Goal: Task Accomplishment & Management: Use online tool/utility

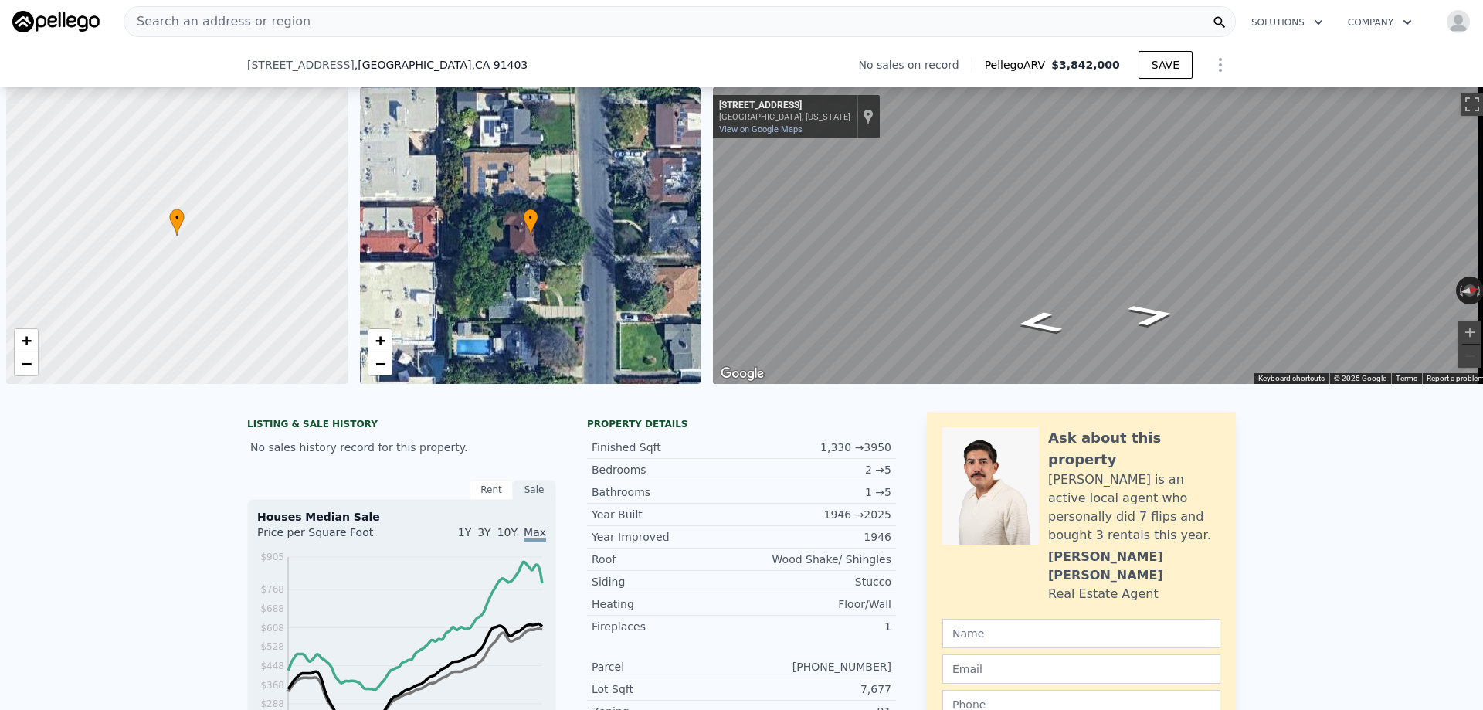
scroll to position [0, 6]
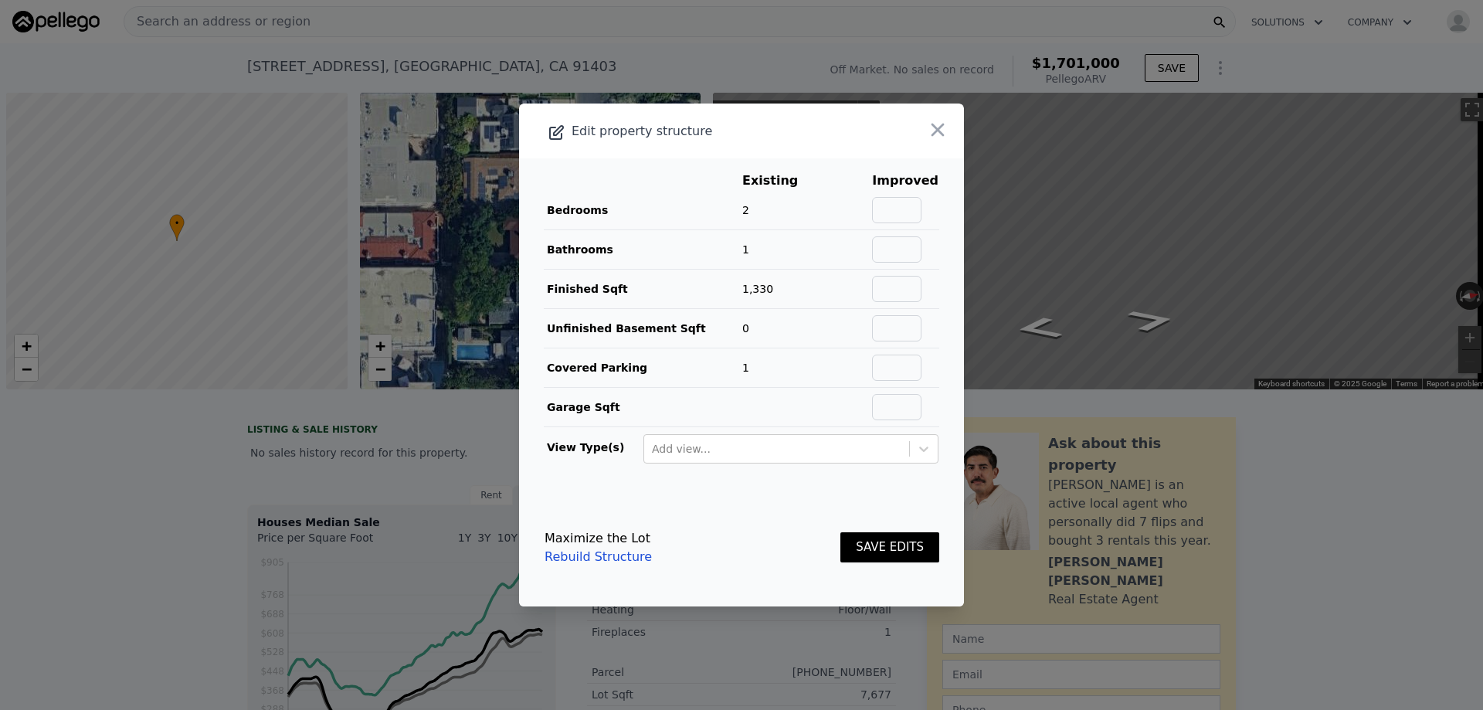
scroll to position [0, 6]
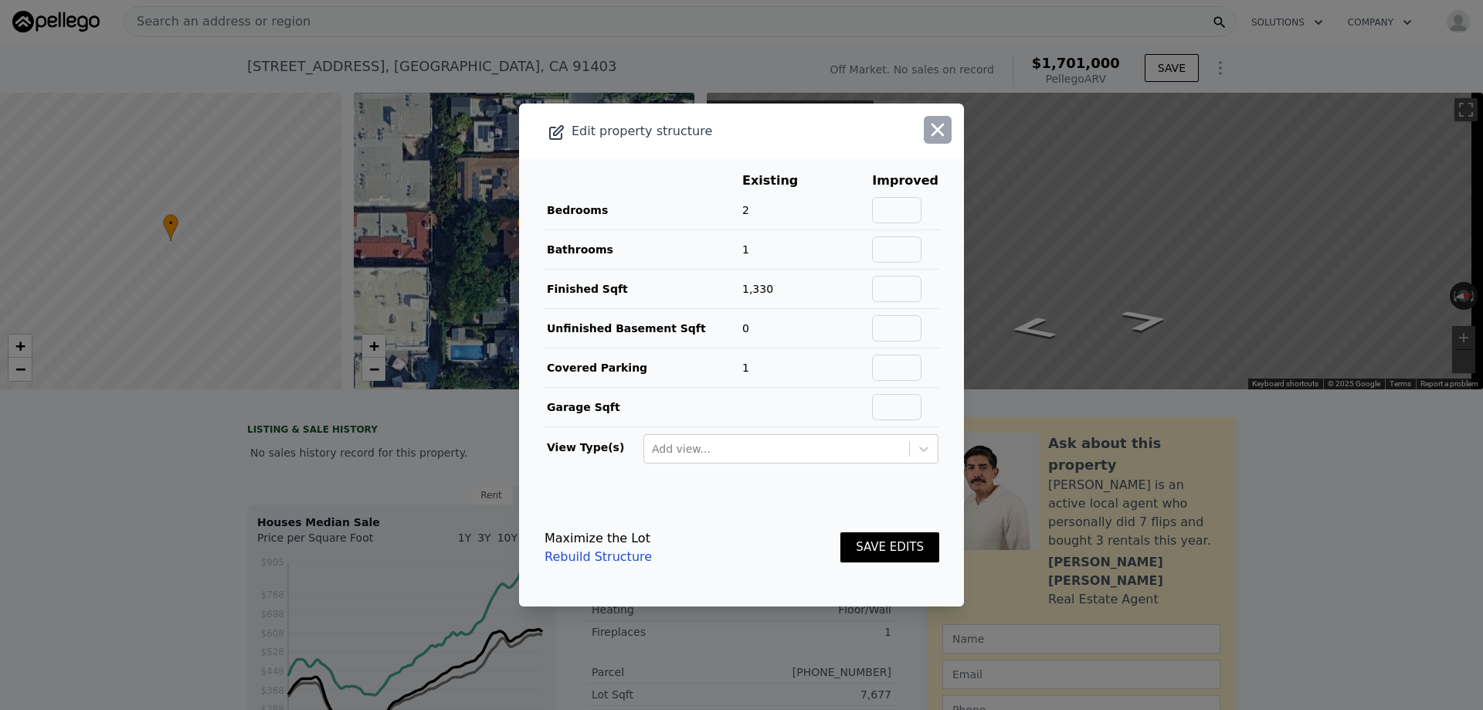
click at [932, 137] on icon "button" at bounding box center [938, 130] width 22 height 22
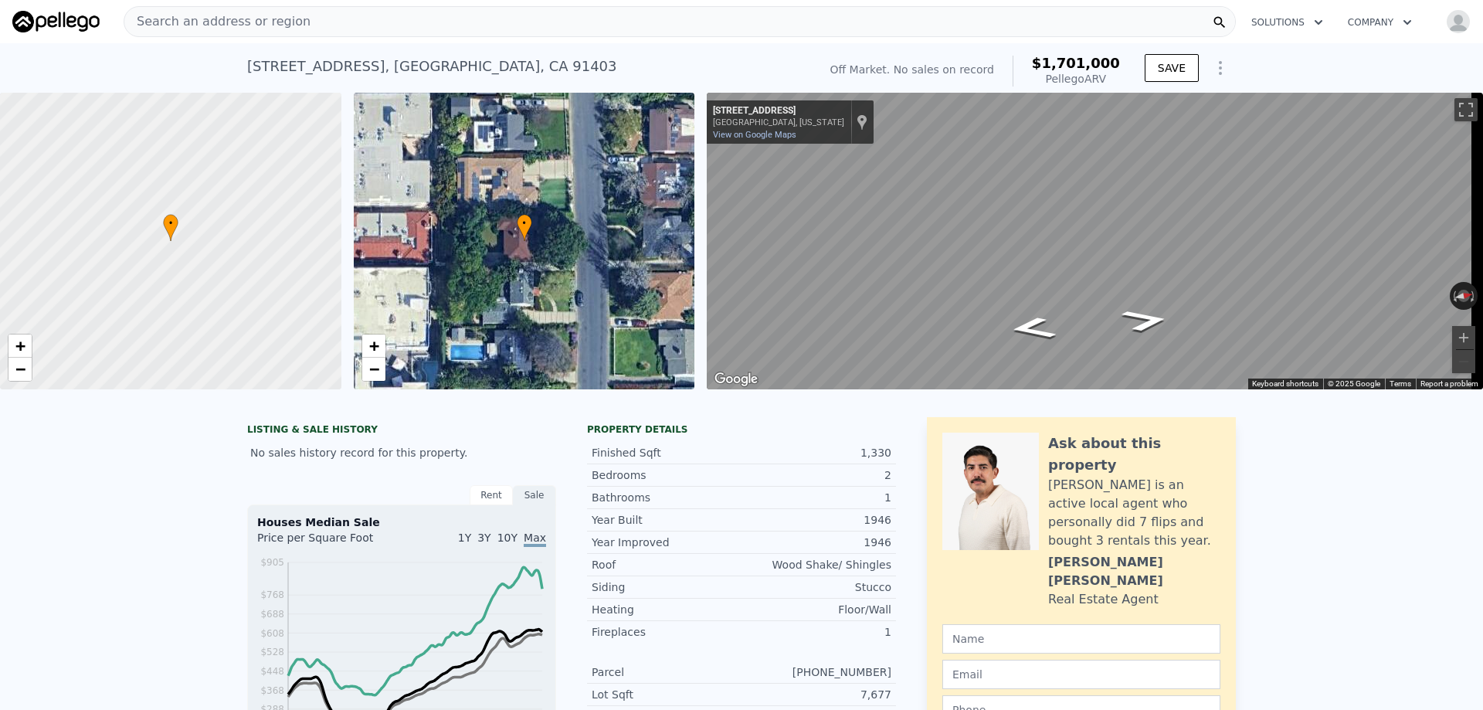
click at [302, 29] on div "Search an address or region" at bounding box center [680, 21] width 1113 height 31
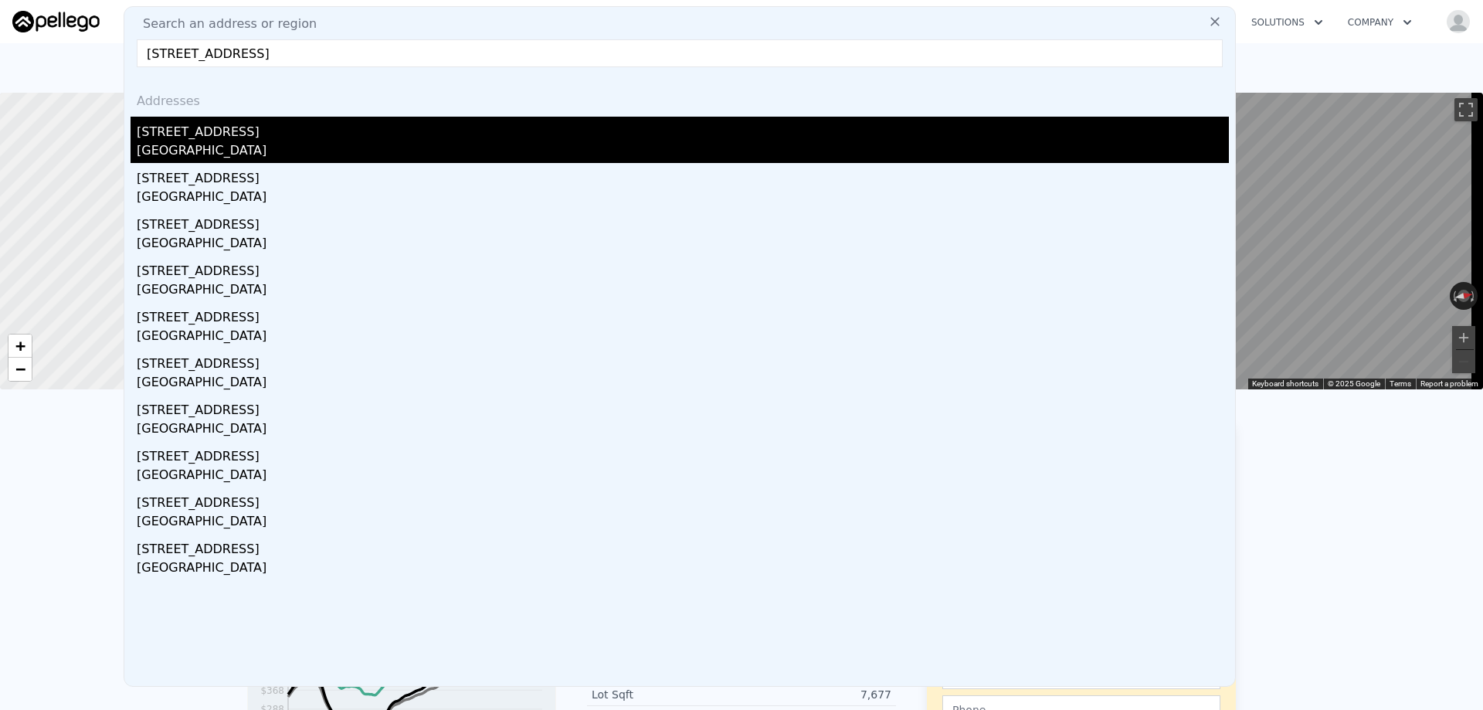
type input "10227 McVine Ave, Sunland, CA 91040"
click at [205, 131] on div "[STREET_ADDRESS]" at bounding box center [683, 129] width 1092 height 25
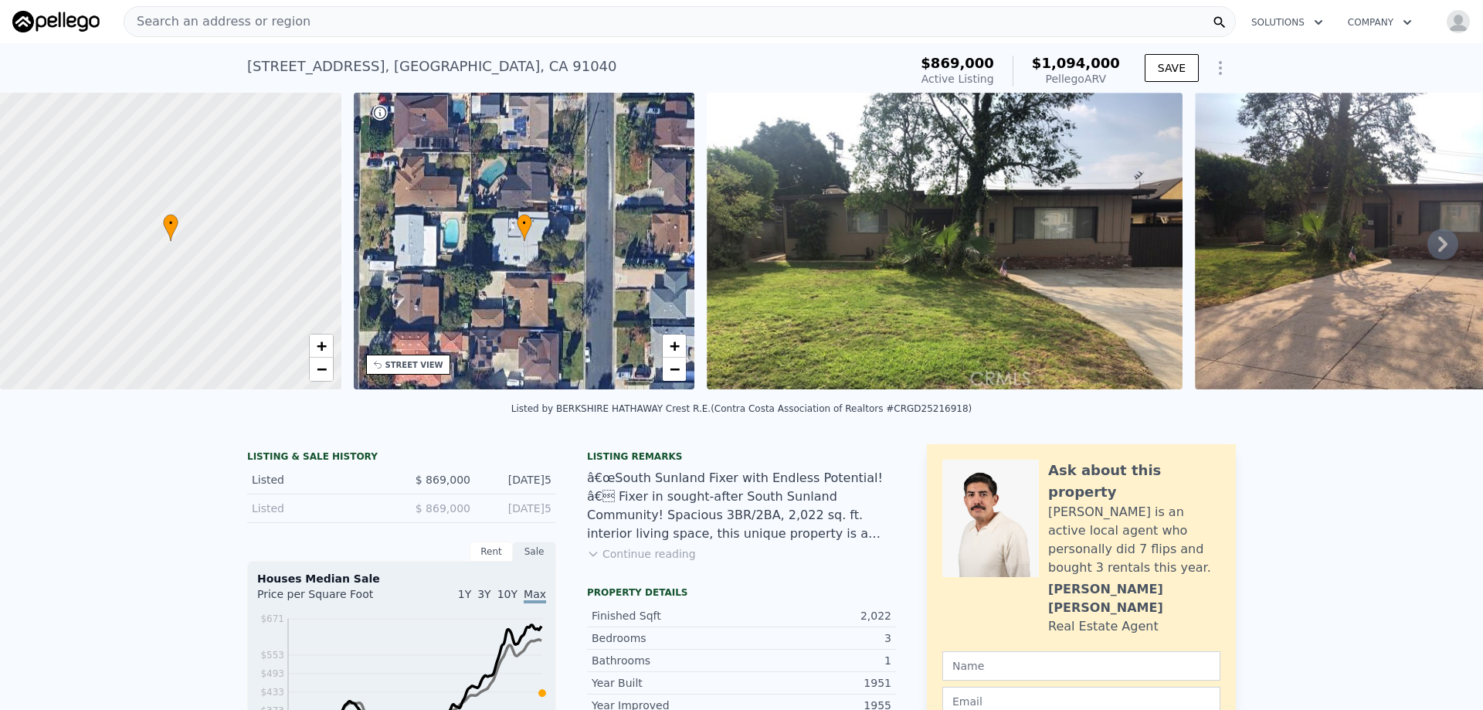
click at [1220, 63] on icon "Show Options" at bounding box center [1221, 68] width 2 height 12
click at [1218, 73] on icon "Show Options" at bounding box center [1220, 68] width 19 height 19
click at [1128, 110] on div "Edit Structure" at bounding box center [1149, 108] width 173 height 31
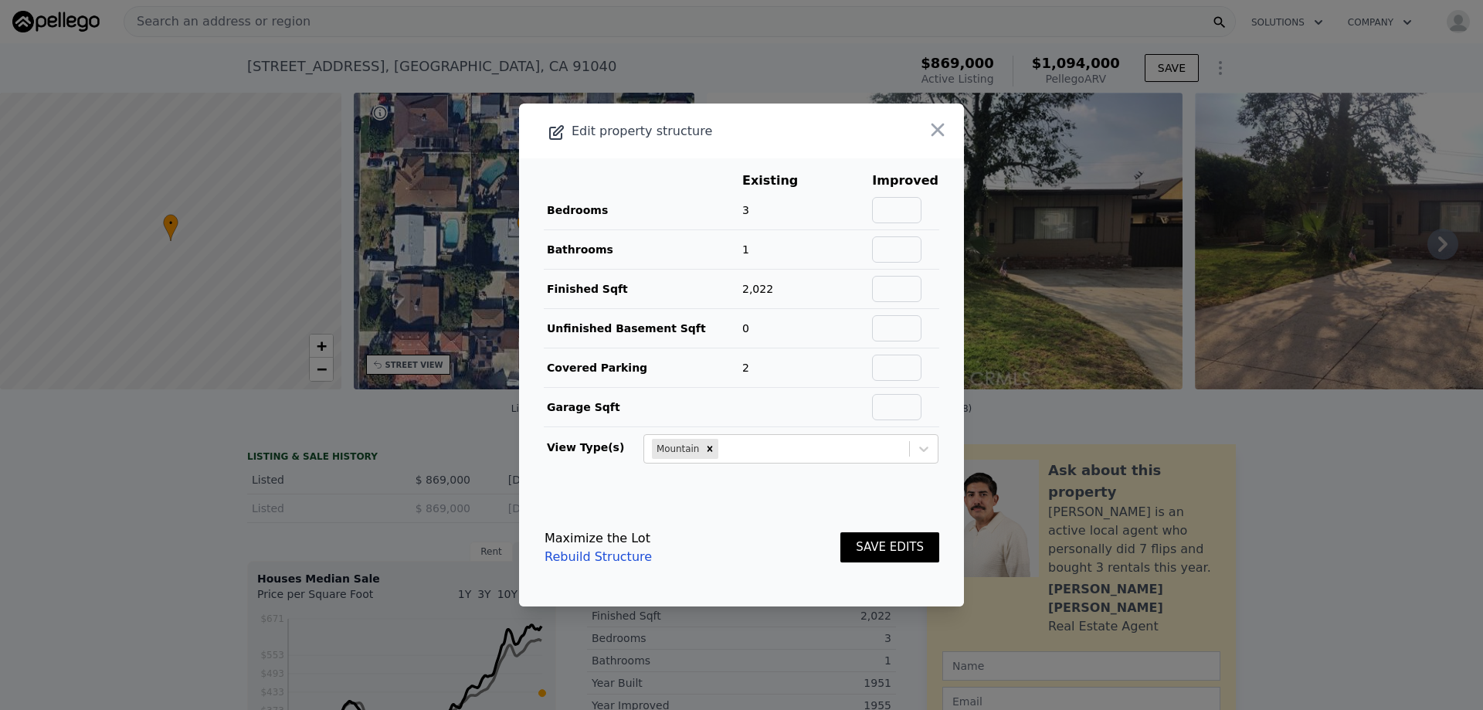
click at [589, 556] on link "Rebuild Structure" at bounding box center [598, 557] width 107 height 19
click at [927, 129] on icon "button" at bounding box center [938, 130] width 22 height 22
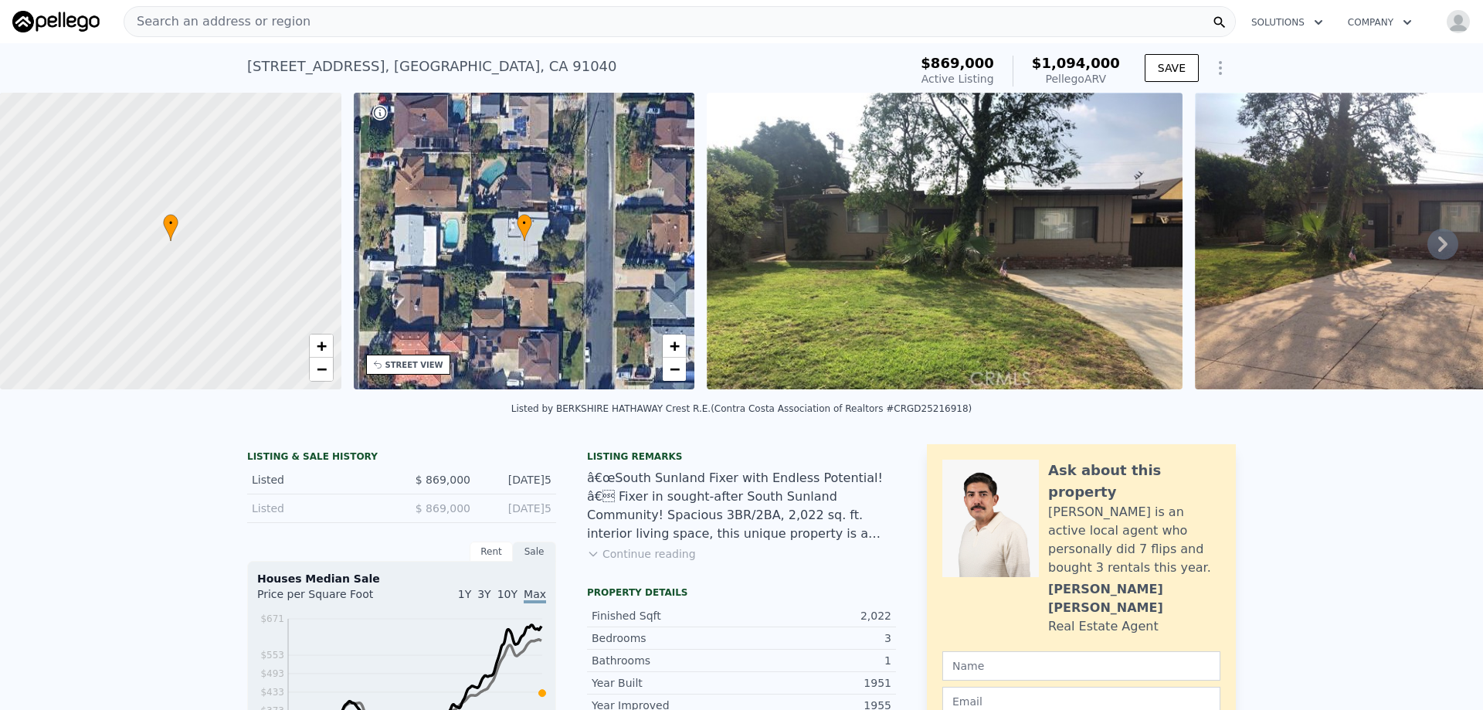
click at [521, 28] on div "Search an address or region" at bounding box center [680, 21] width 1113 height 31
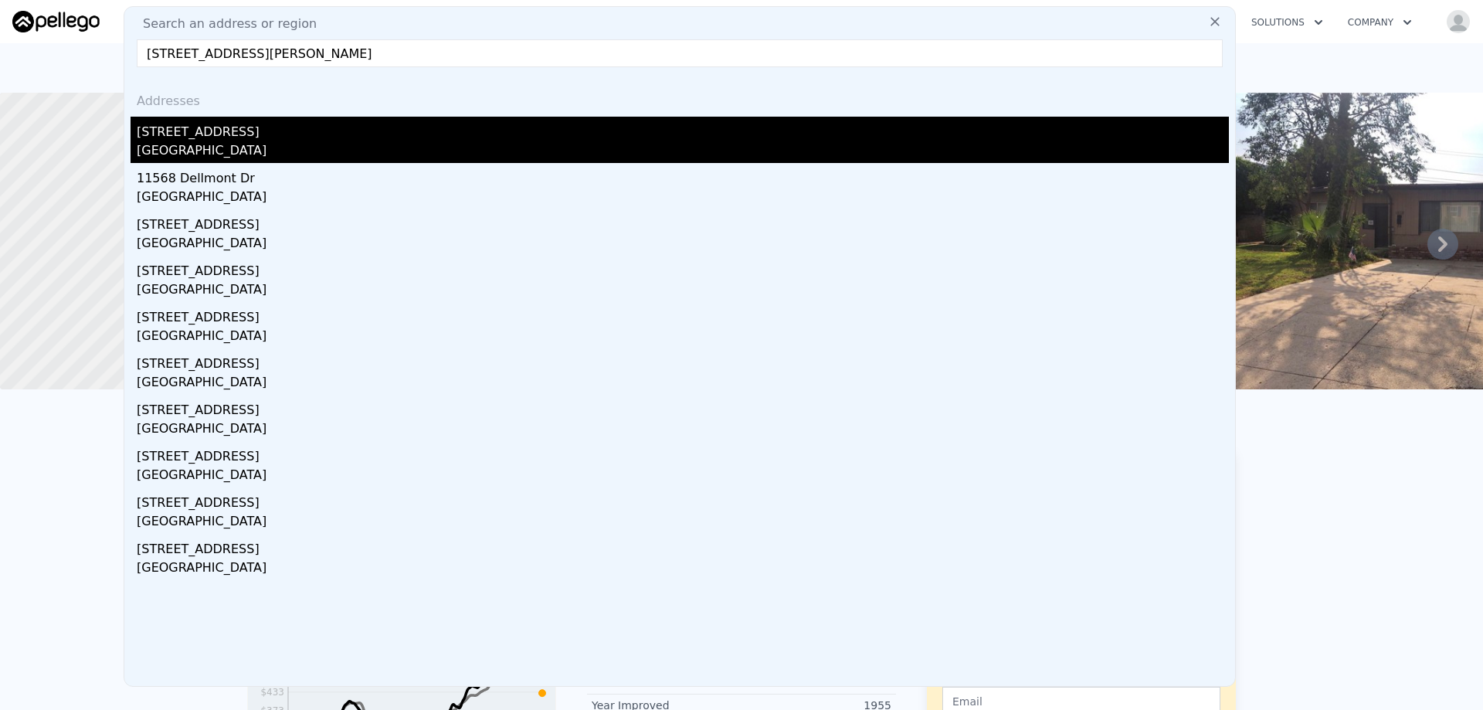
type input "11521 Dellmont Dr Tujunga, CA 91042"
click at [216, 129] on div "11521 Dellmont Dr" at bounding box center [683, 129] width 1092 height 25
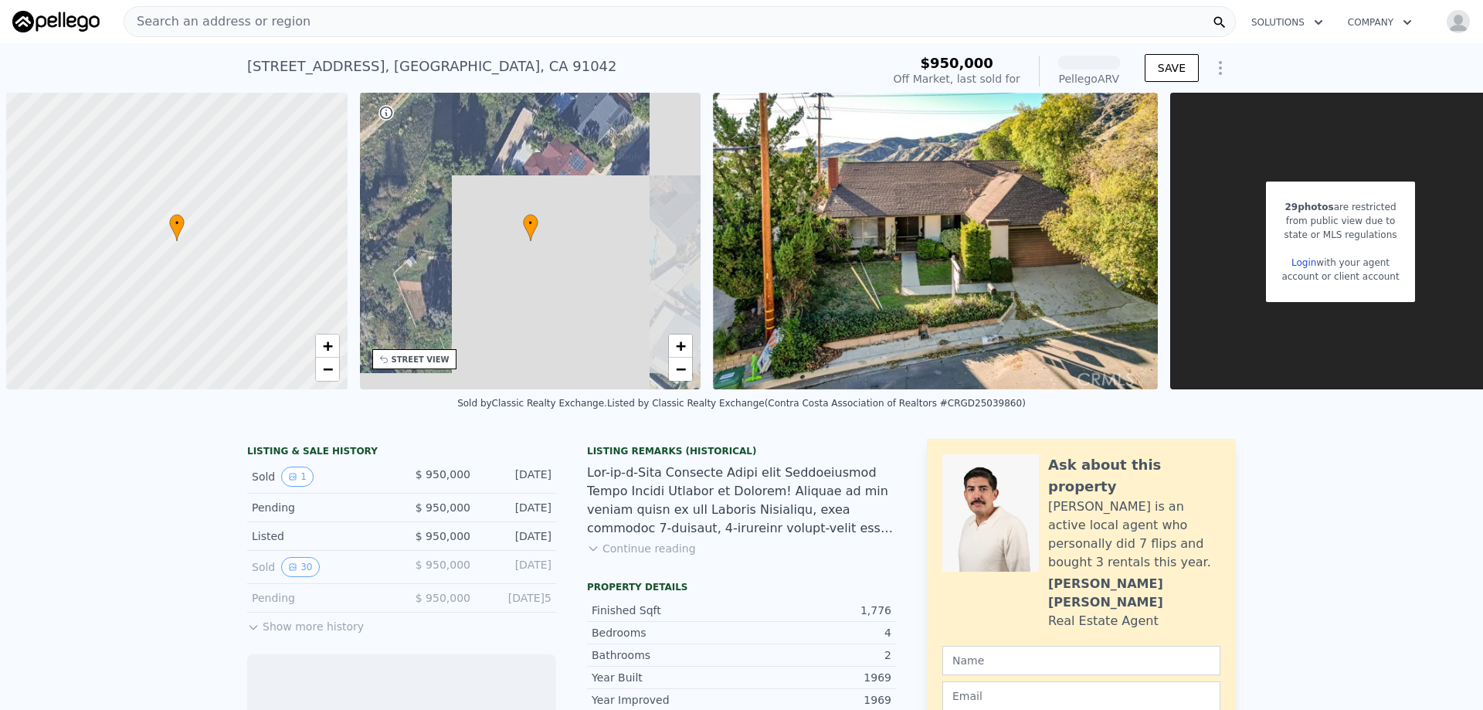
scroll to position [0, 6]
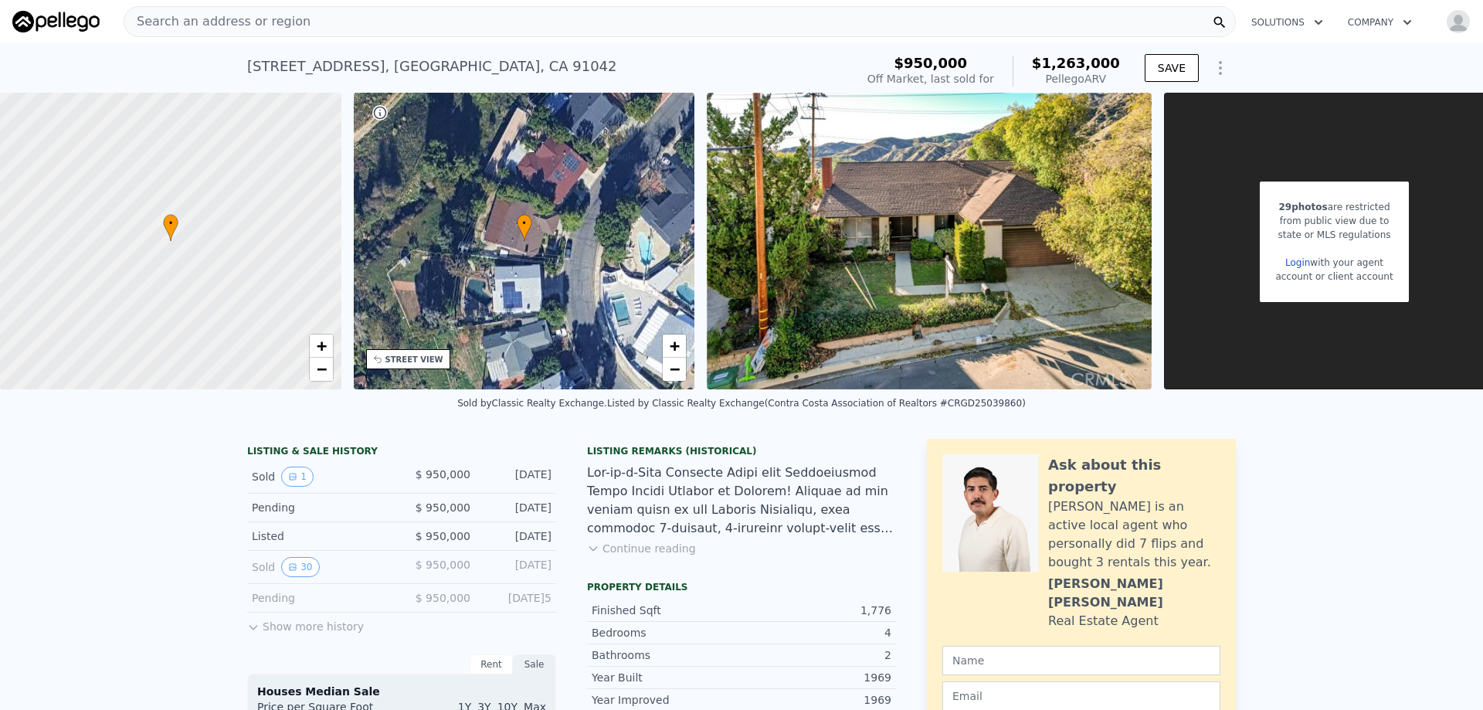
click at [287, 634] on button "Show more history" at bounding box center [305, 624] width 117 height 22
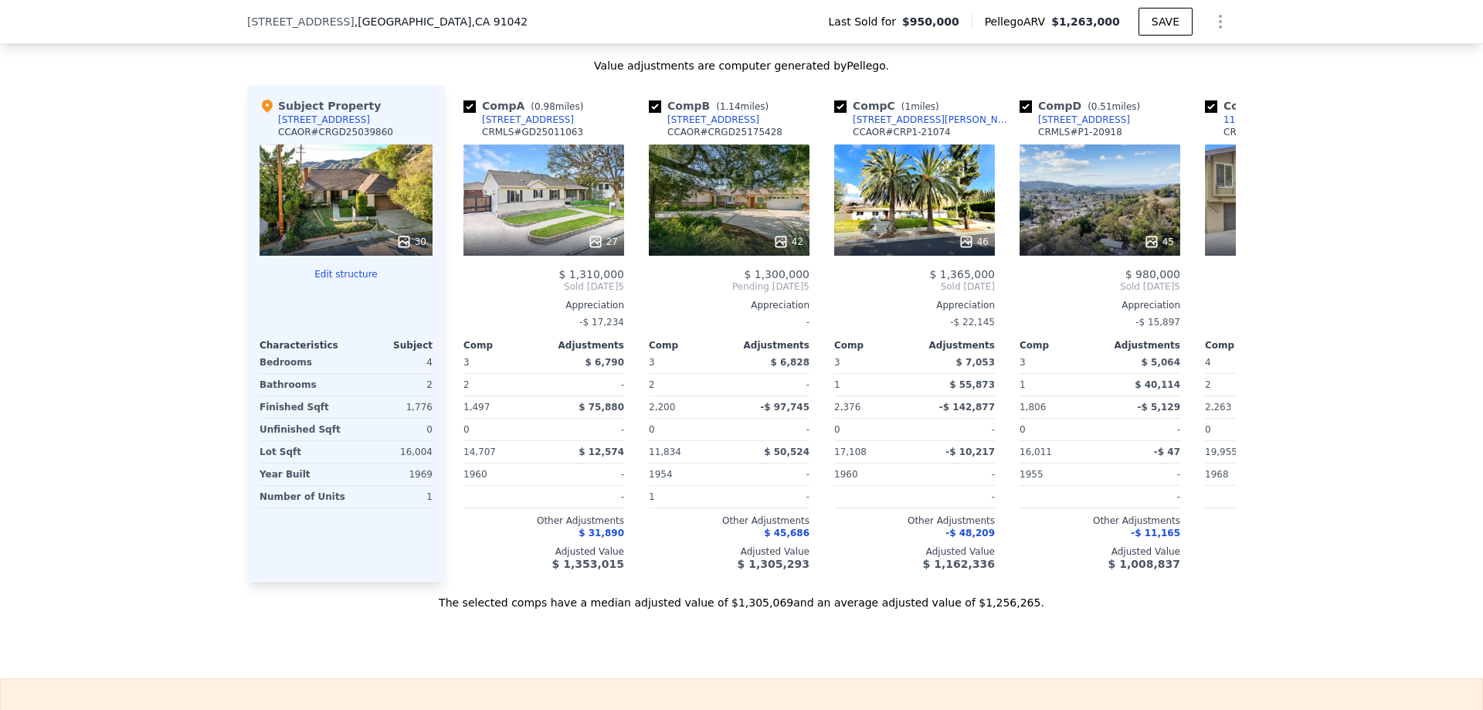
scroll to position [1772, 0]
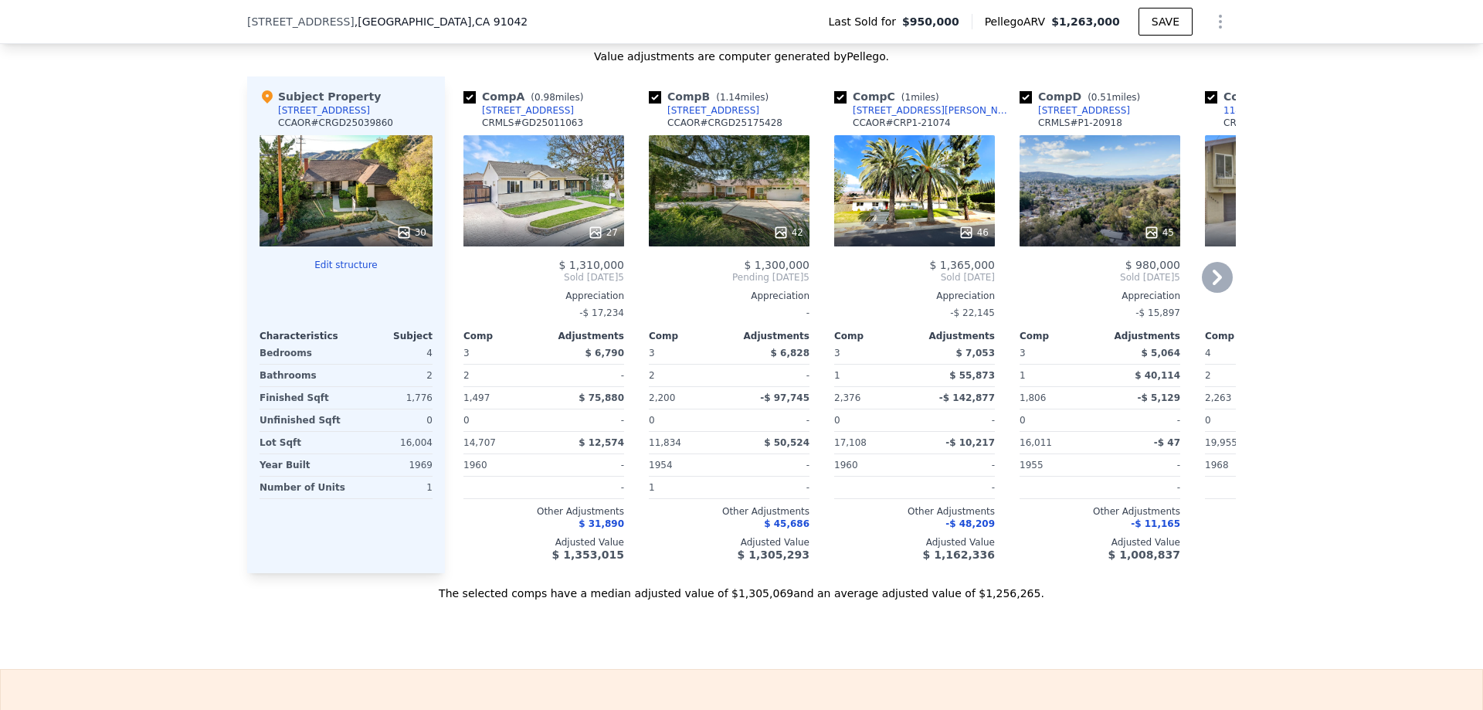
click at [1203, 287] on icon at bounding box center [1217, 277] width 31 height 31
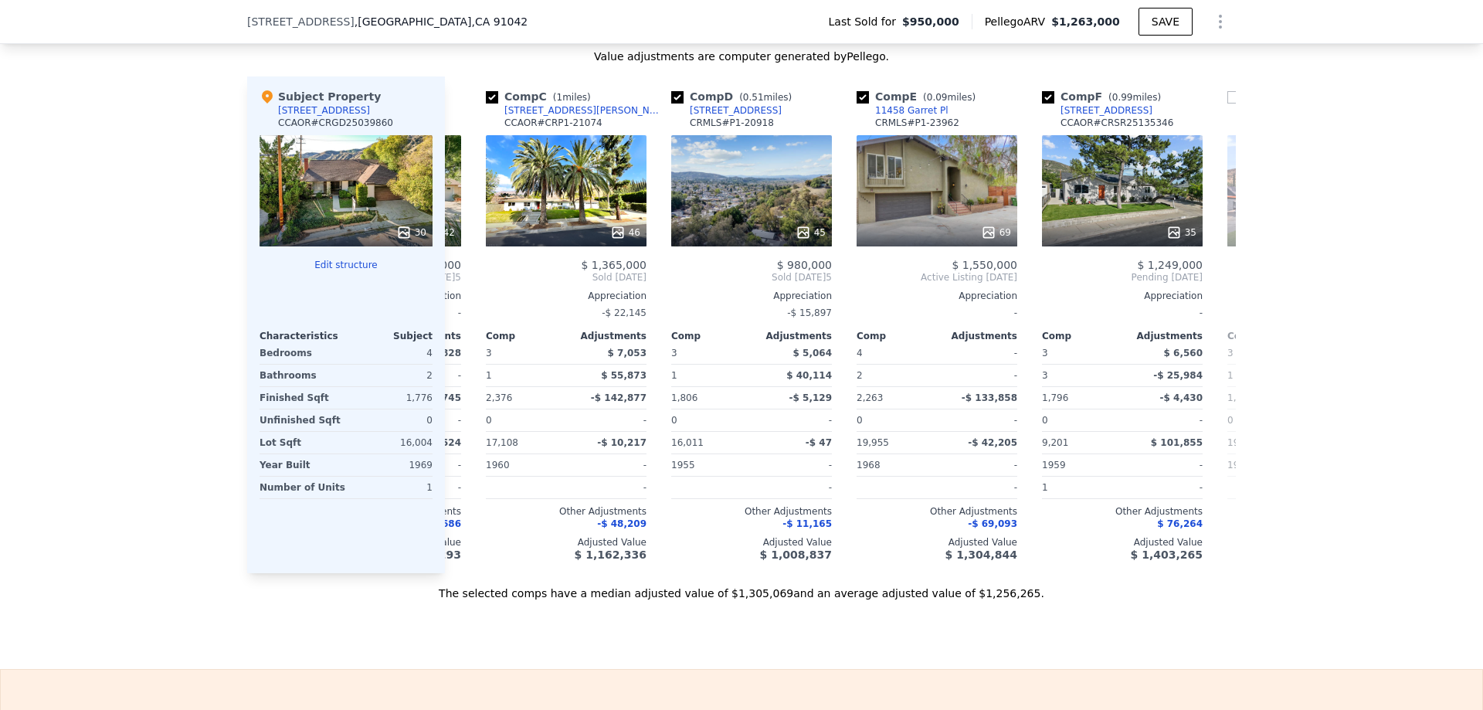
scroll to position [0, 371]
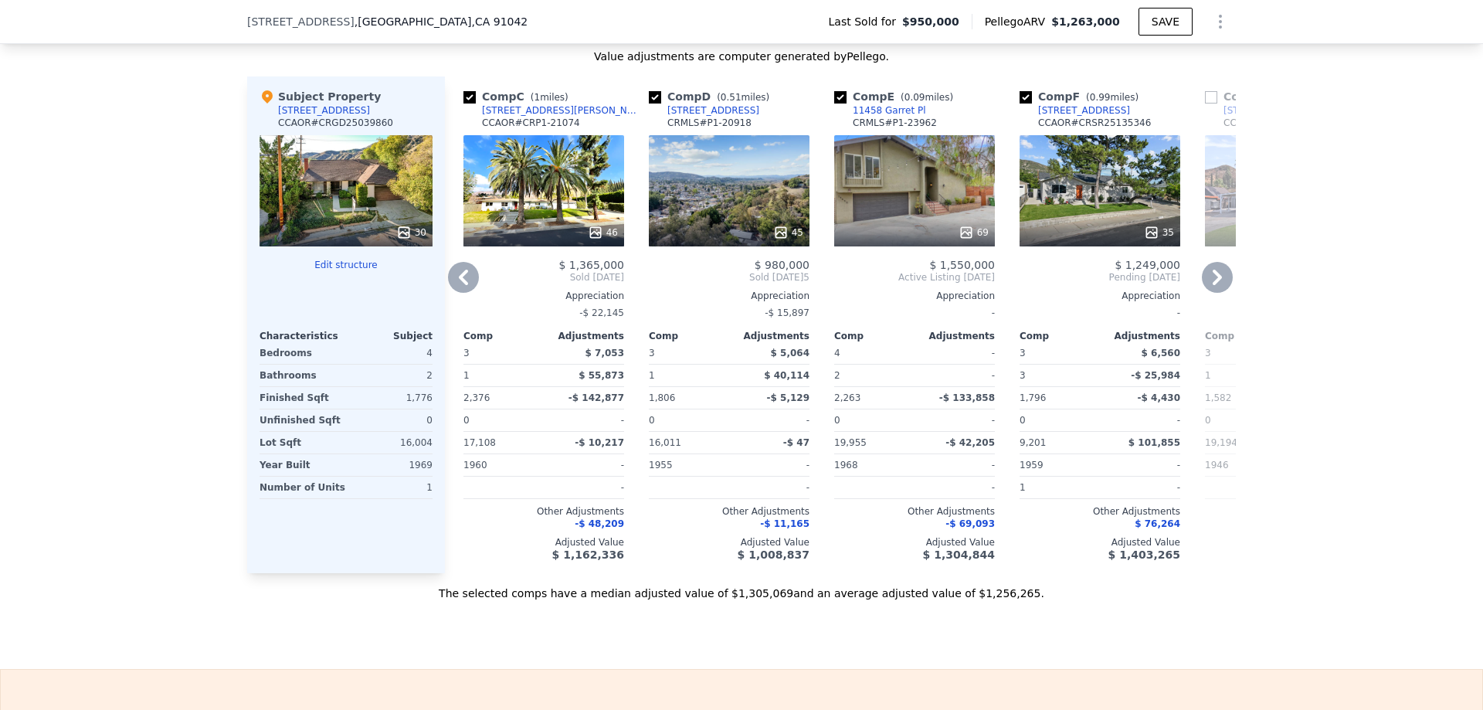
click at [1206, 288] on icon at bounding box center [1217, 277] width 31 height 31
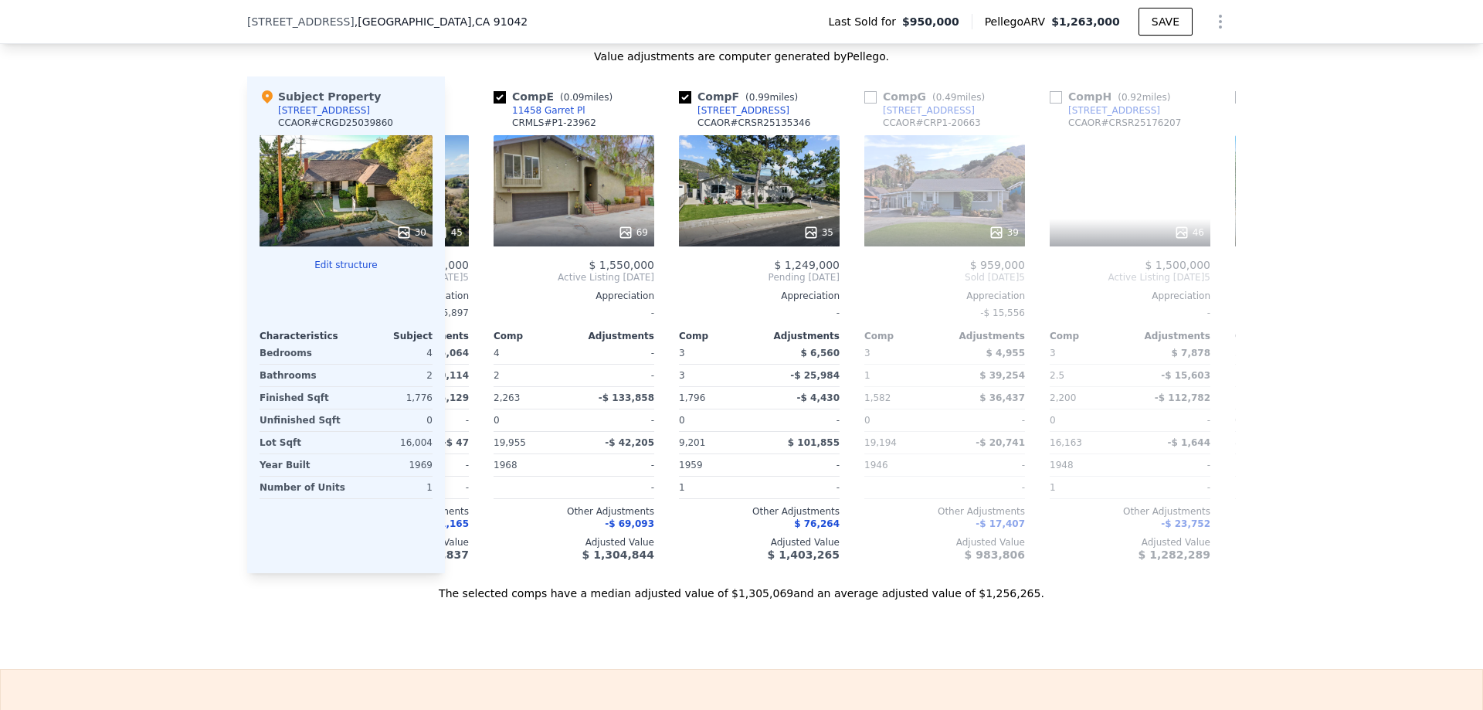
scroll to position [0, 742]
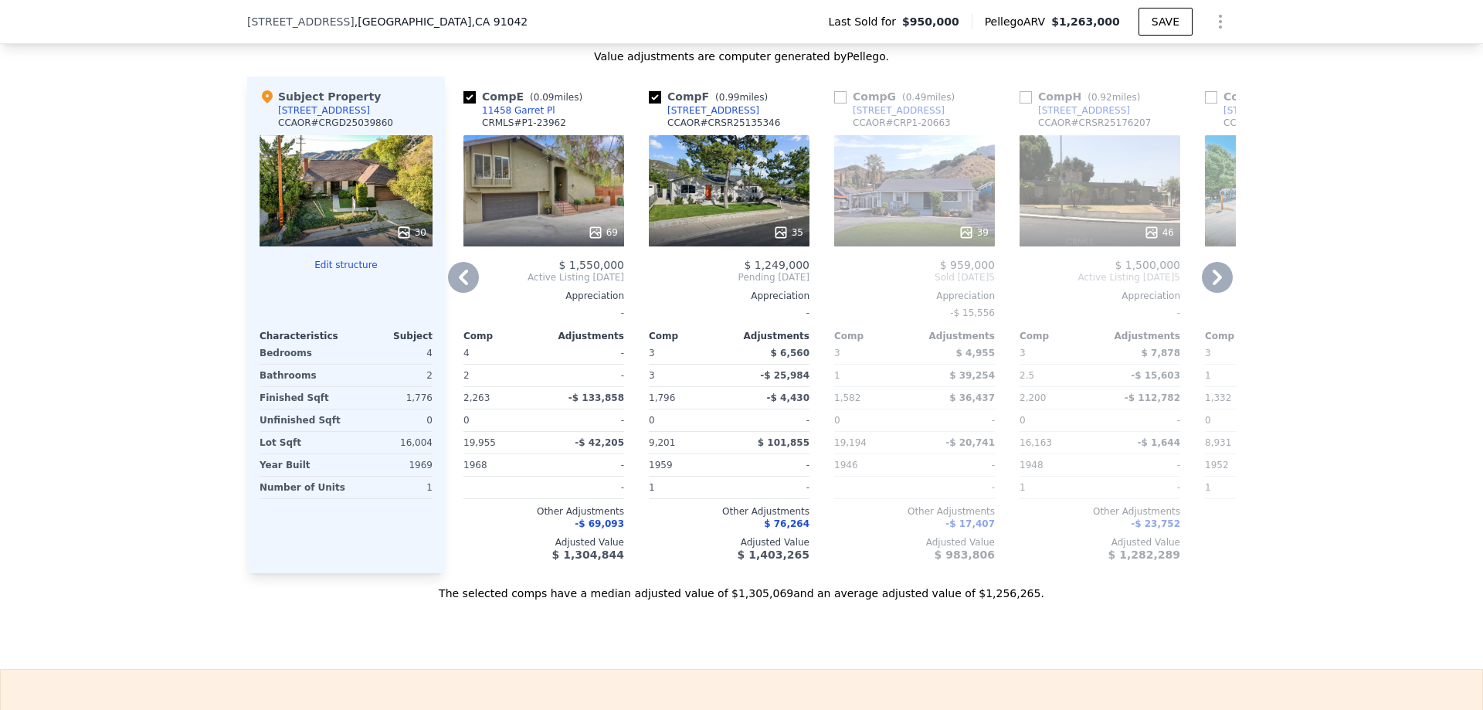
click at [1206, 288] on icon at bounding box center [1217, 277] width 31 height 31
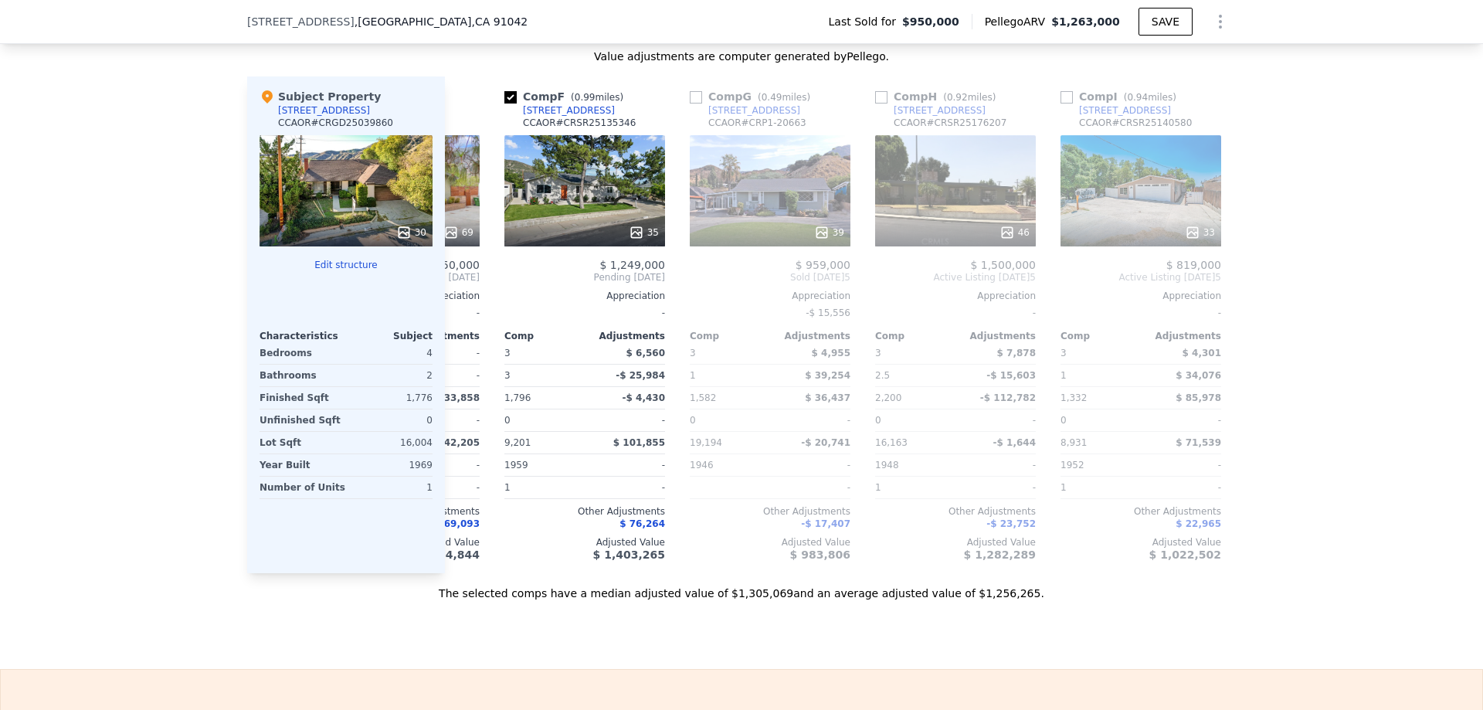
scroll to position [0, 915]
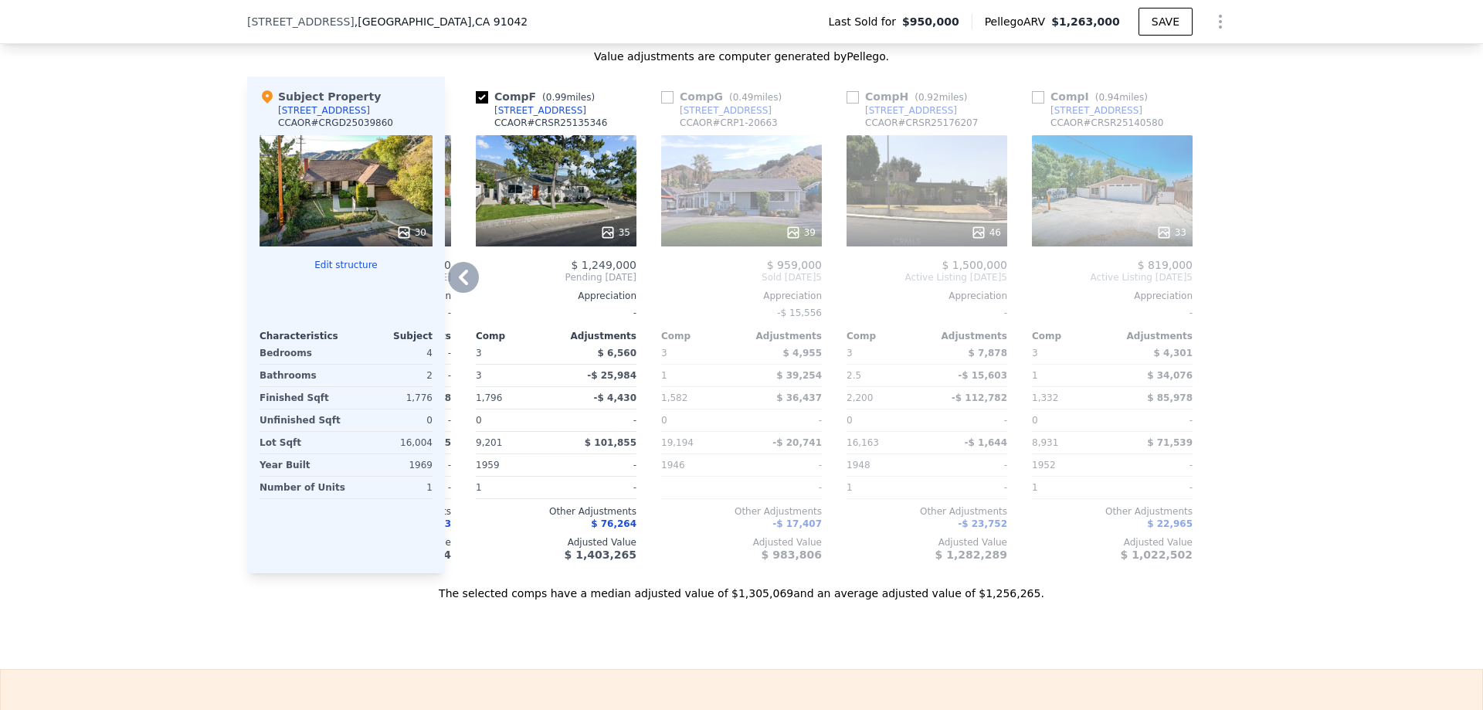
click at [453, 287] on icon at bounding box center [463, 277] width 31 height 31
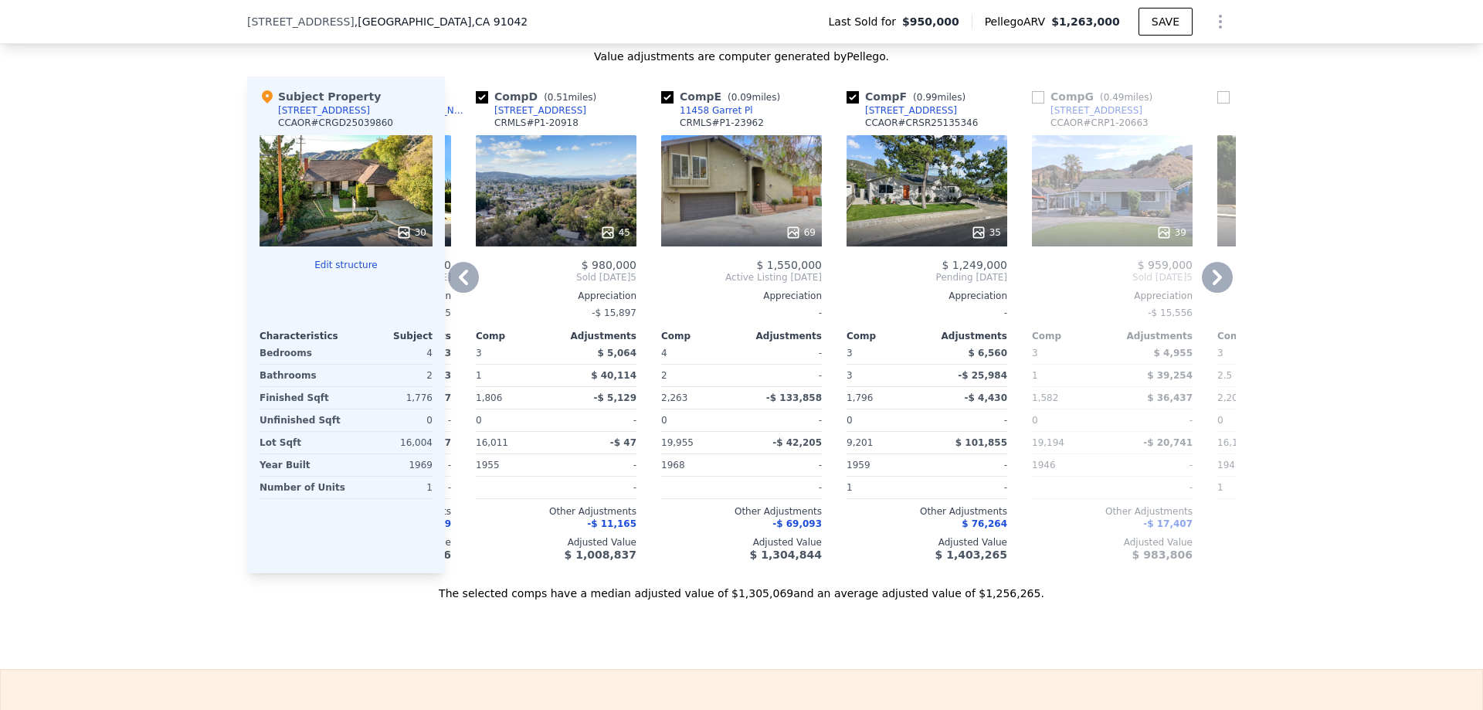
click at [459, 285] on icon at bounding box center [463, 277] width 9 height 15
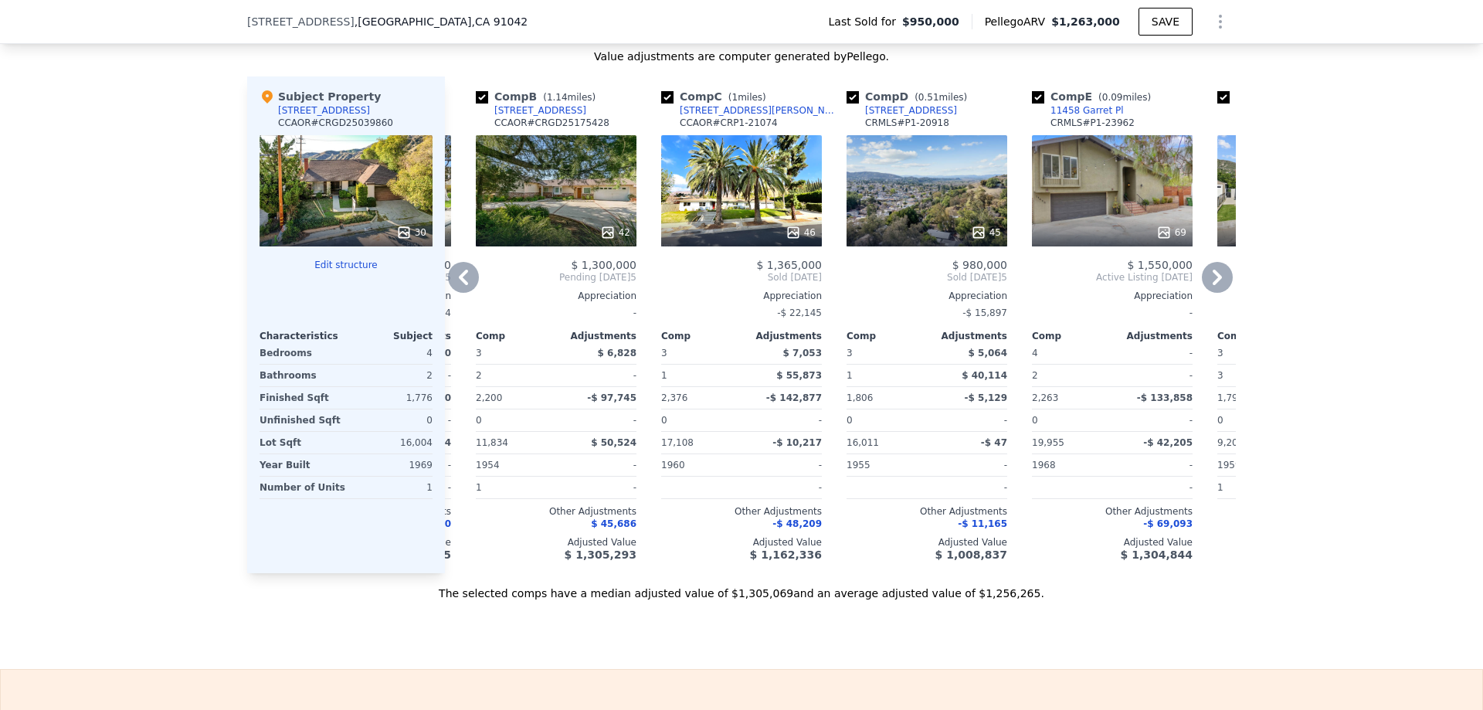
click at [459, 285] on icon at bounding box center [463, 277] width 9 height 15
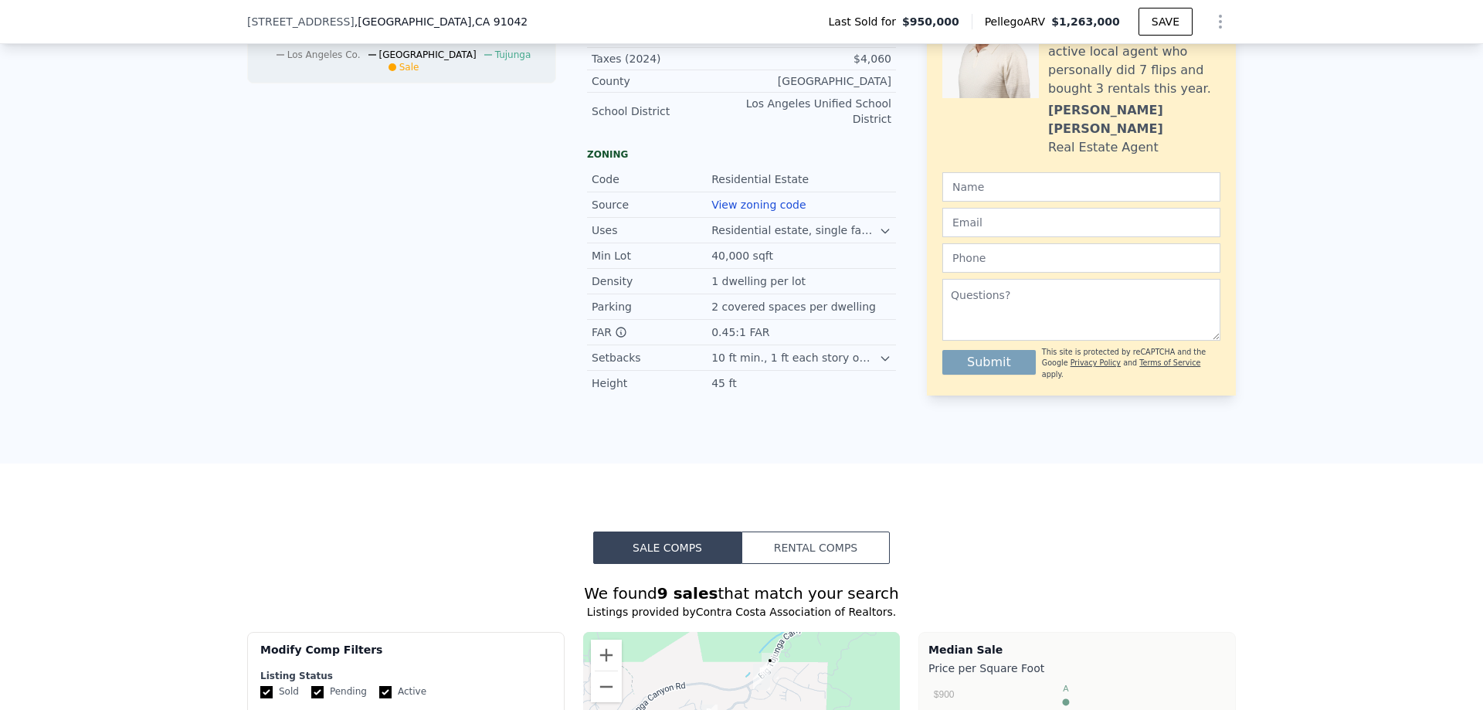
scroll to position [922, 0]
click at [367, 23] on span ", Los Angeles , CA 91042" at bounding box center [441, 21] width 173 height 15
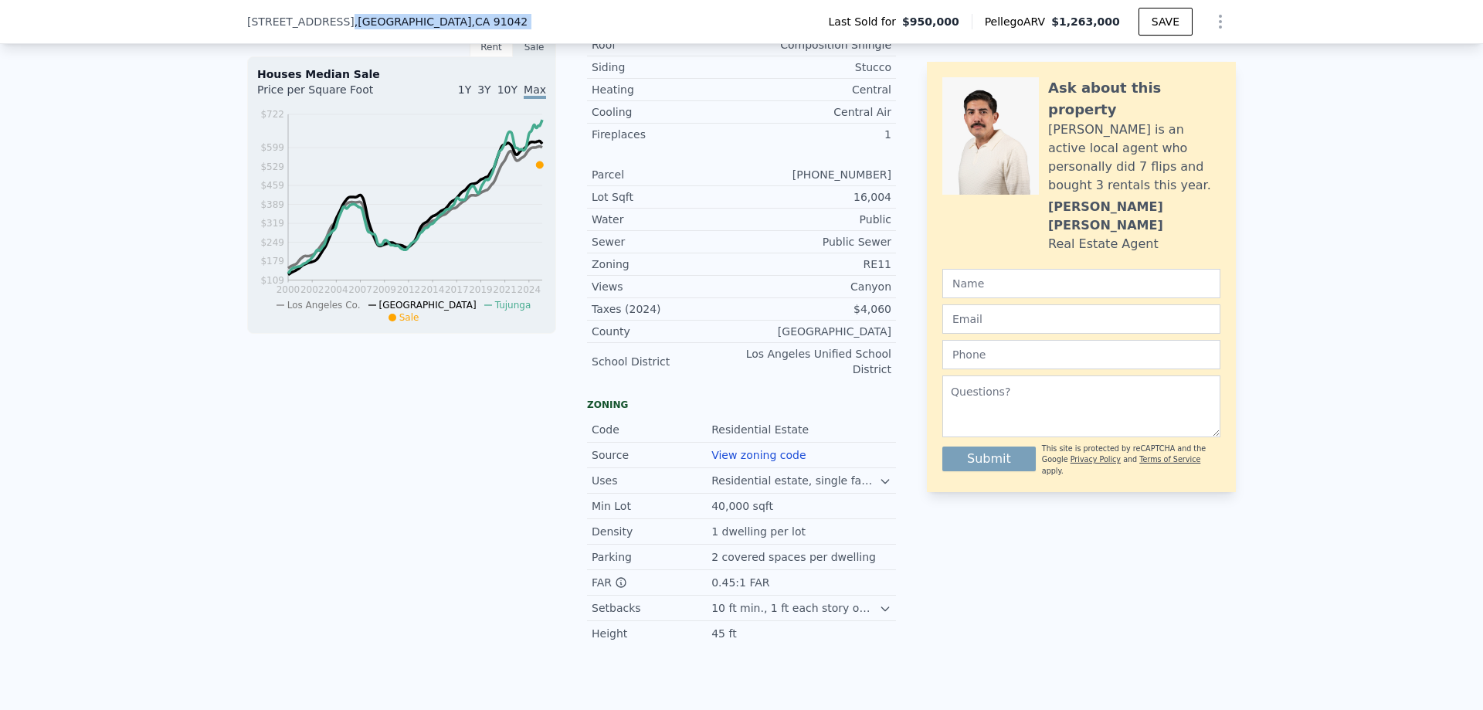
scroll to position [0, 0]
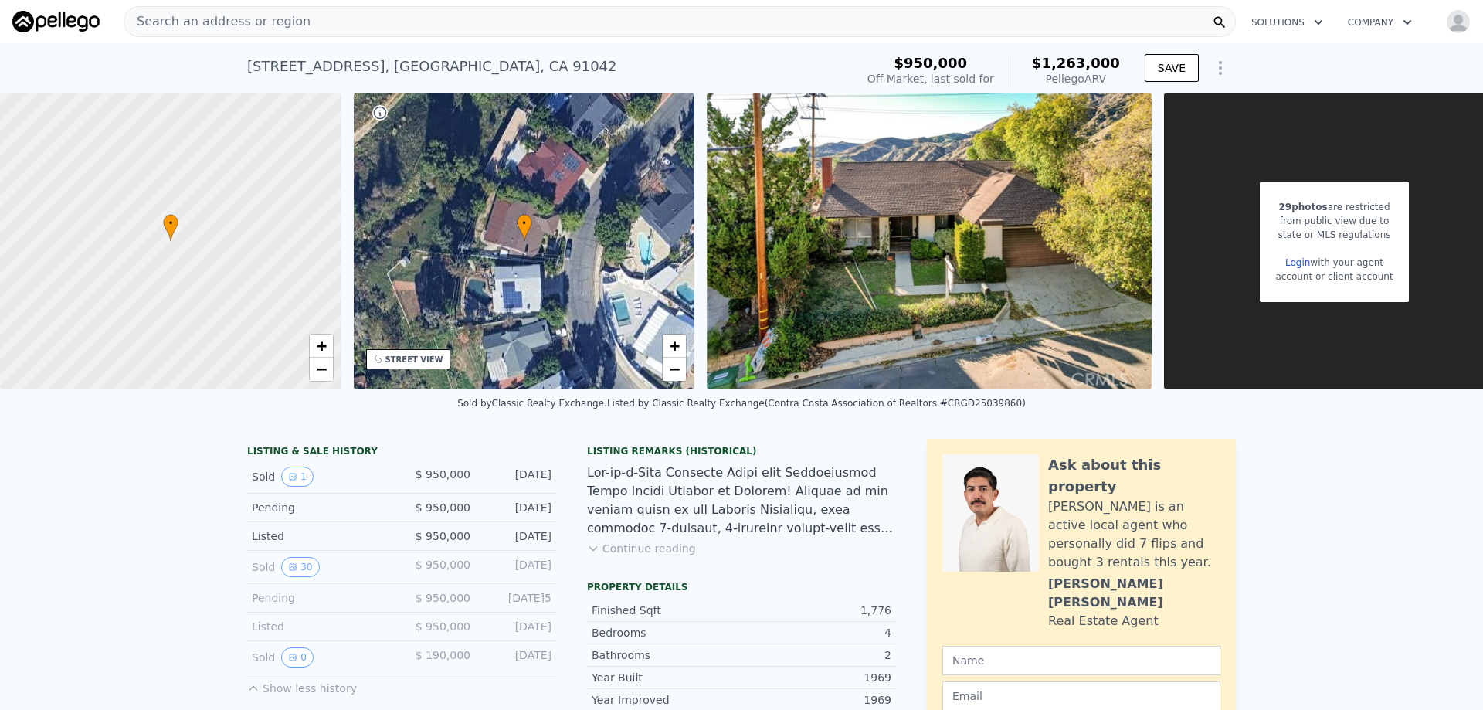
click at [318, 25] on div "Search an address or region" at bounding box center [680, 21] width 1113 height 31
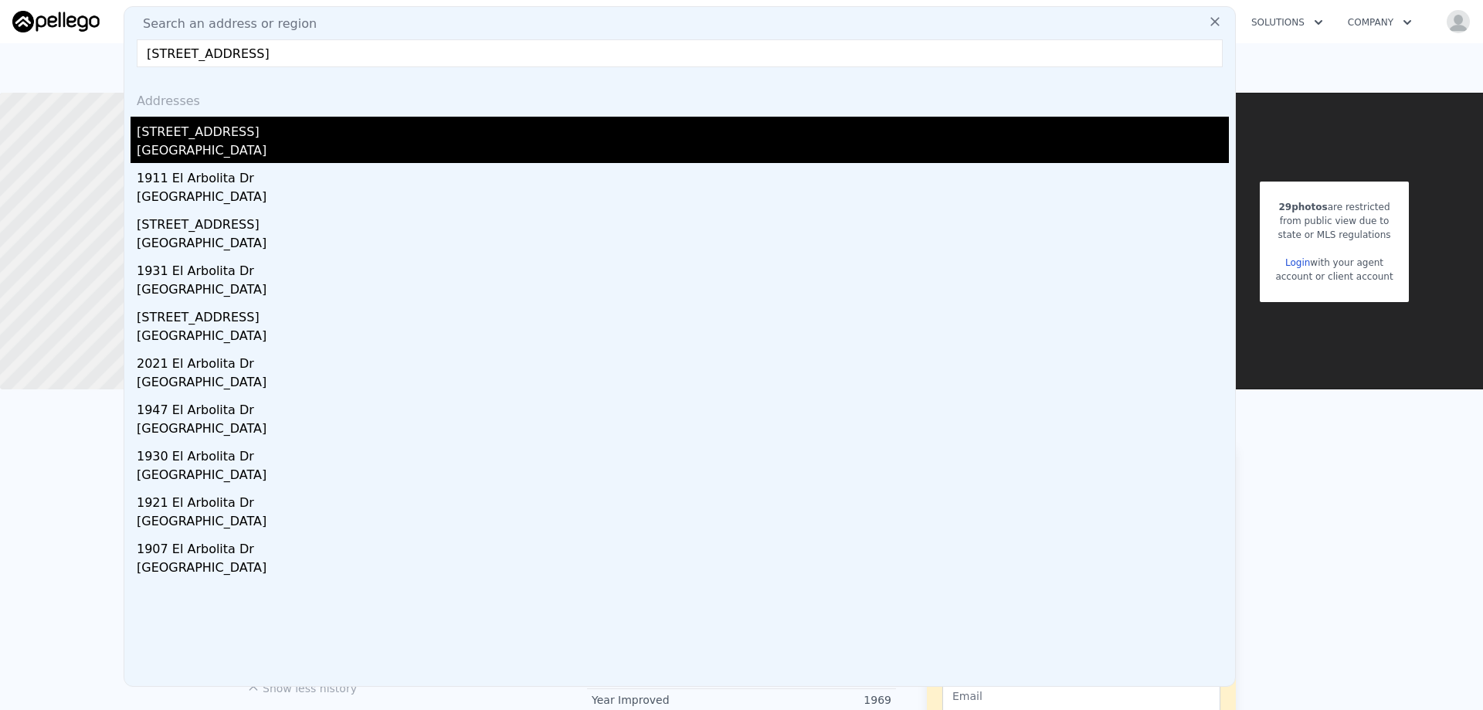
type input "2108 El Arbolita Dr, Glendale, CA 91208"
click at [206, 133] on div "2108 El Arbolita Dr" at bounding box center [683, 129] width 1092 height 25
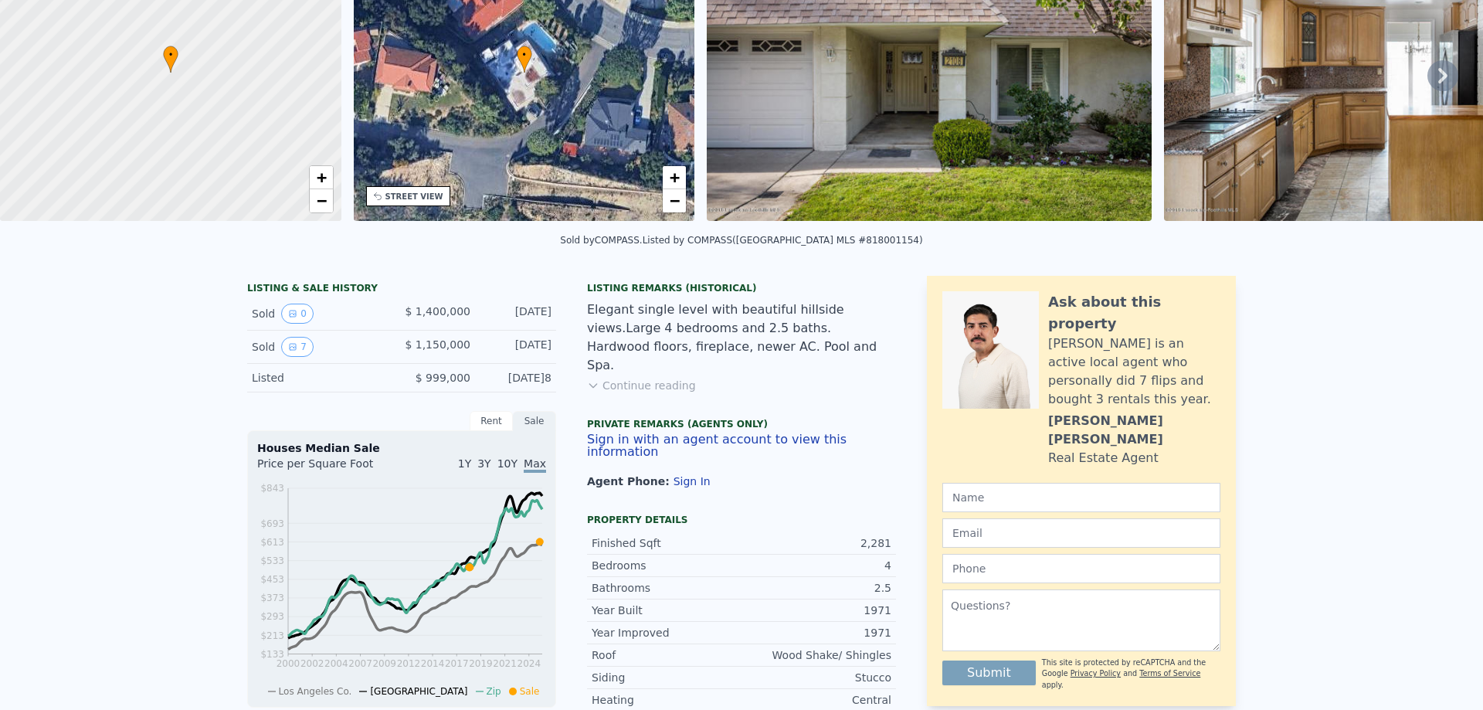
scroll to position [5, 0]
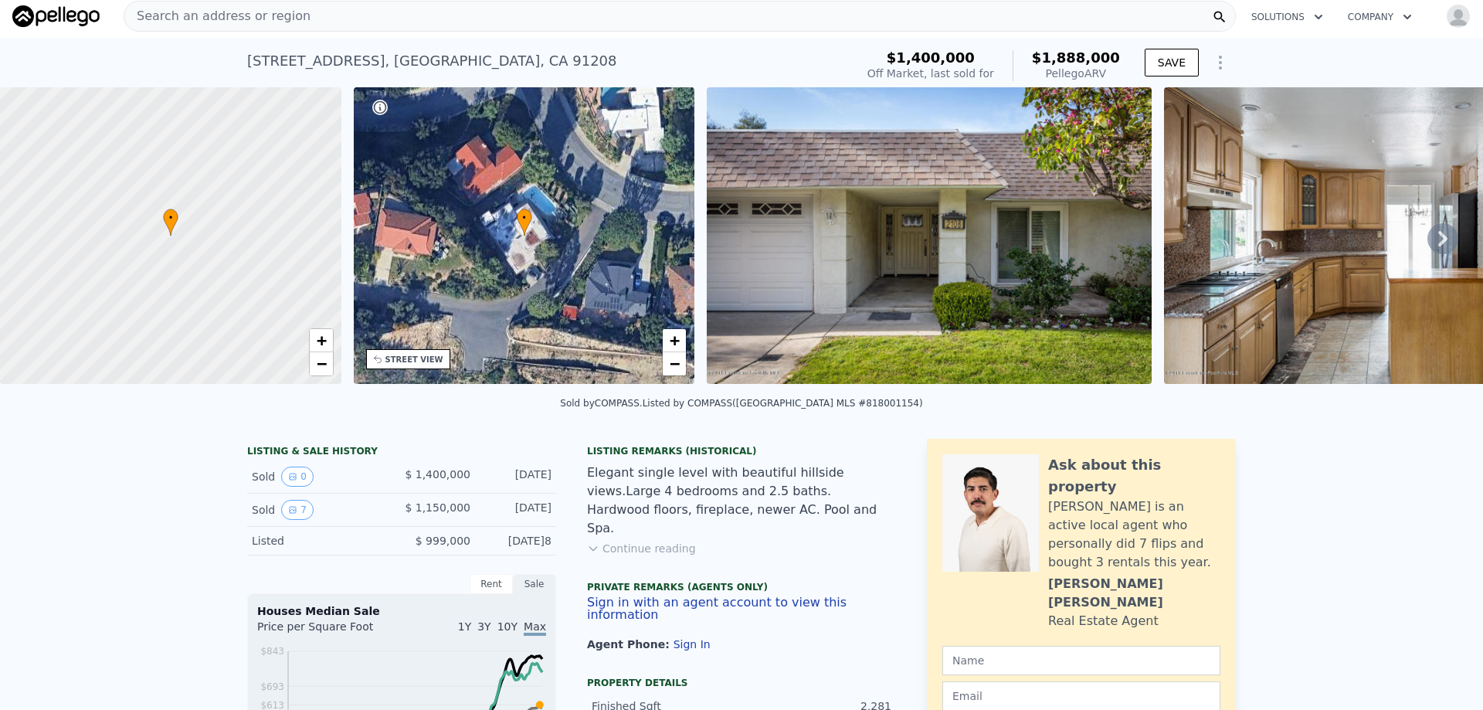
click at [1428, 246] on icon at bounding box center [1443, 238] width 31 height 31
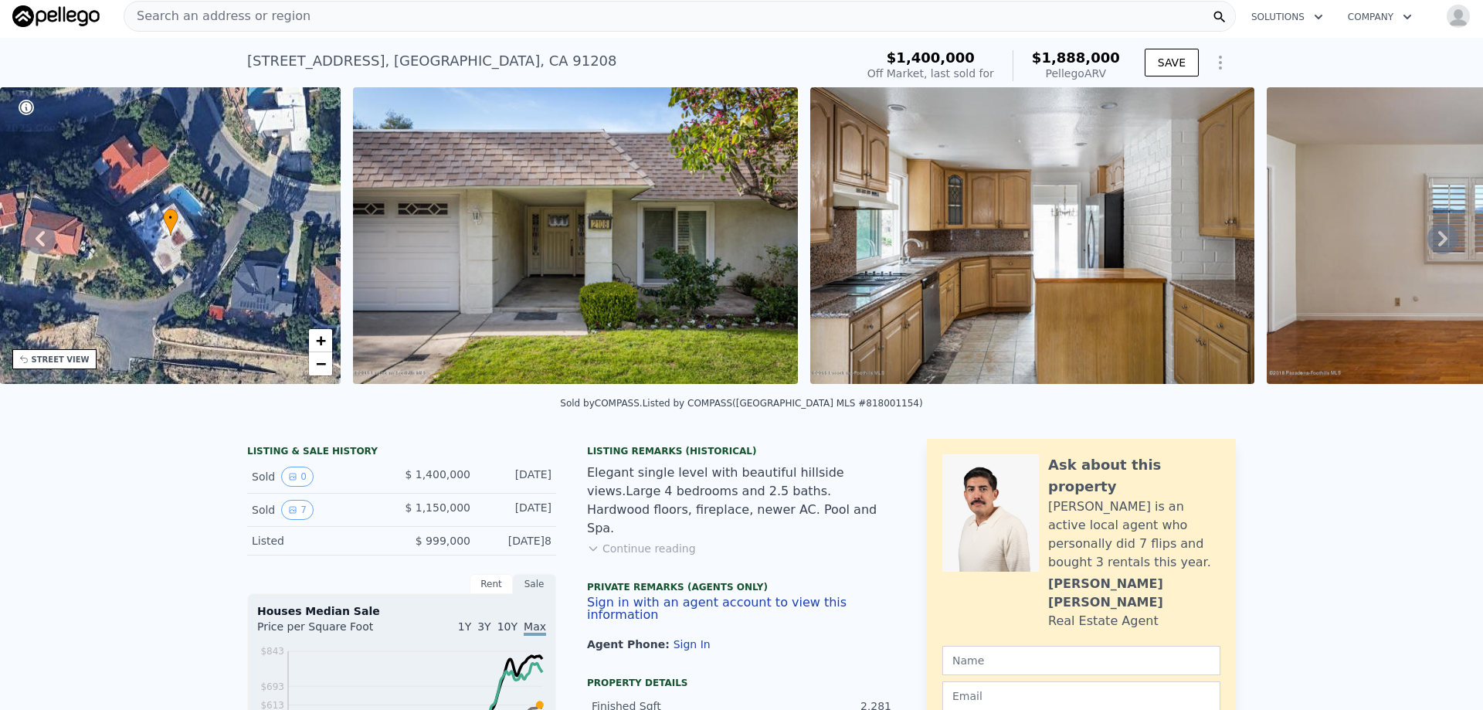
click at [1432, 250] on icon at bounding box center [1443, 238] width 31 height 31
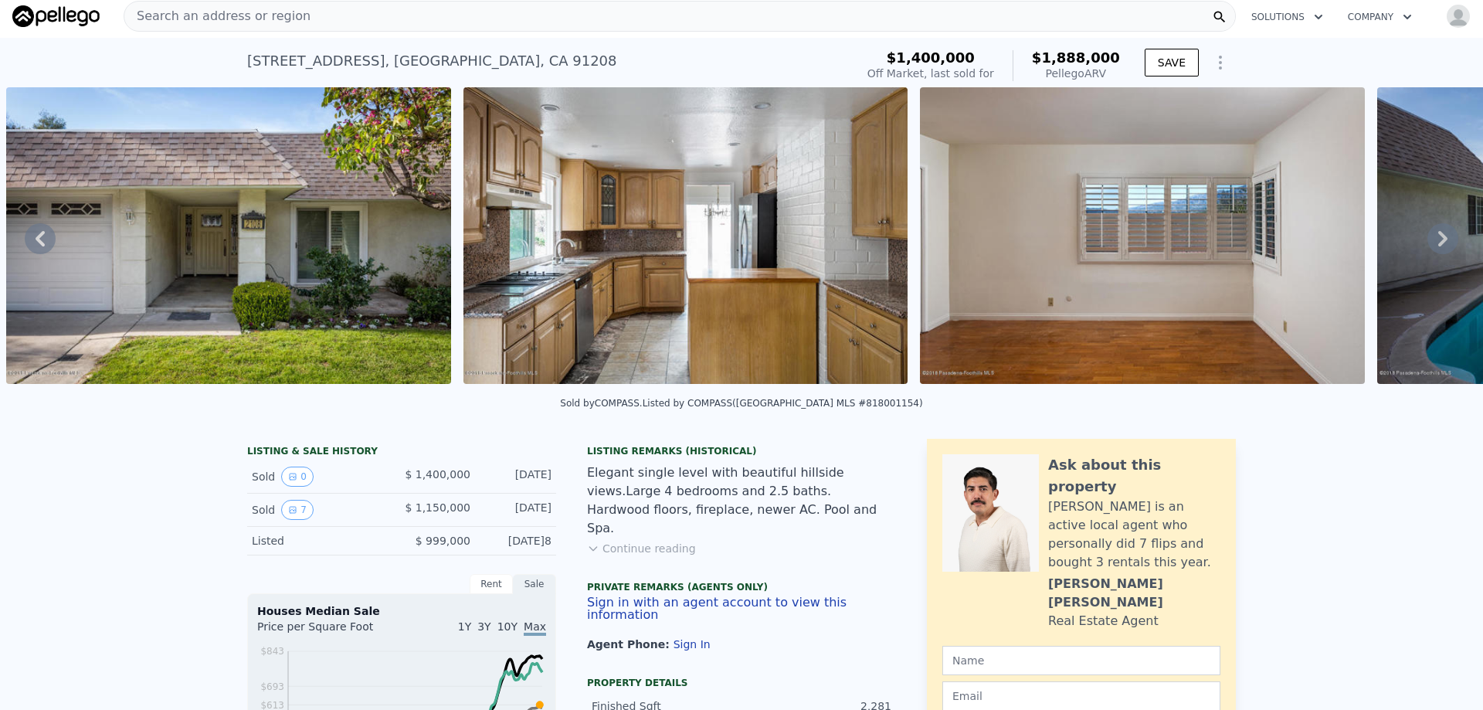
click at [1432, 250] on icon at bounding box center [1443, 238] width 31 height 31
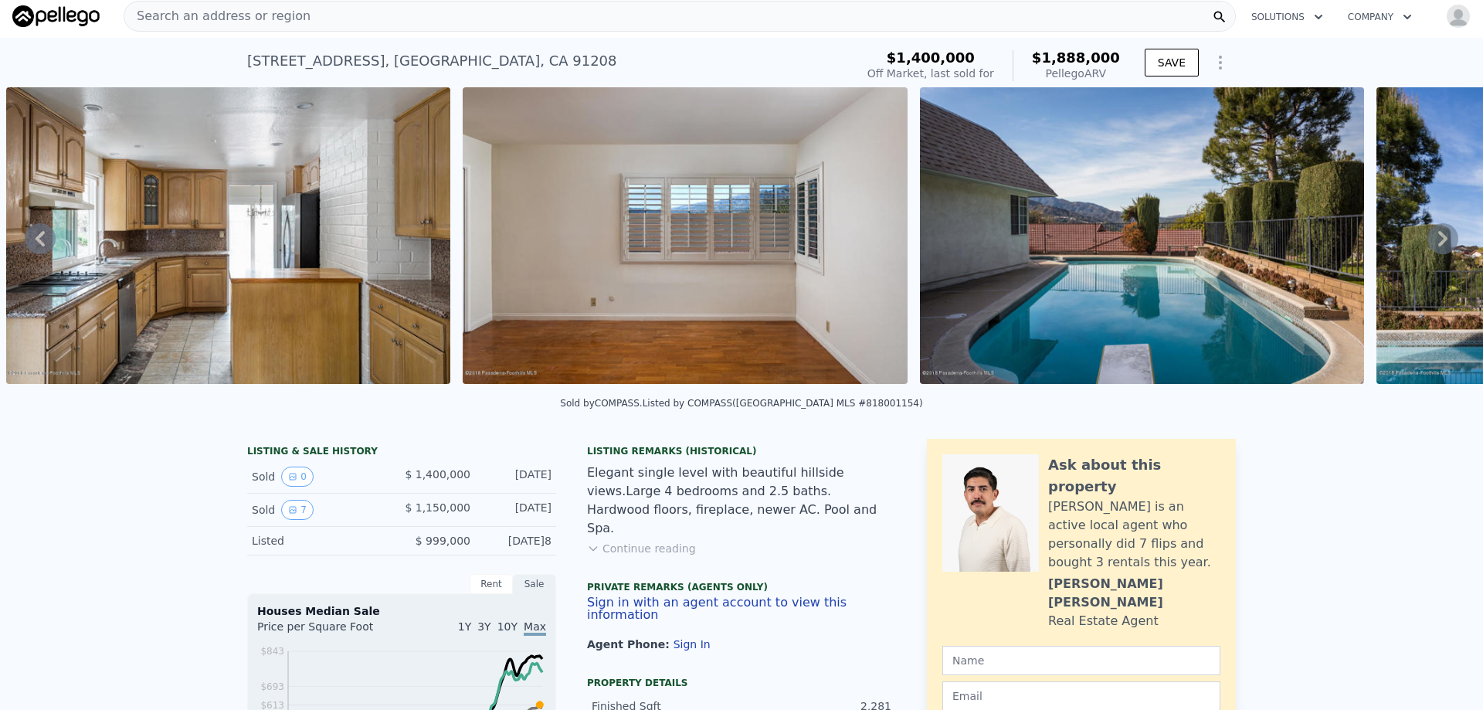
click at [1432, 250] on icon at bounding box center [1443, 238] width 31 height 31
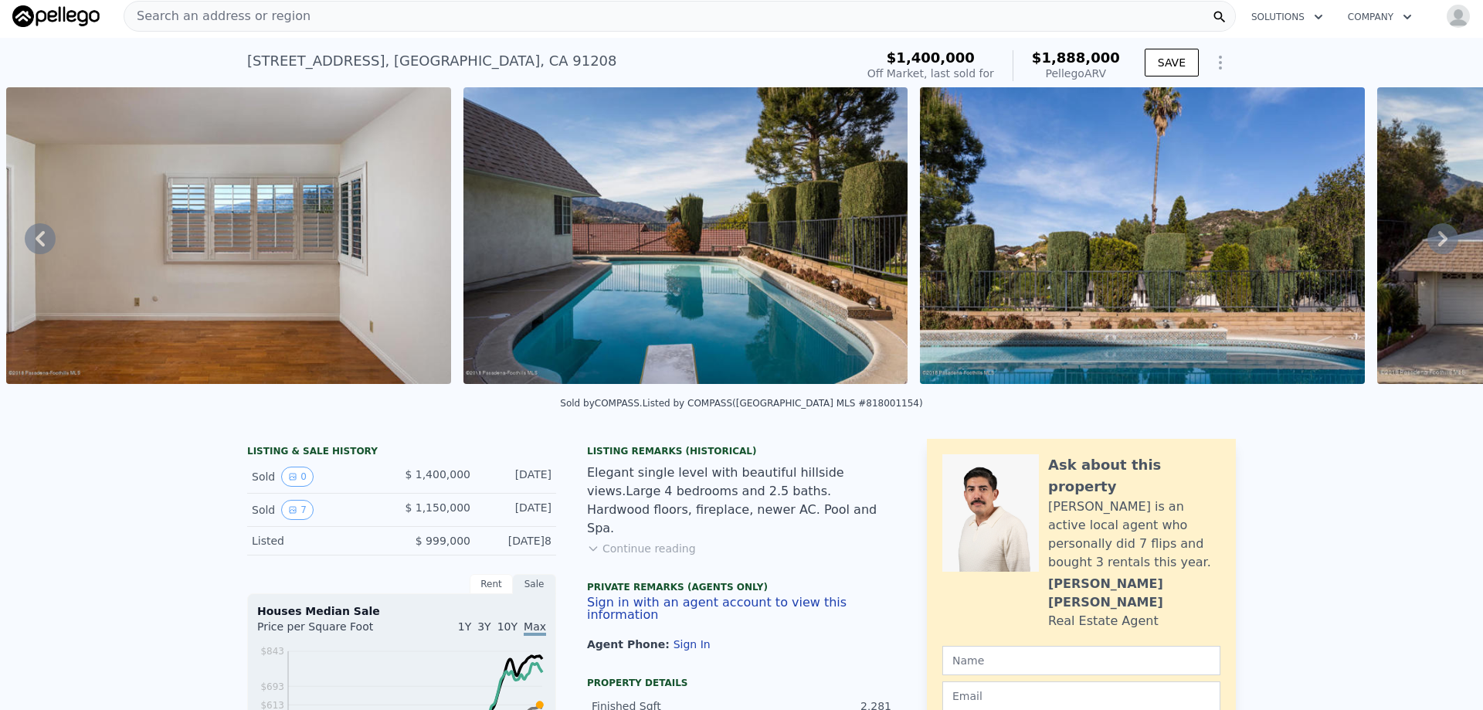
click at [1432, 250] on icon at bounding box center [1443, 238] width 31 height 31
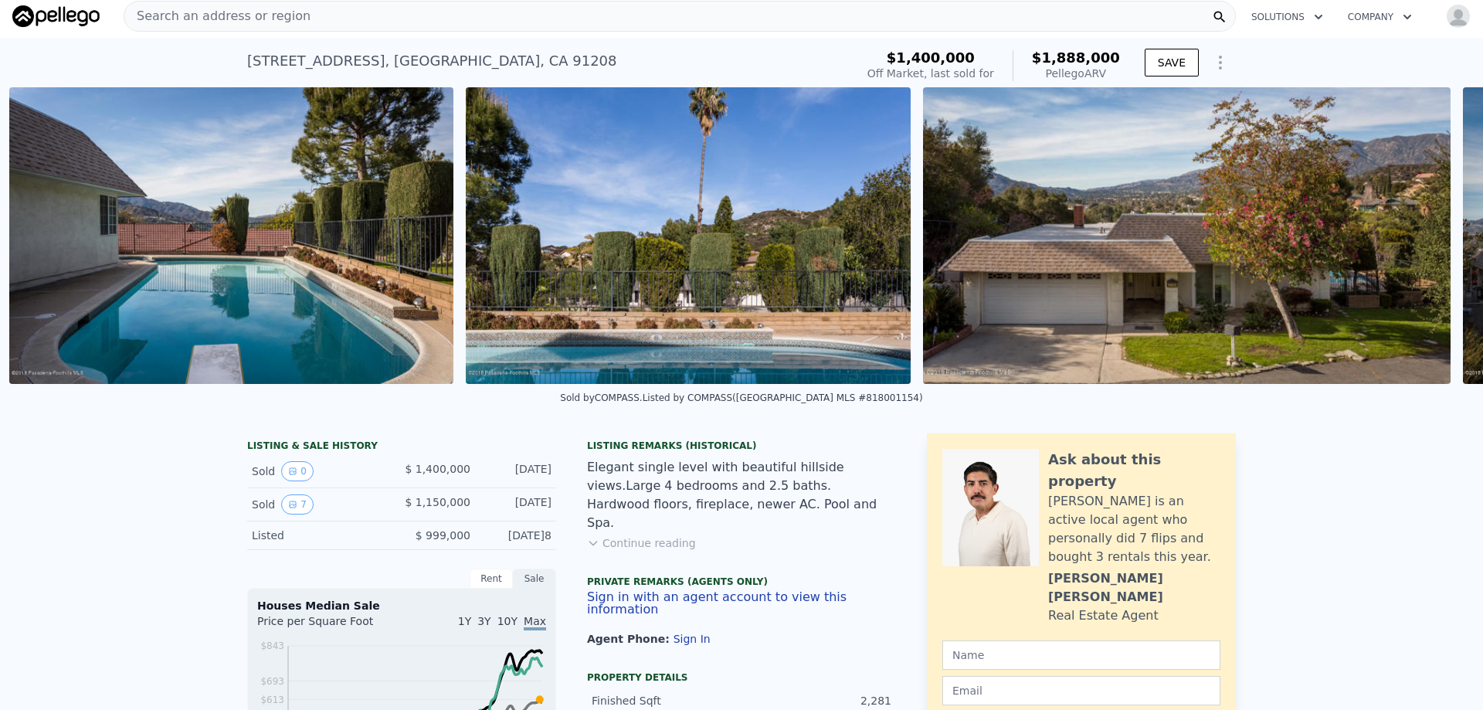
scroll to position [0, 2078]
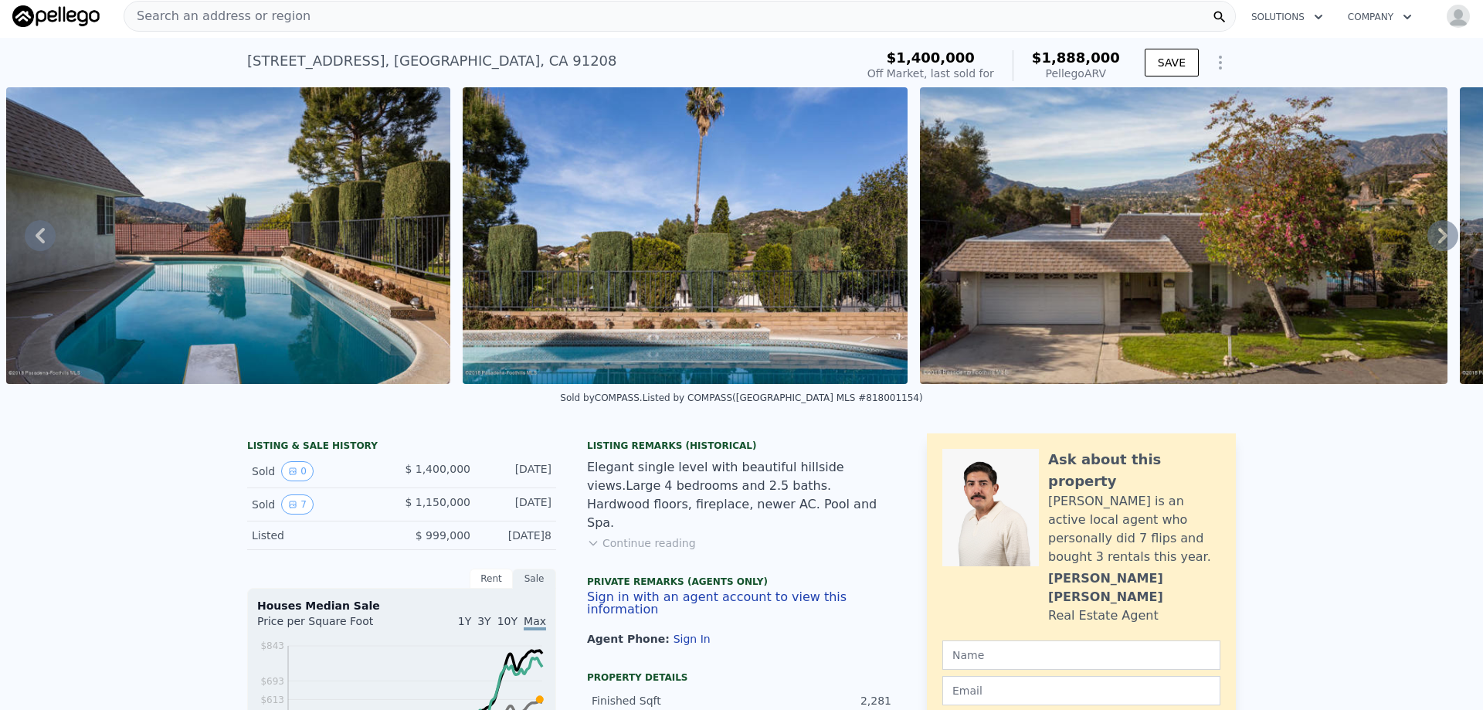
click at [1432, 249] on icon at bounding box center [1443, 235] width 31 height 31
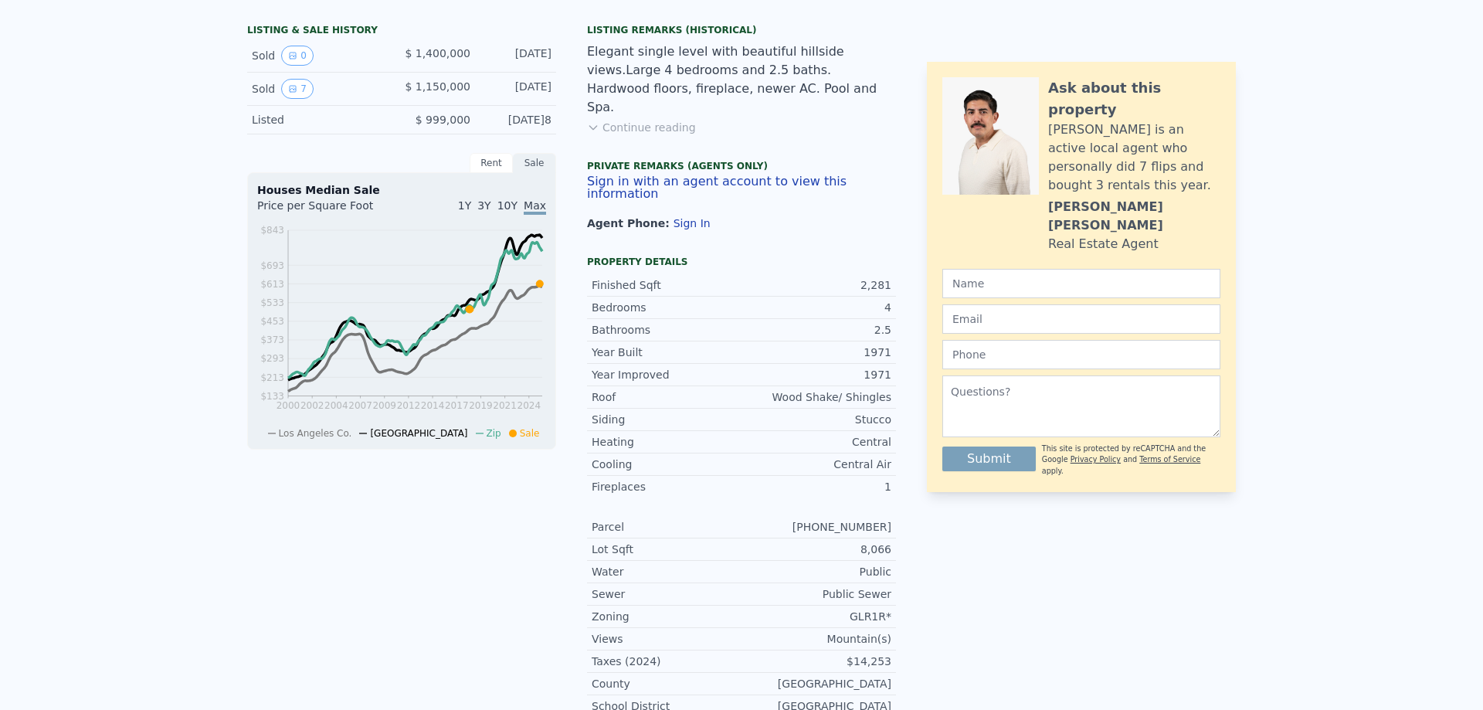
scroll to position [5, 0]
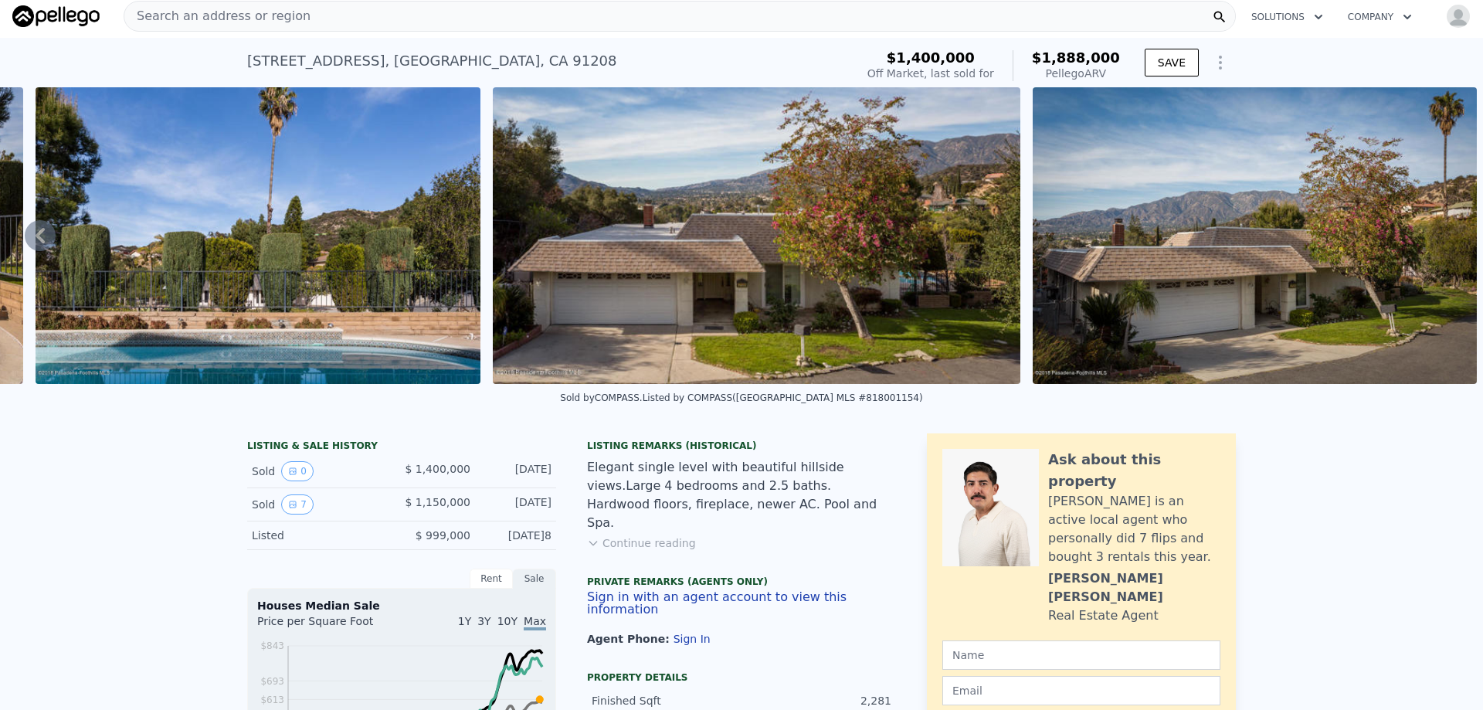
click at [86, 16] on img at bounding box center [55, 16] width 87 height 22
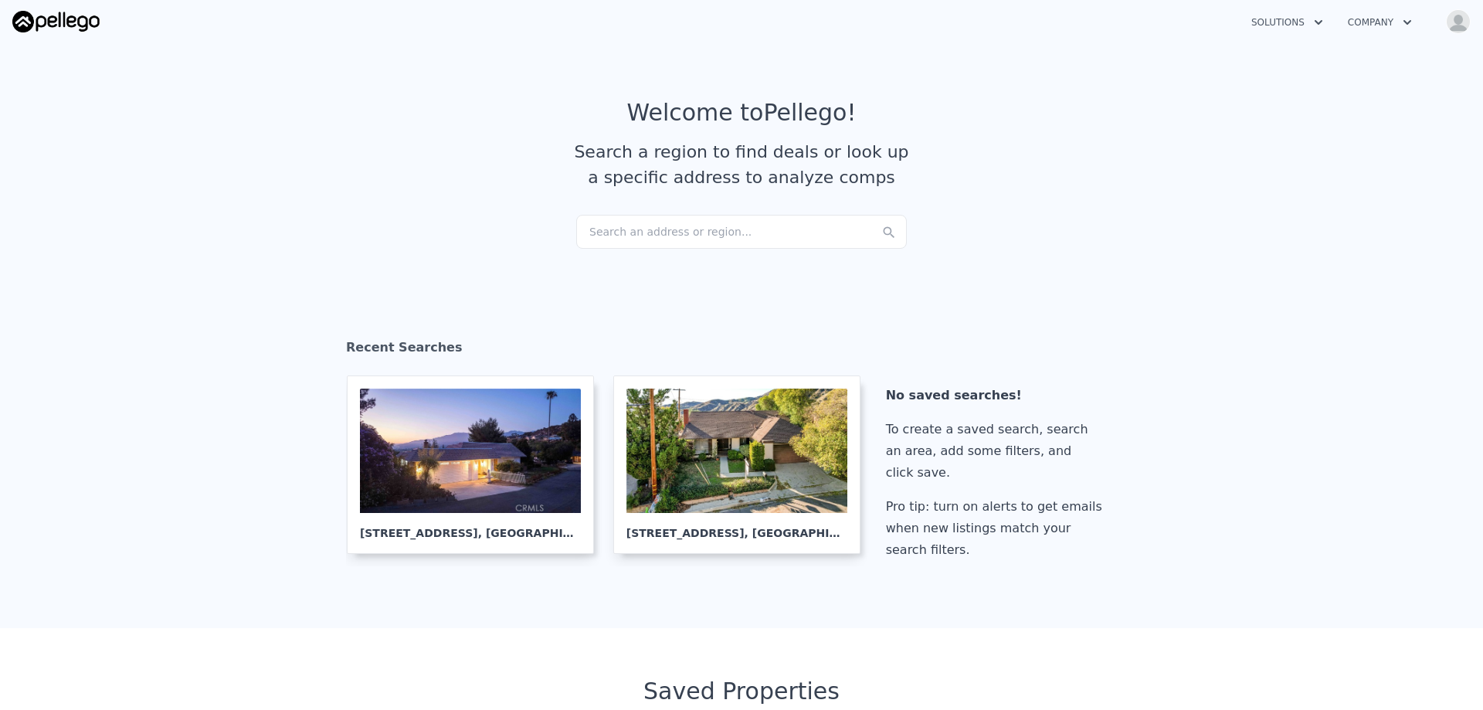
click at [488, 246] on section "Welcome to Pellego ! Search a region to find deals or look up a specific addres…" at bounding box center [741, 157] width 1483 height 240
click at [661, 224] on div "Search an address or region..." at bounding box center [741, 232] width 331 height 34
click at [488, 253] on section "Welcome to Pellego ! Search a region to find deals or look up a specific addres…" at bounding box center [741, 157] width 1483 height 240
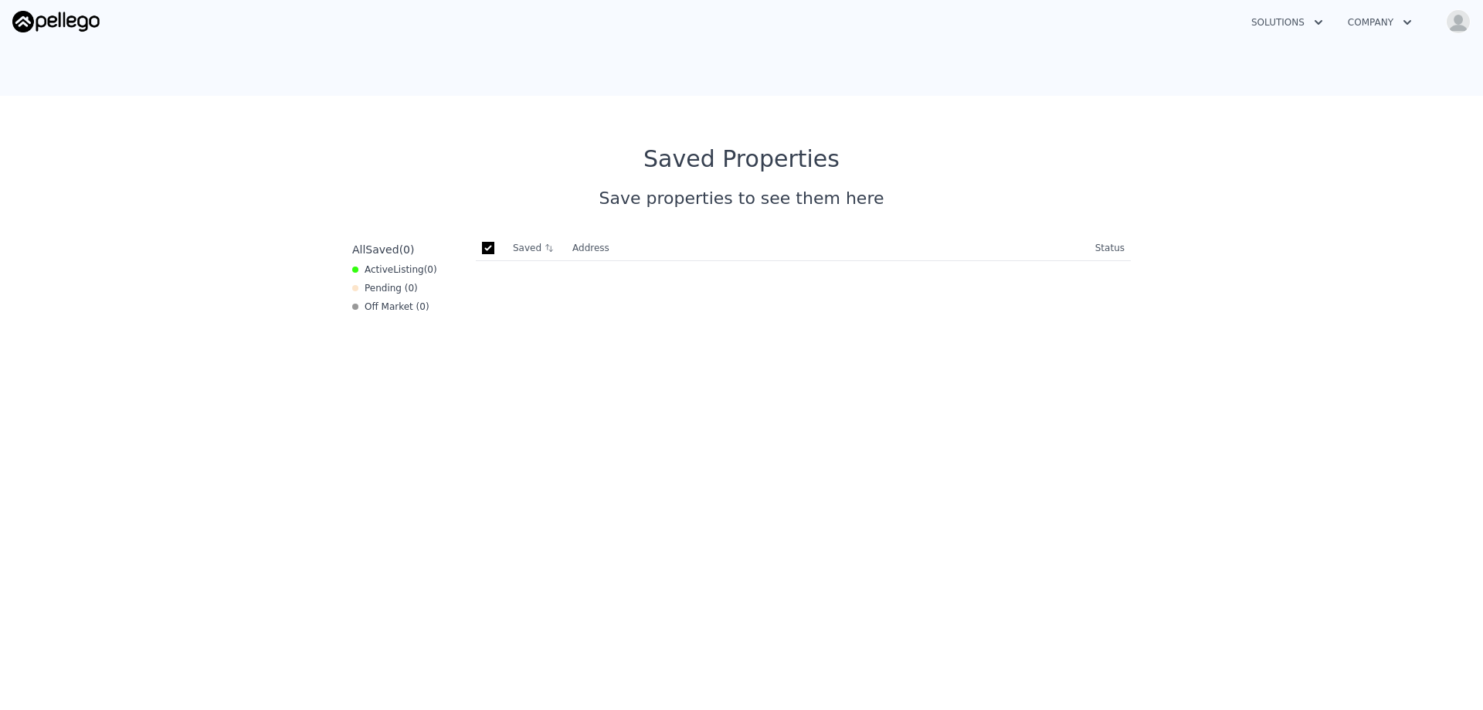
scroll to position [541, 0]
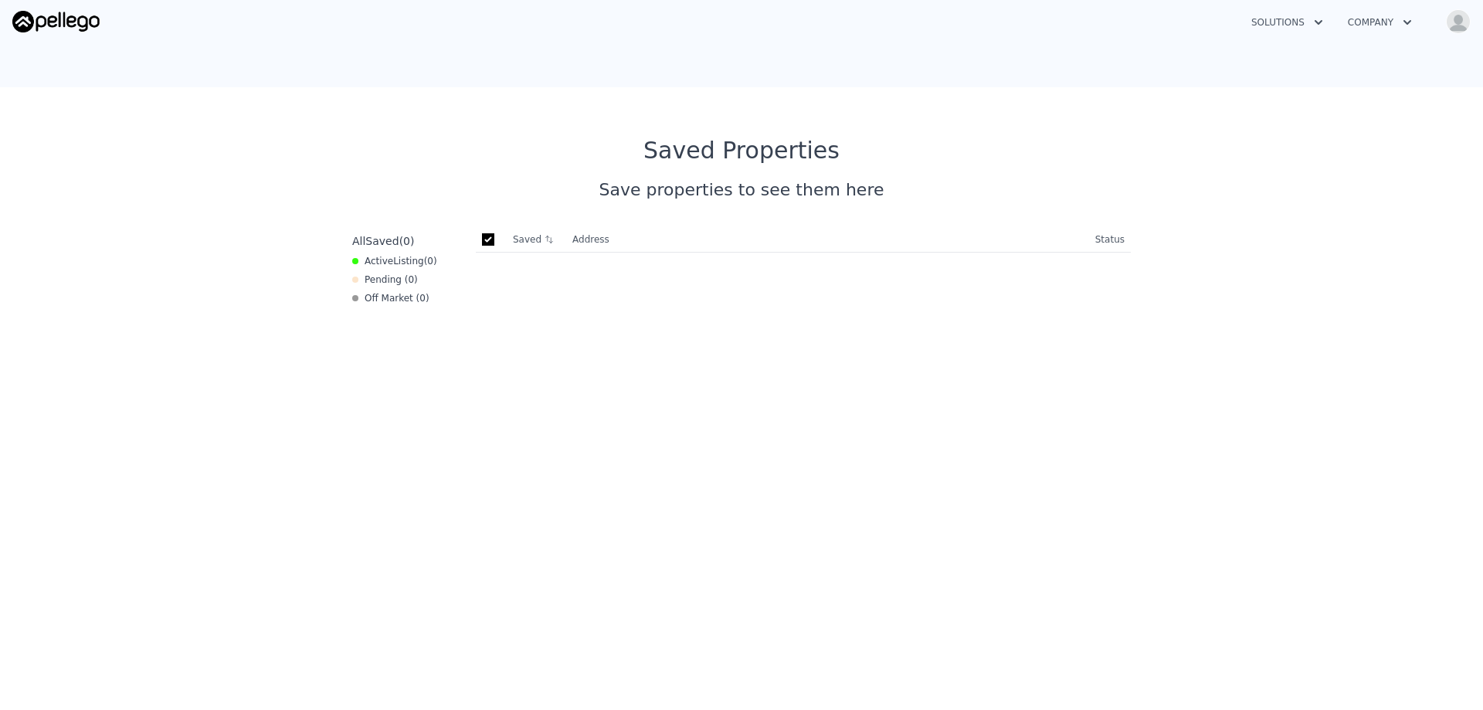
click at [393, 260] on span "Listing" at bounding box center [408, 261] width 31 height 11
click at [406, 265] on span "Listing" at bounding box center [408, 261] width 31 height 11
click at [406, 264] on span "Listing" at bounding box center [408, 261] width 31 height 11
click at [477, 341] on div "Saved Address Address/Status Status" at bounding box center [804, 582] width 668 height 710
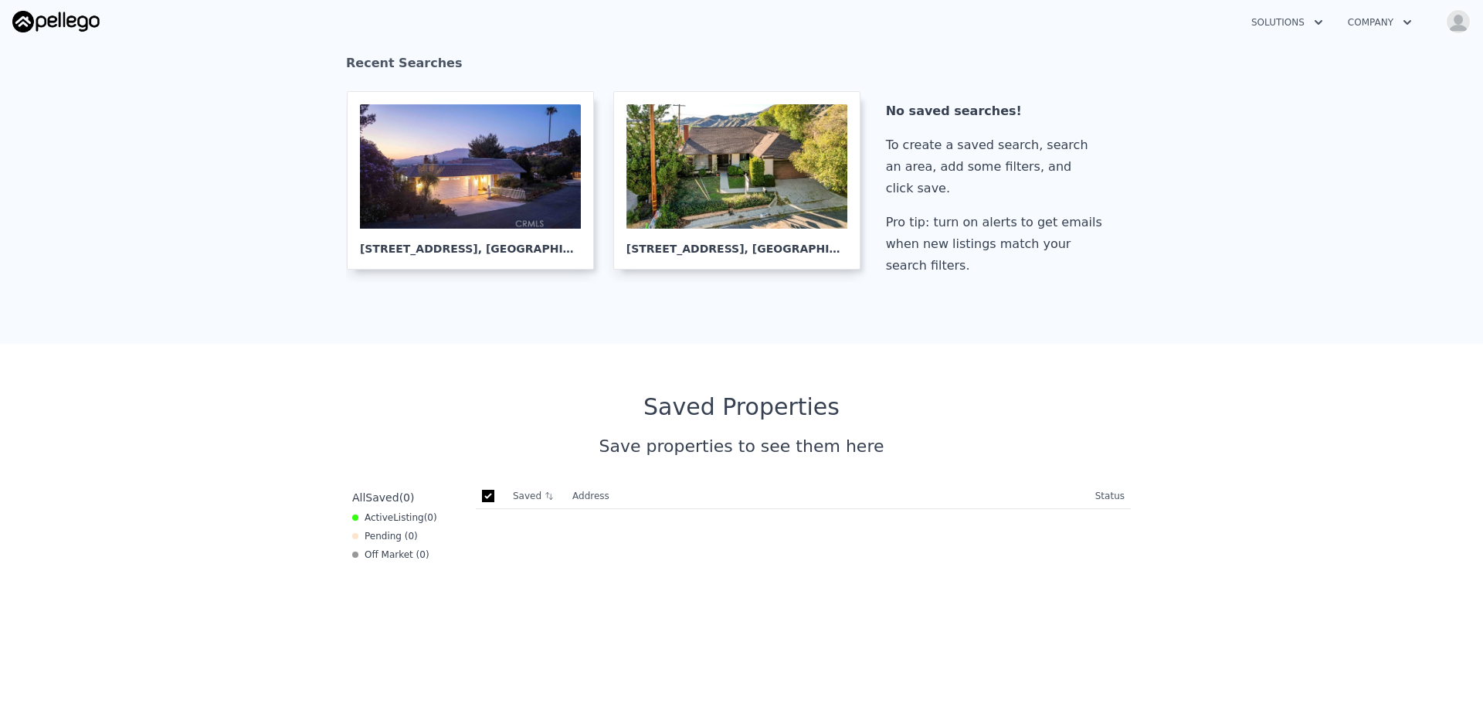
scroll to position [0, 0]
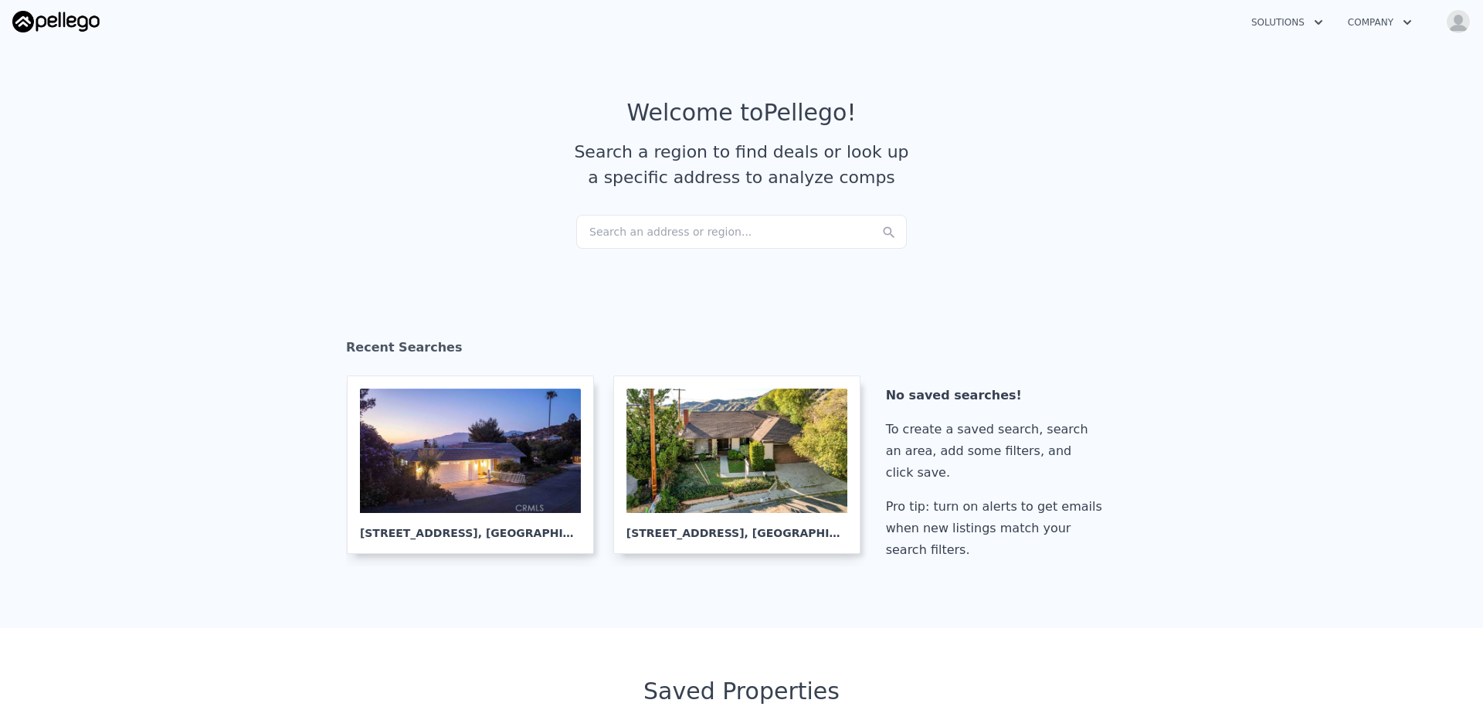
click at [673, 231] on div "Search an address or region..." at bounding box center [741, 232] width 331 height 34
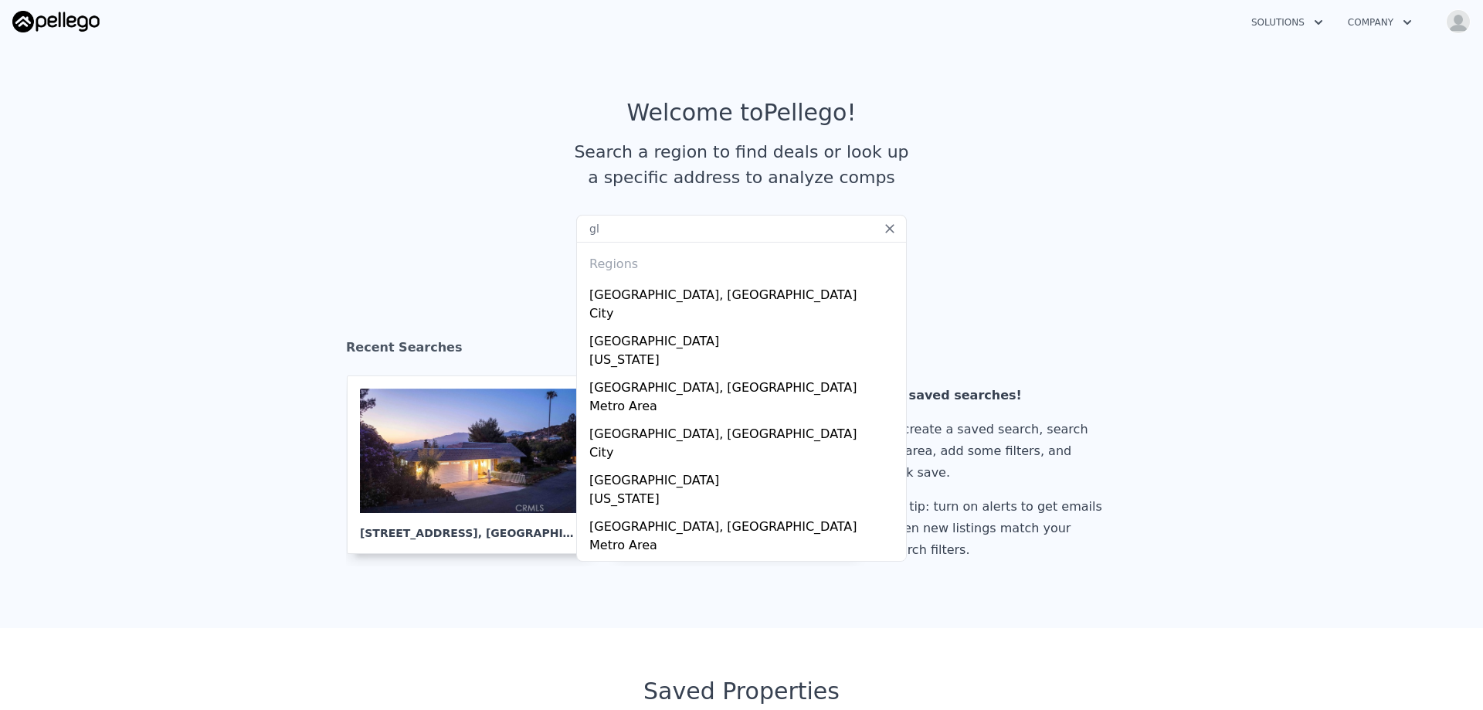
type input "g"
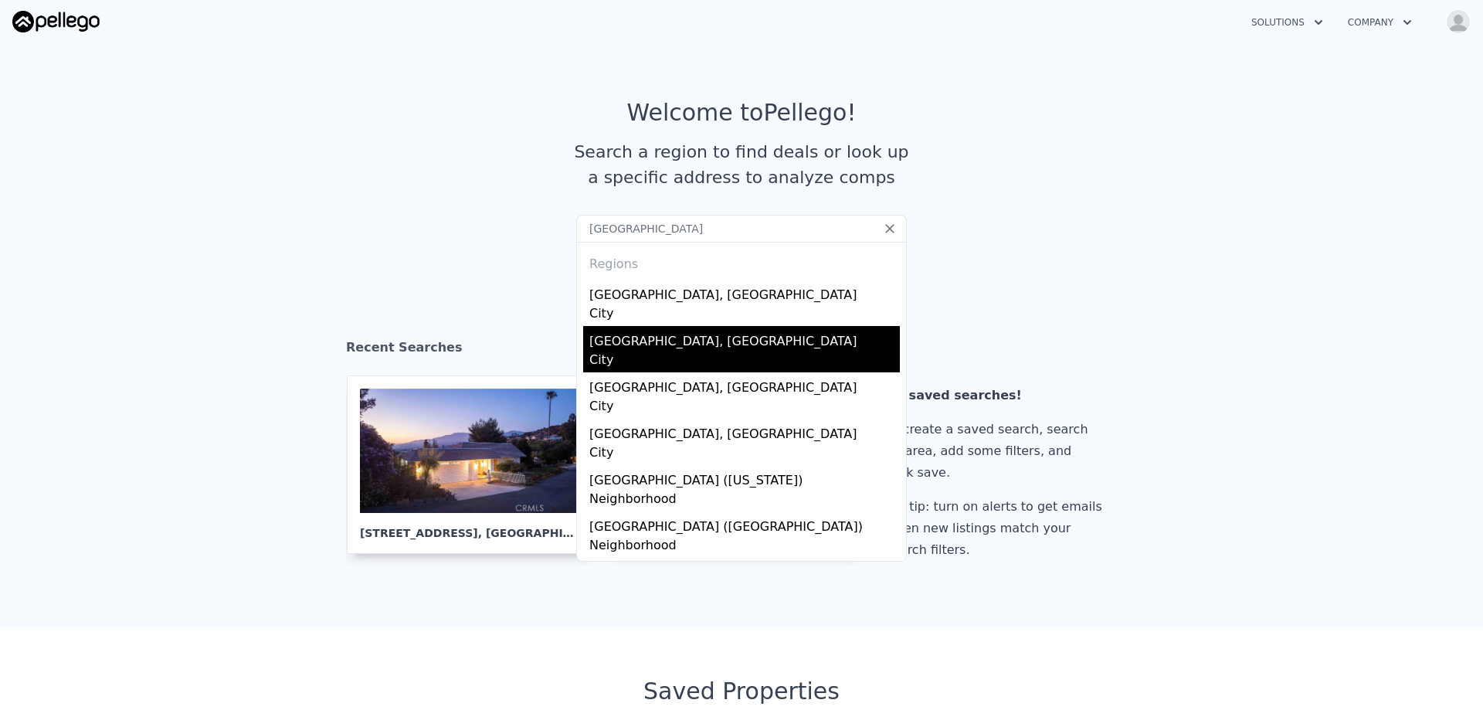
type input "glendale"
click at [627, 337] on div "Glendale, CA" at bounding box center [744, 338] width 311 height 25
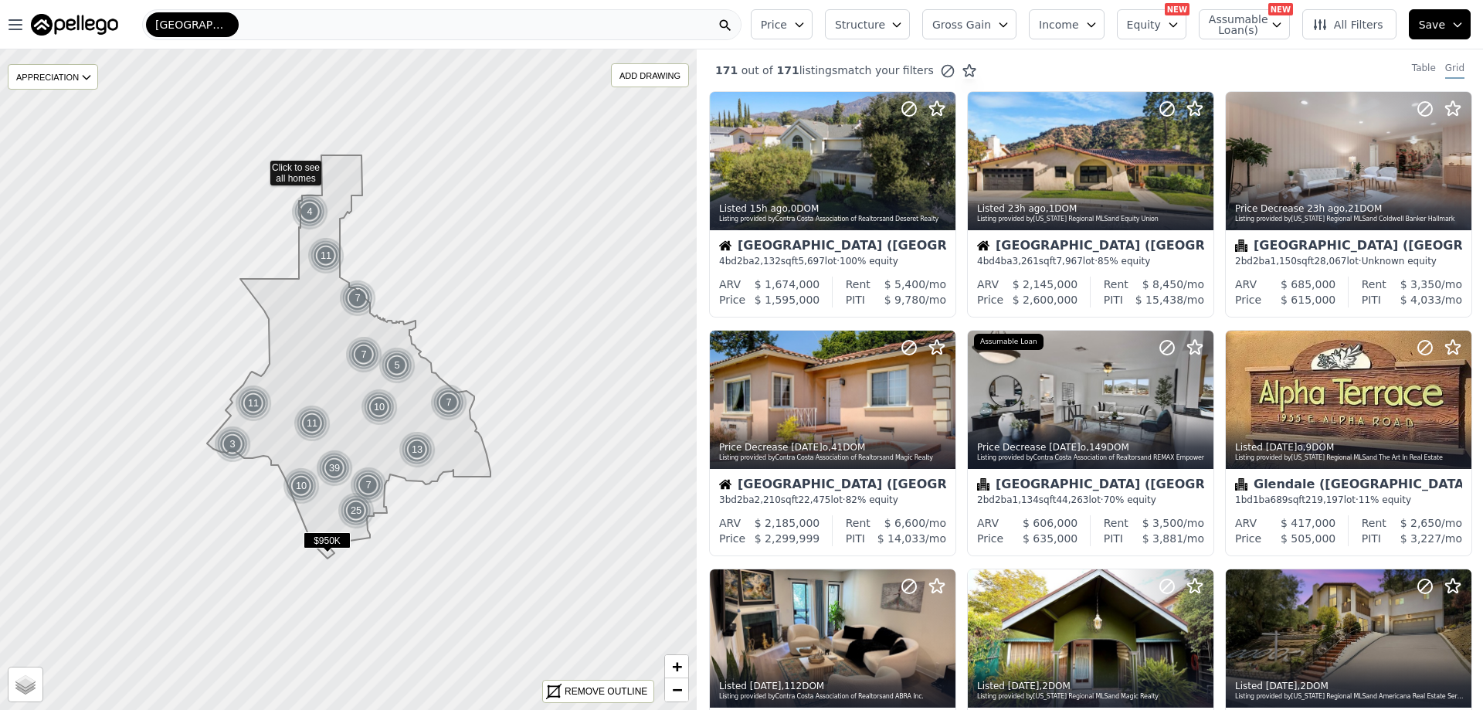
click at [260, 164] on icon at bounding box center [348, 379] width 841 height 797
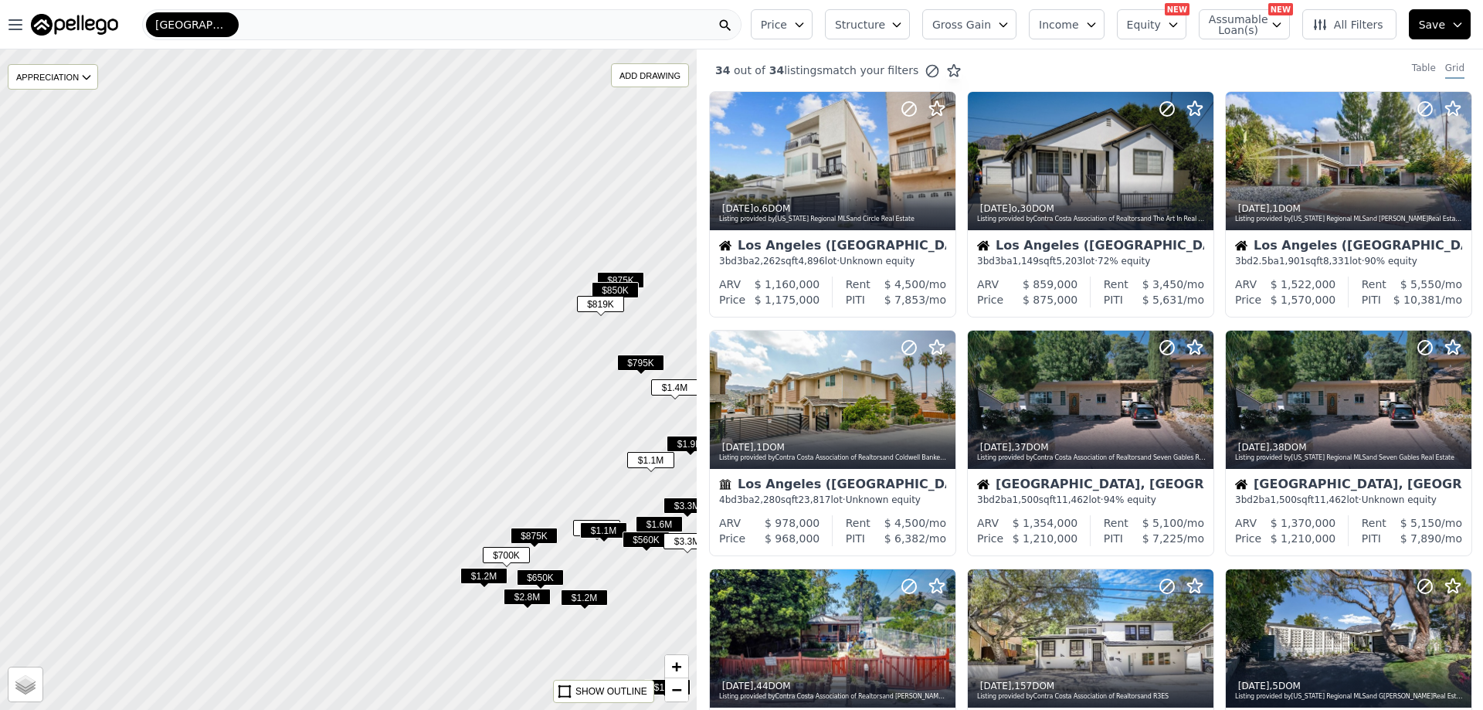
drag, startPoint x: 82, startPoint y: 140, endPoint x: 519, endPoint y: 358, distance: 488.9
click at [519, 358] on div at bounding box center [348, 380] width 836 height 793
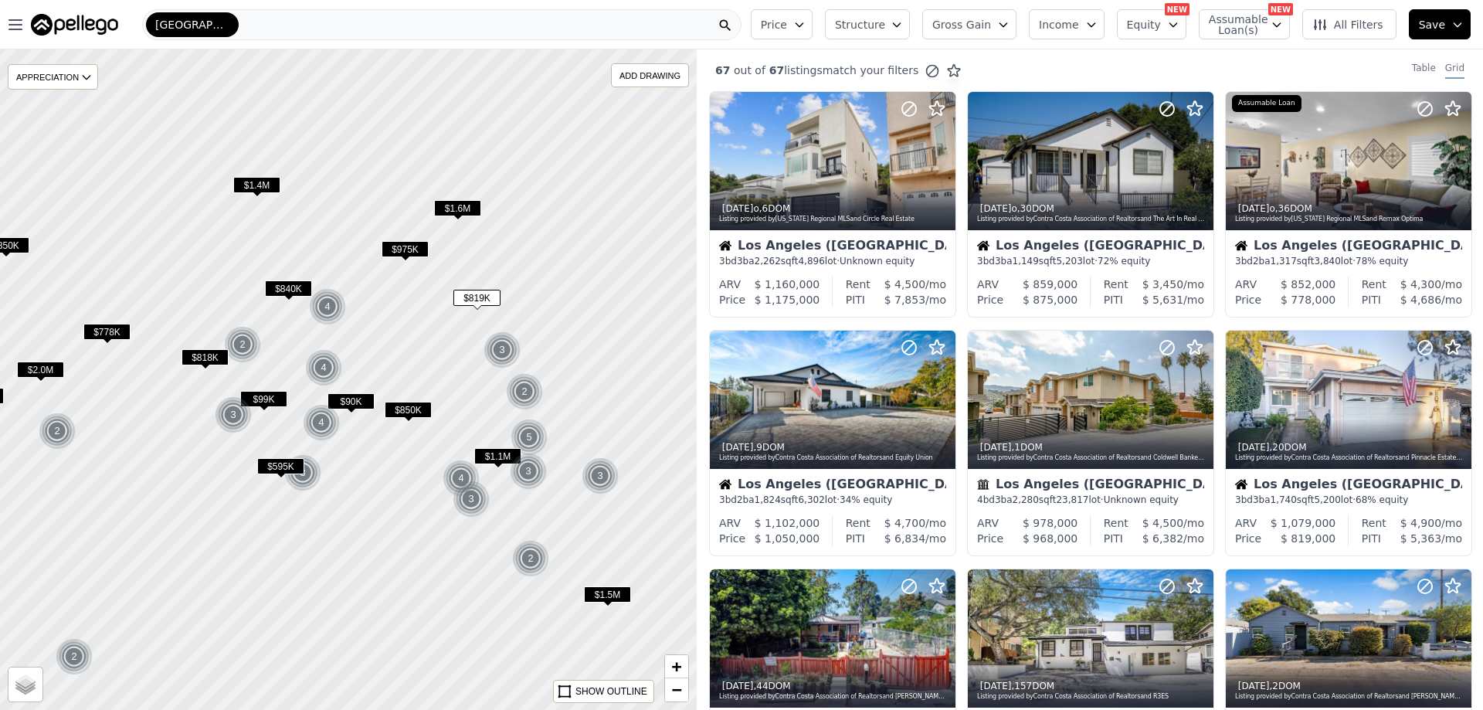
drag, startPoint x: 438, startPoint y: 301, endPoint x: 406, endPoint y: 330, distance: 43.8
click at [406, 330] on div at bounding box center [348, 380] width 836 height 793
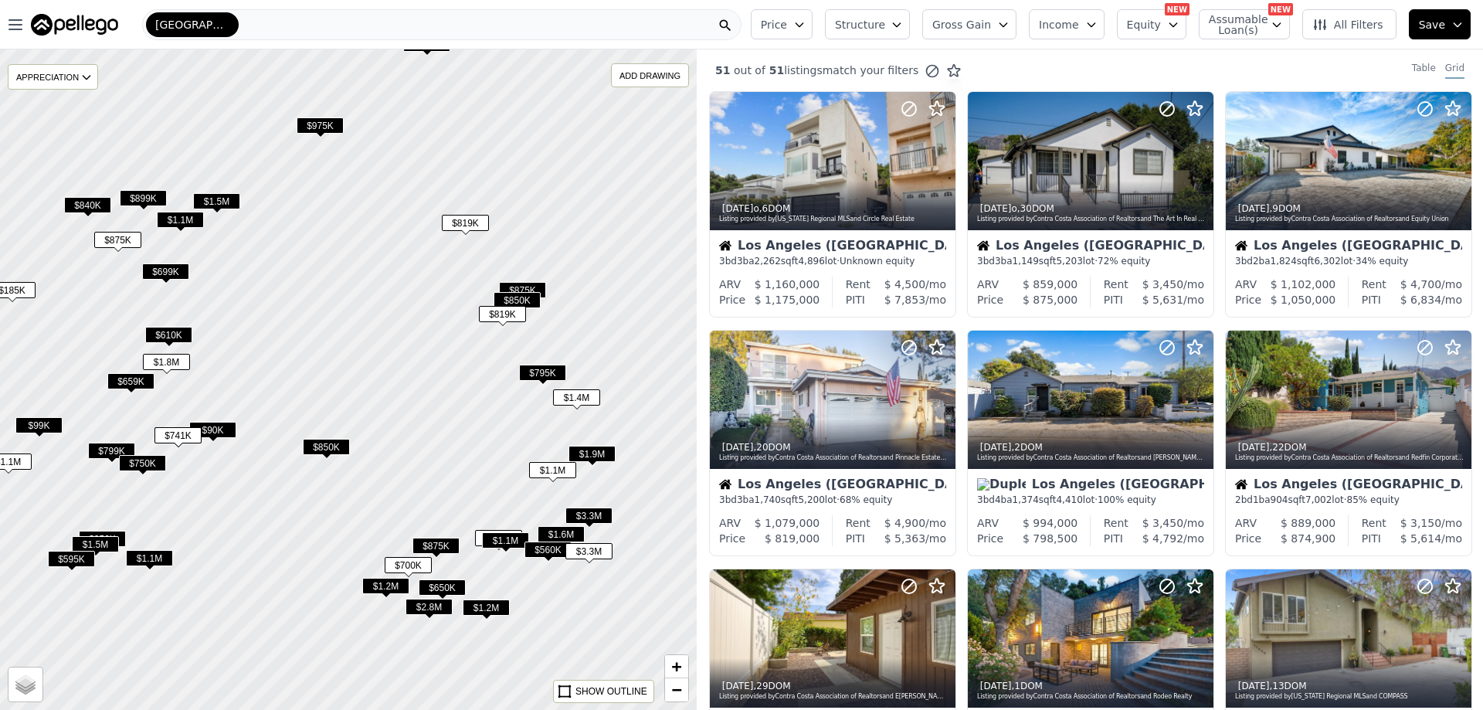
drag, startPoint x: 423, startPoint y: 347, endPoint x: 339, endPoint y: 291, distance: 100.9
click at [339, 291] on div at bounding box center [348, 380] width 836 height 793
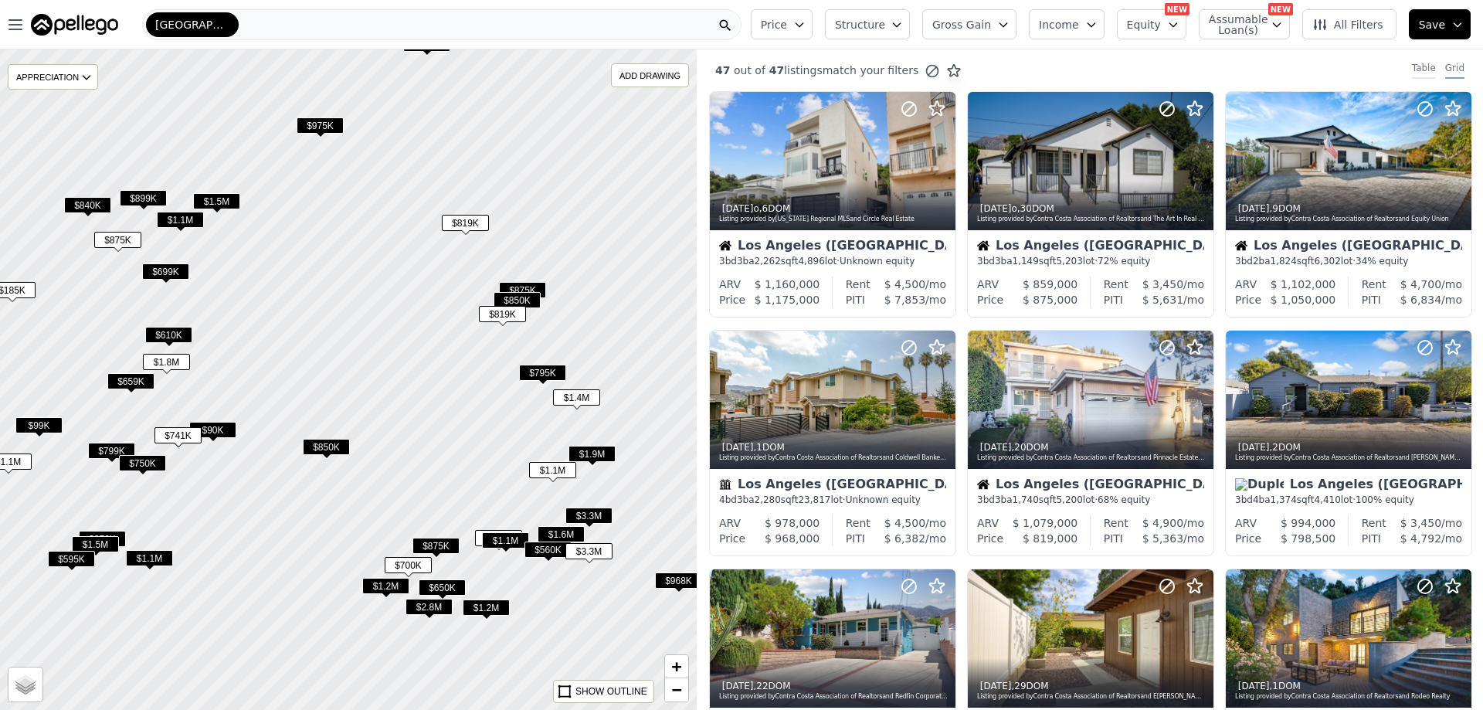
click at [1421, 76] on div "Table" at bounding box center [1424, 70] width 24 height 17
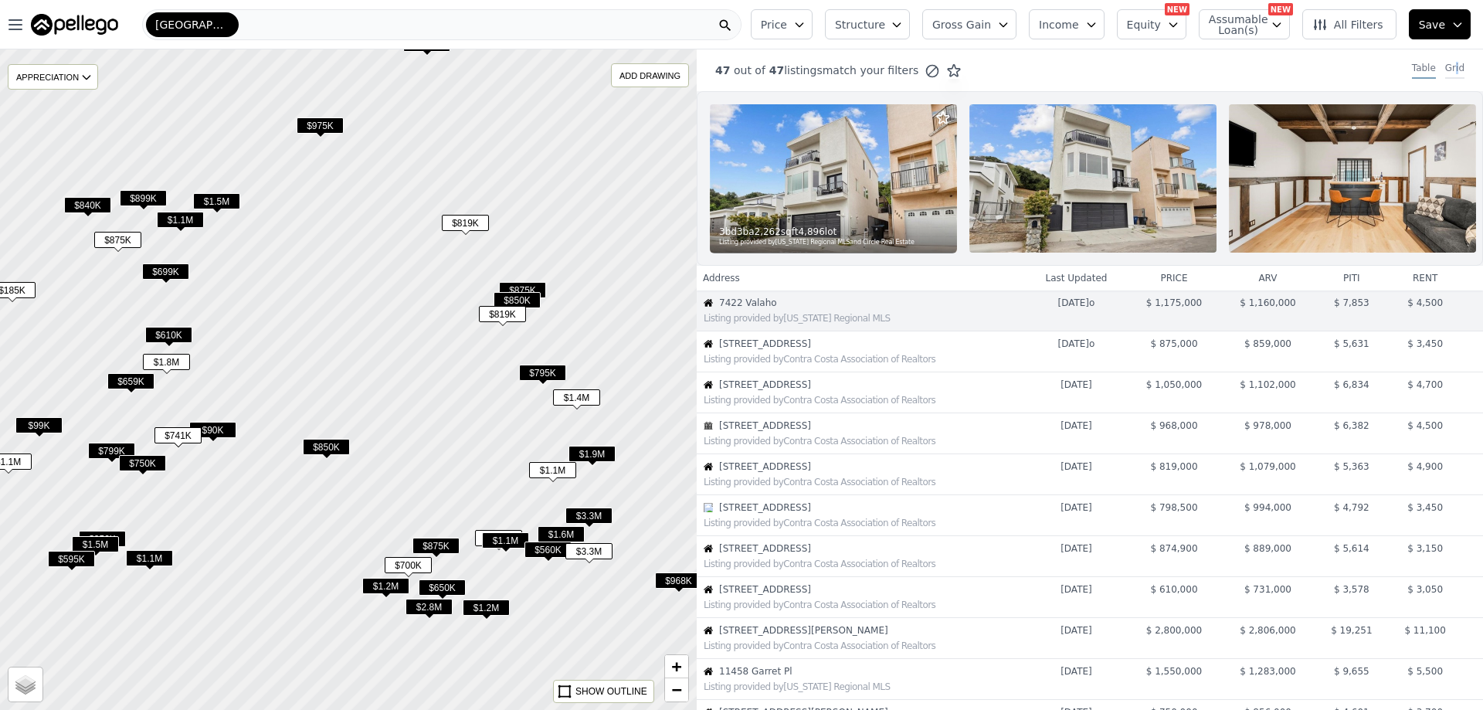
click at [1446, 71] on div "Grid" at bounding box center [1455, 70] width 19 height 17
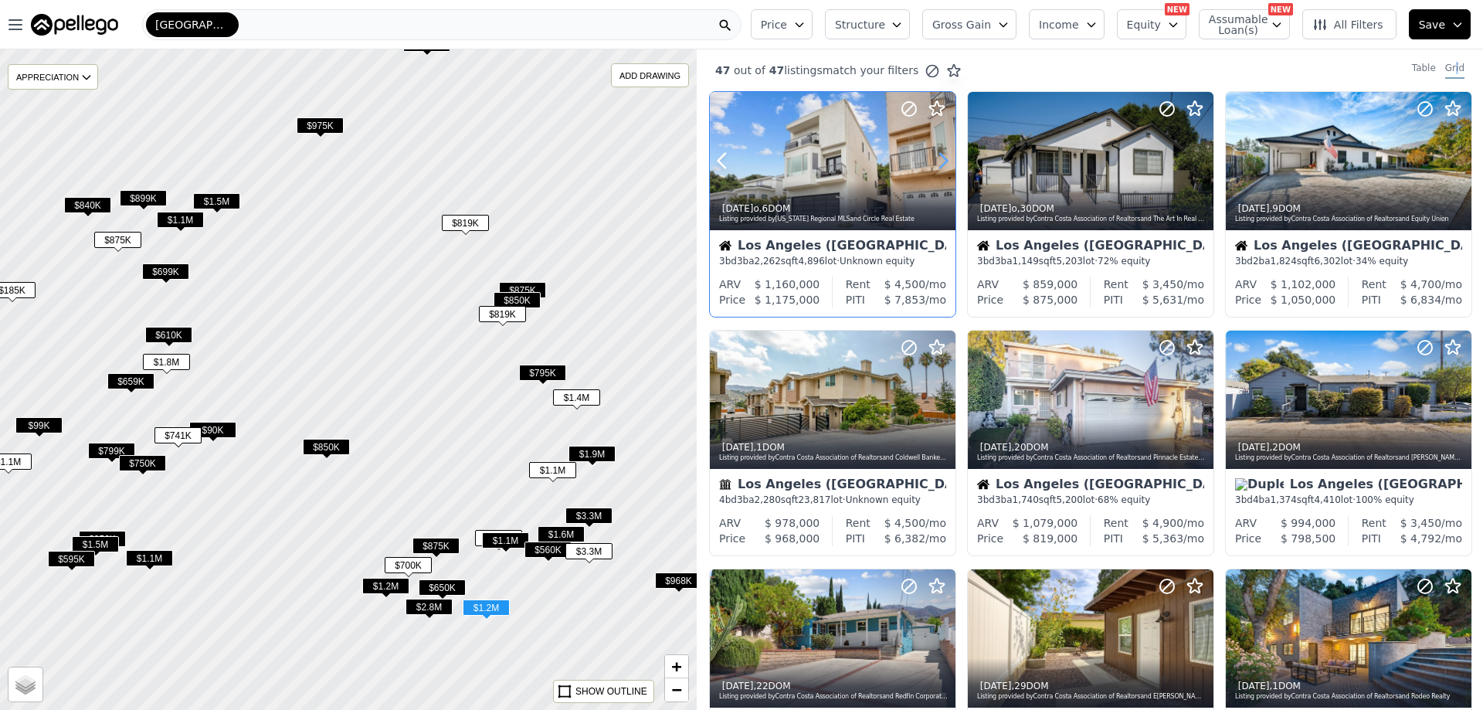
click at [938, 161] on icon at bounding box center [943, 160] width 25 height 25
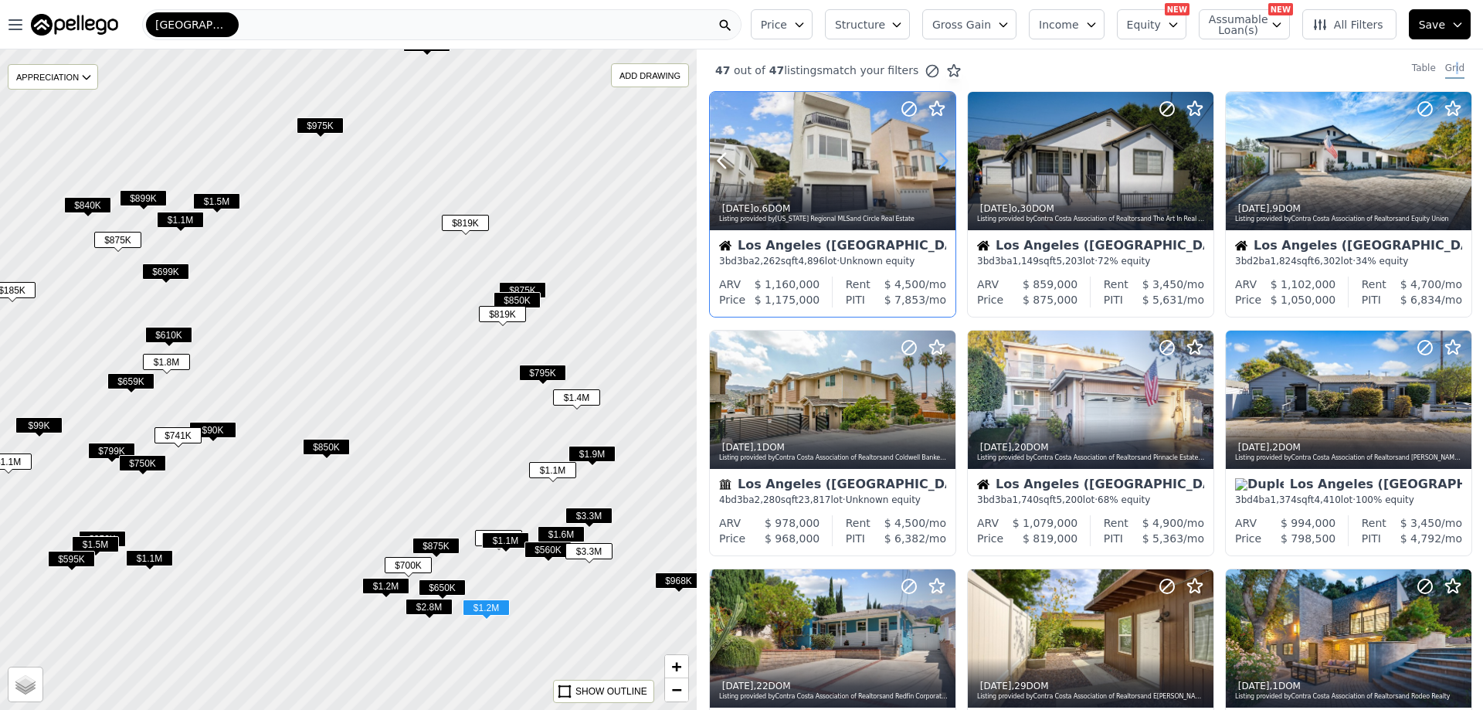
click at [938, 161] on icon at bounding box center [943, 160] width 25 height 25
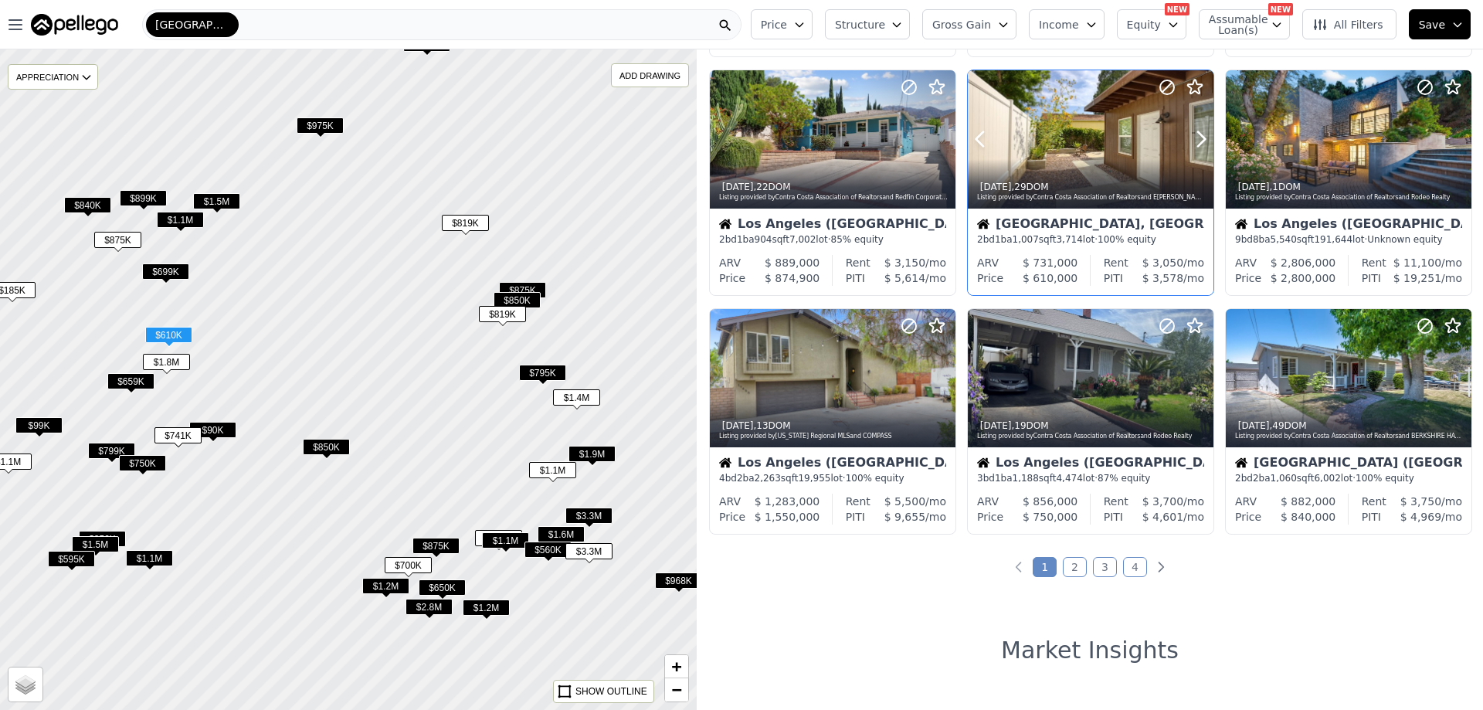
scroll to position [541, 0]
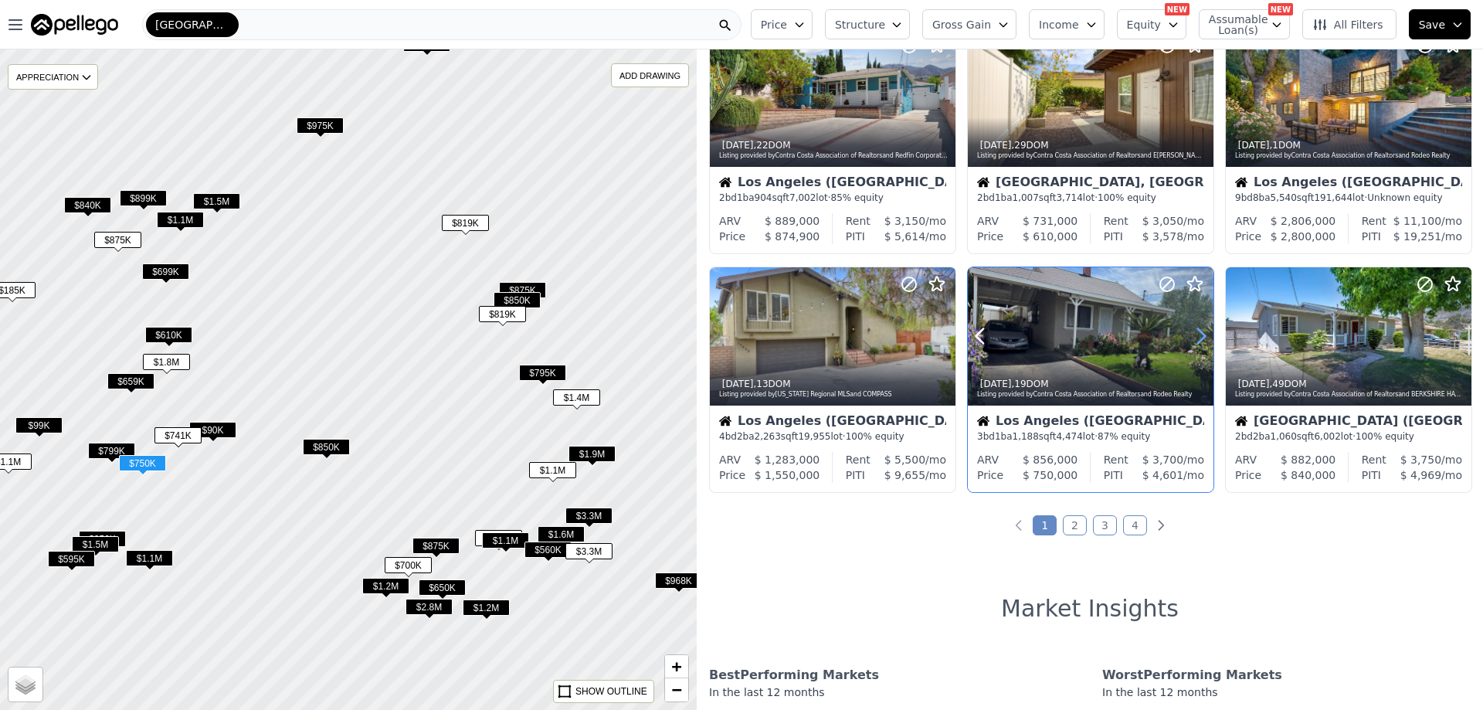
click at [1198, 331] on icon at bounding box center [1201, 336] width 7 height 15
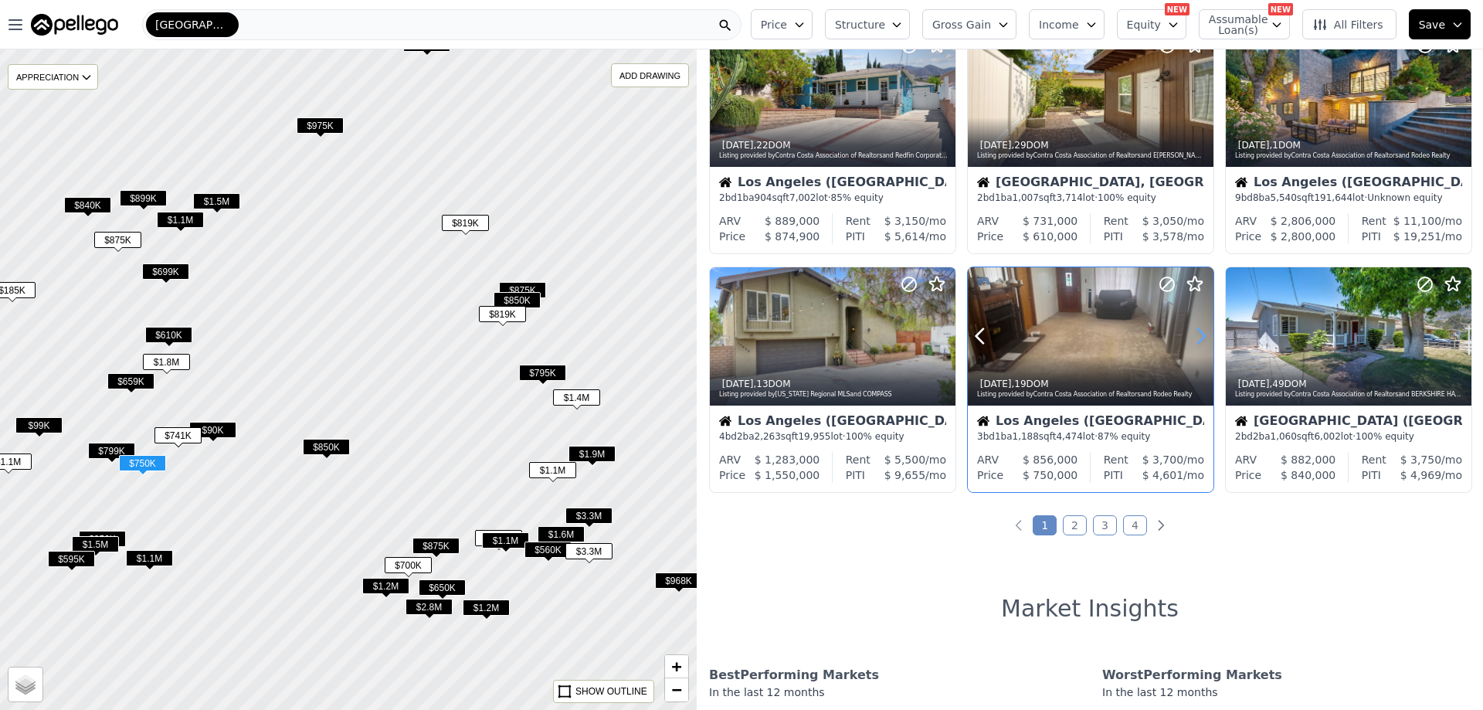
click at [1198, 331] on icon at bounding box center [1201, 336] width 7 height 15
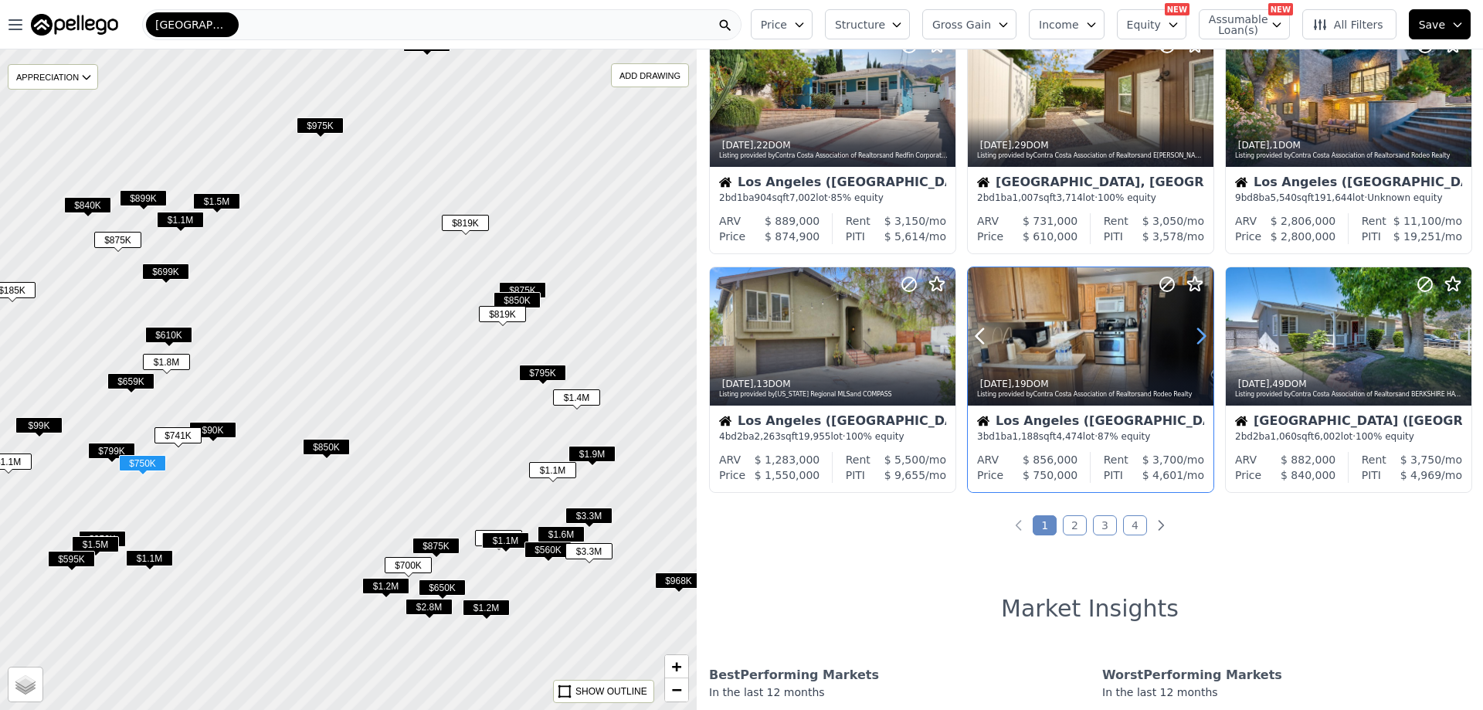
click at [1198, 331] on icon at bounding box center [1201, 336] width 7 height 15
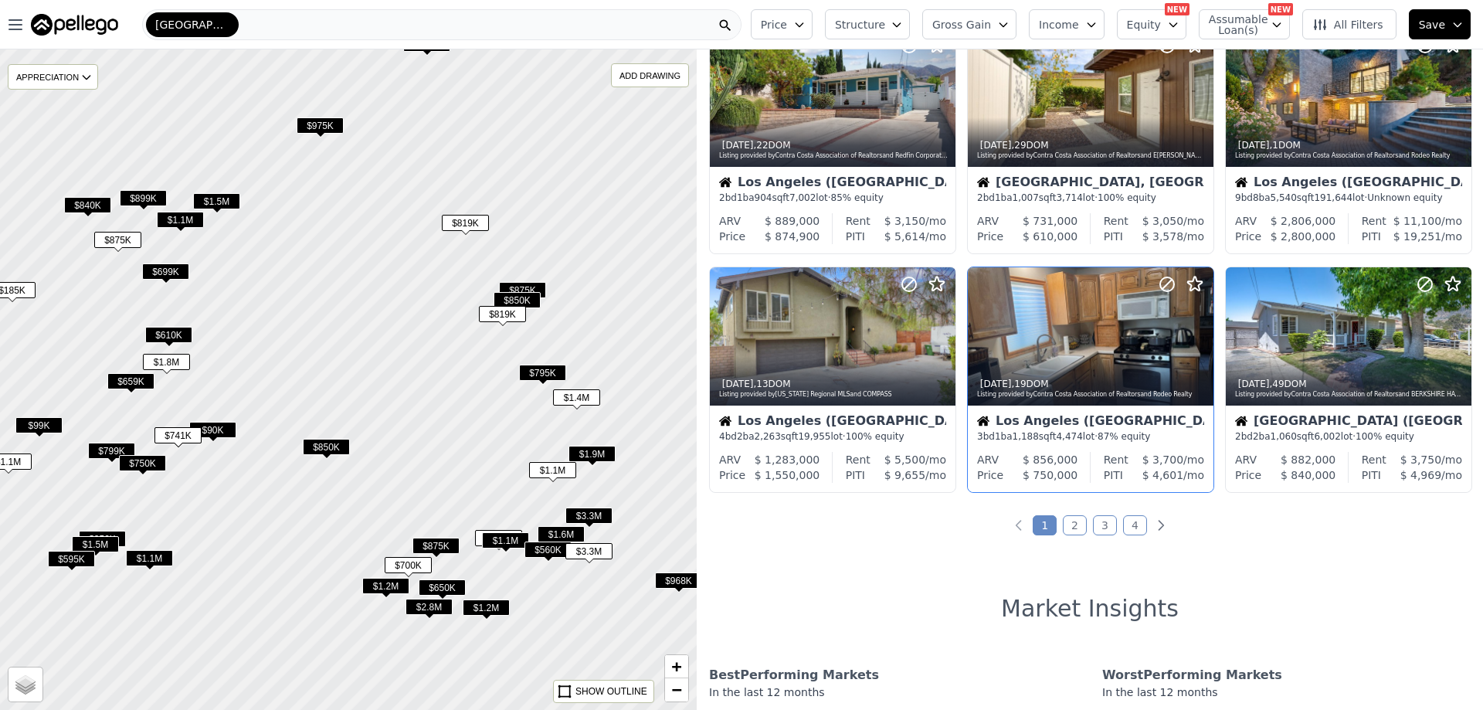
click at [1069, 520] on link "2" at bounding box center [1075, 525] width 24 height 20
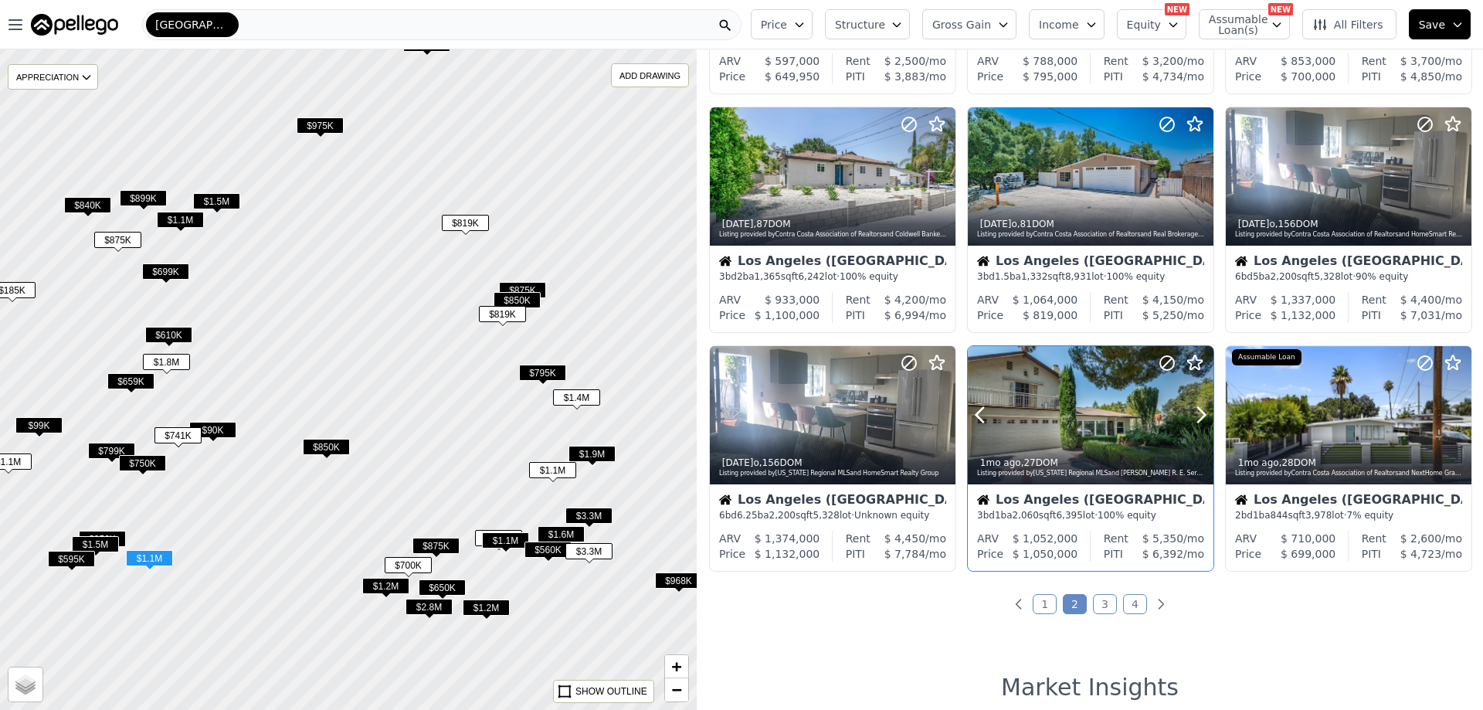
scroll to position [464, 0]
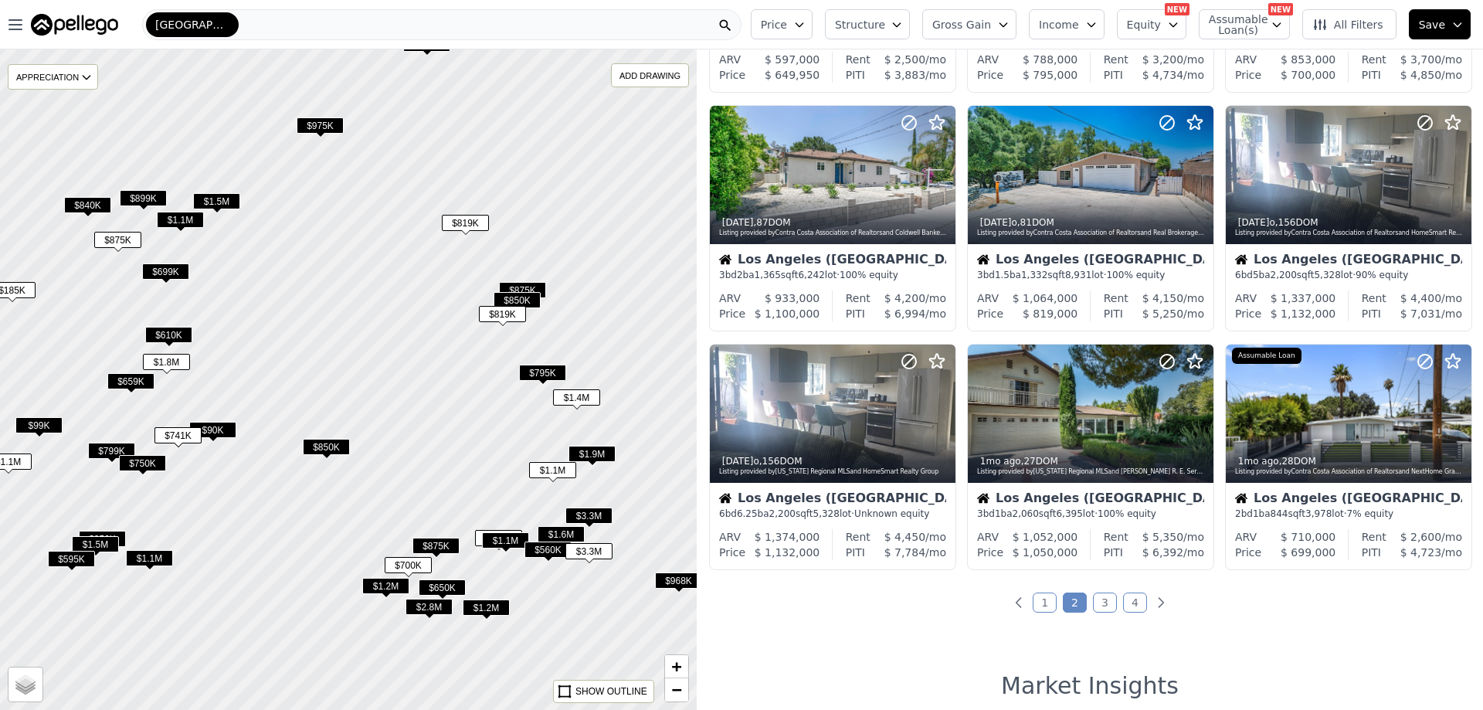
click at [1105, 597] on link "3" at bounding box center [1105, 603] width 24 height 20
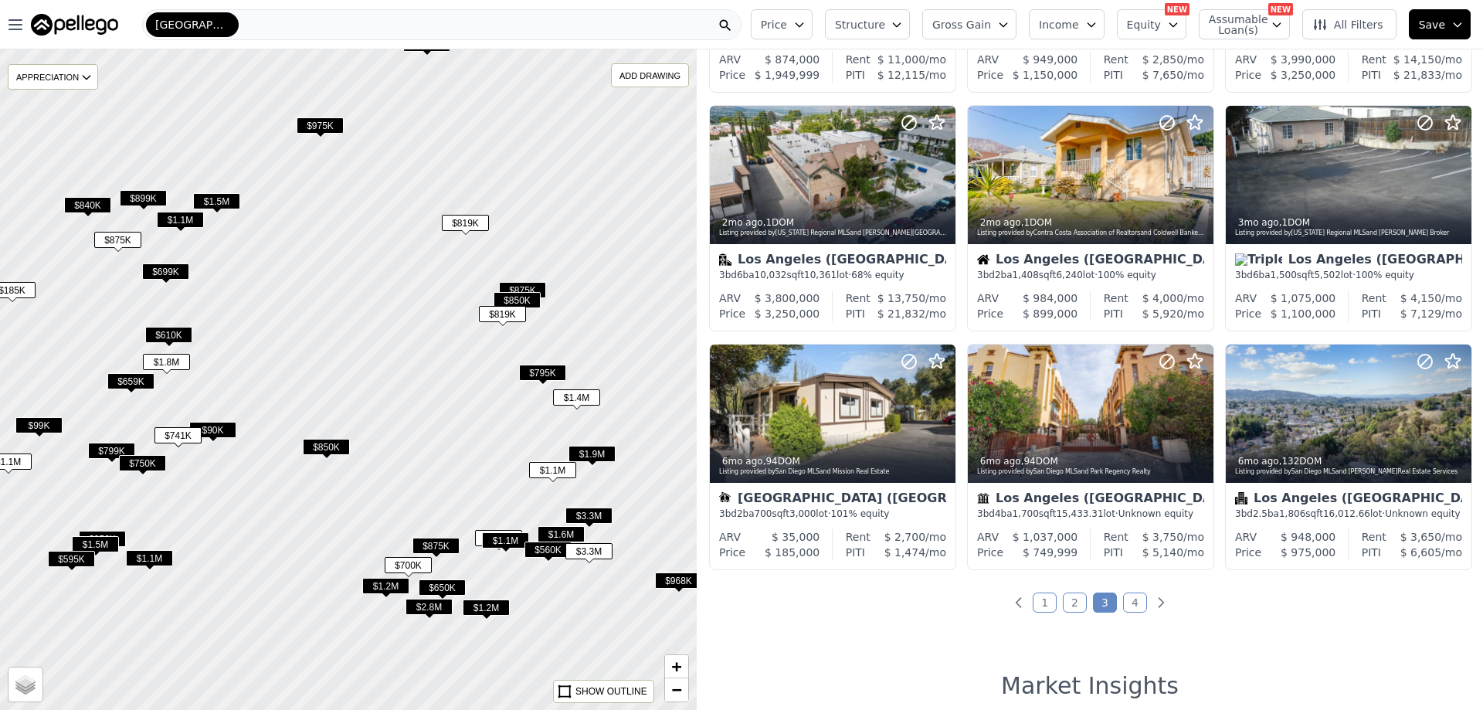
click at [1130, 603] on link "4" at bounding box center [1135, 603] width 24 height 20
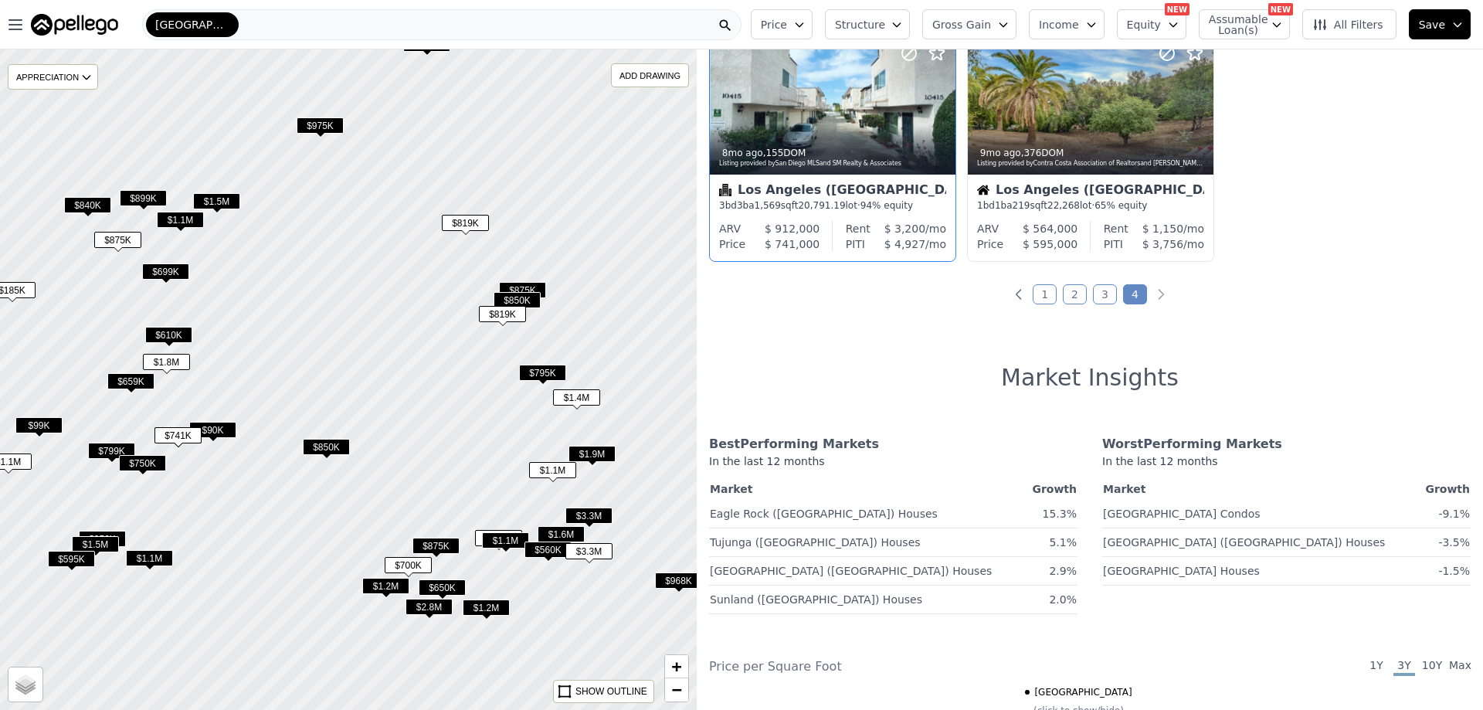
scroll to position [773, 0]
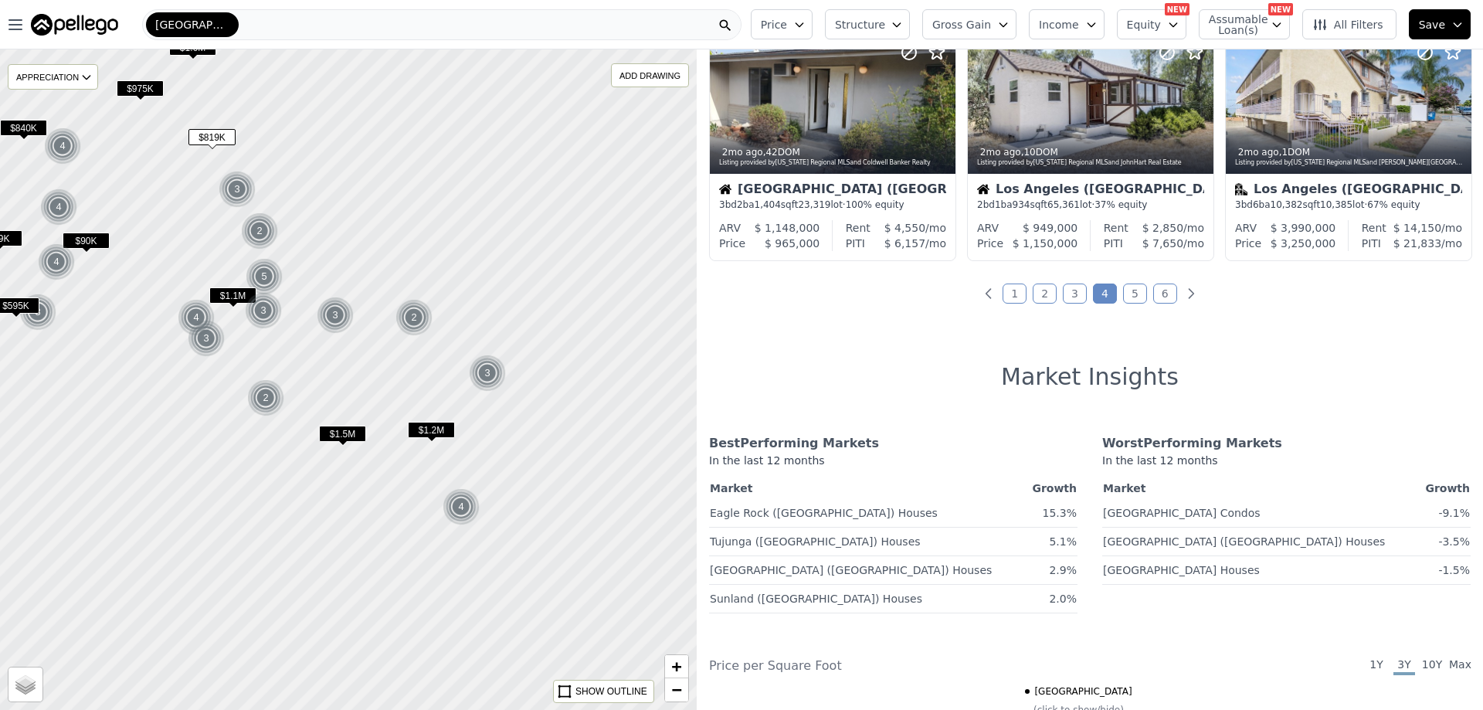
drag, startPoint x: 520, startPoint y: 545, endPoint x: 321, endPoint y: 399, distance: 246.5
click at [321, 399] on div at bounding box center [348, 380] width 836 height 793
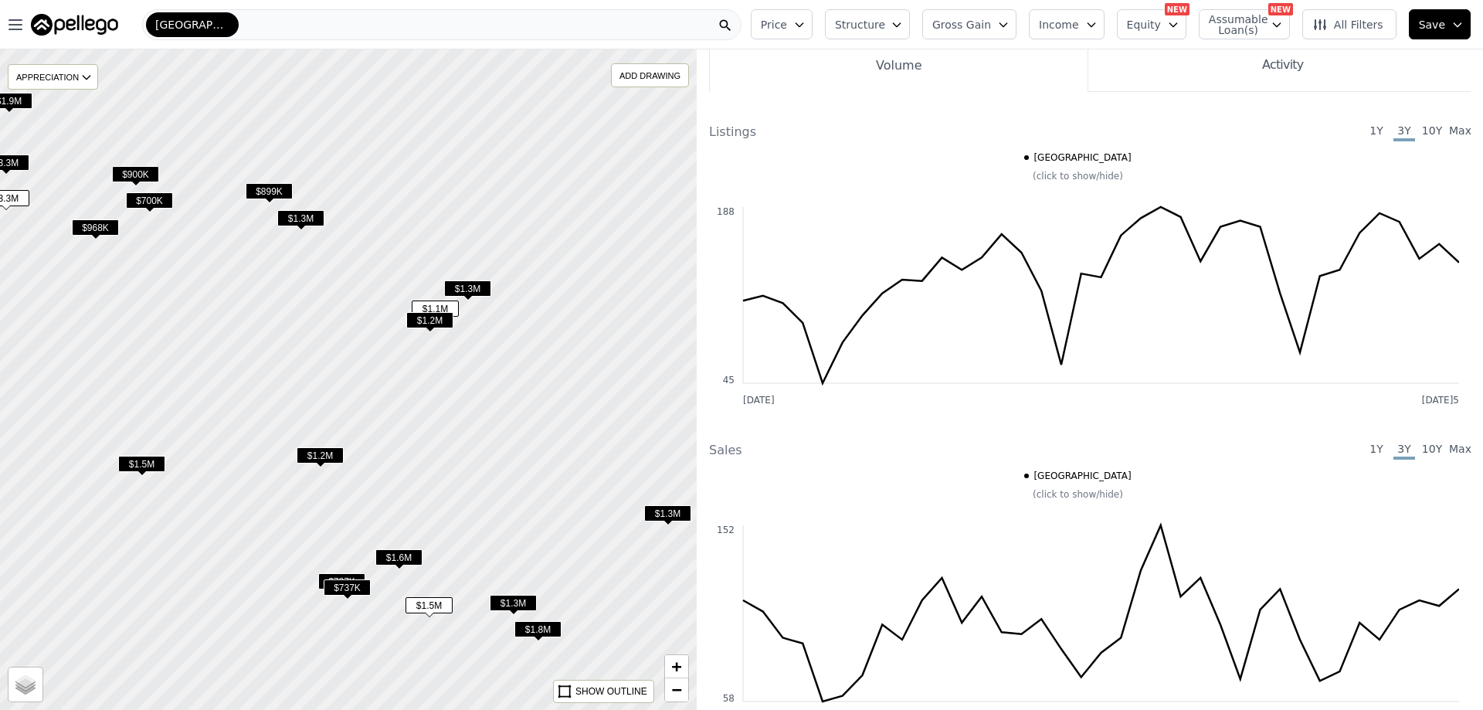
click at [481, 288] on span "$1.3M" at bounding box center [467, 288] width 47 height 16
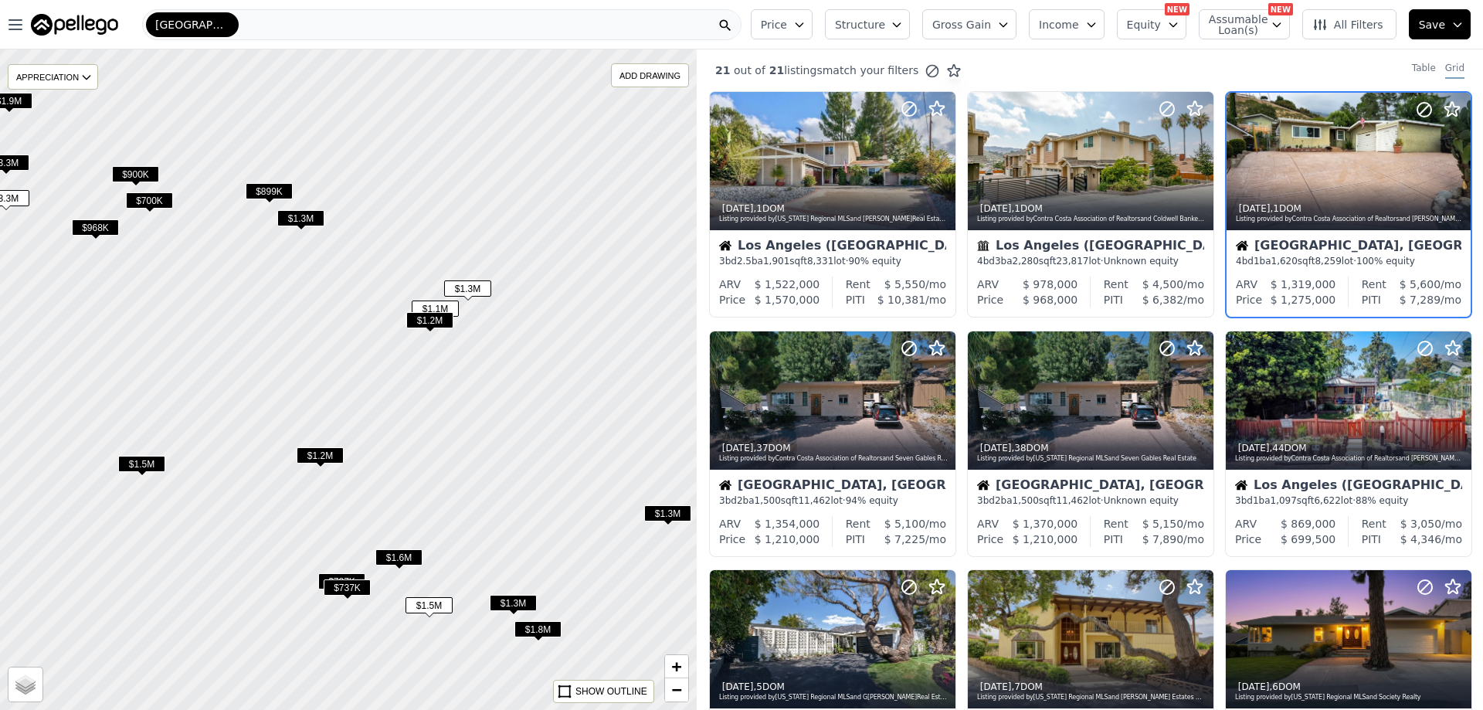
click at [433, 321] on span "$1.2M" at bounding box center [429, 320] width 47 height 16
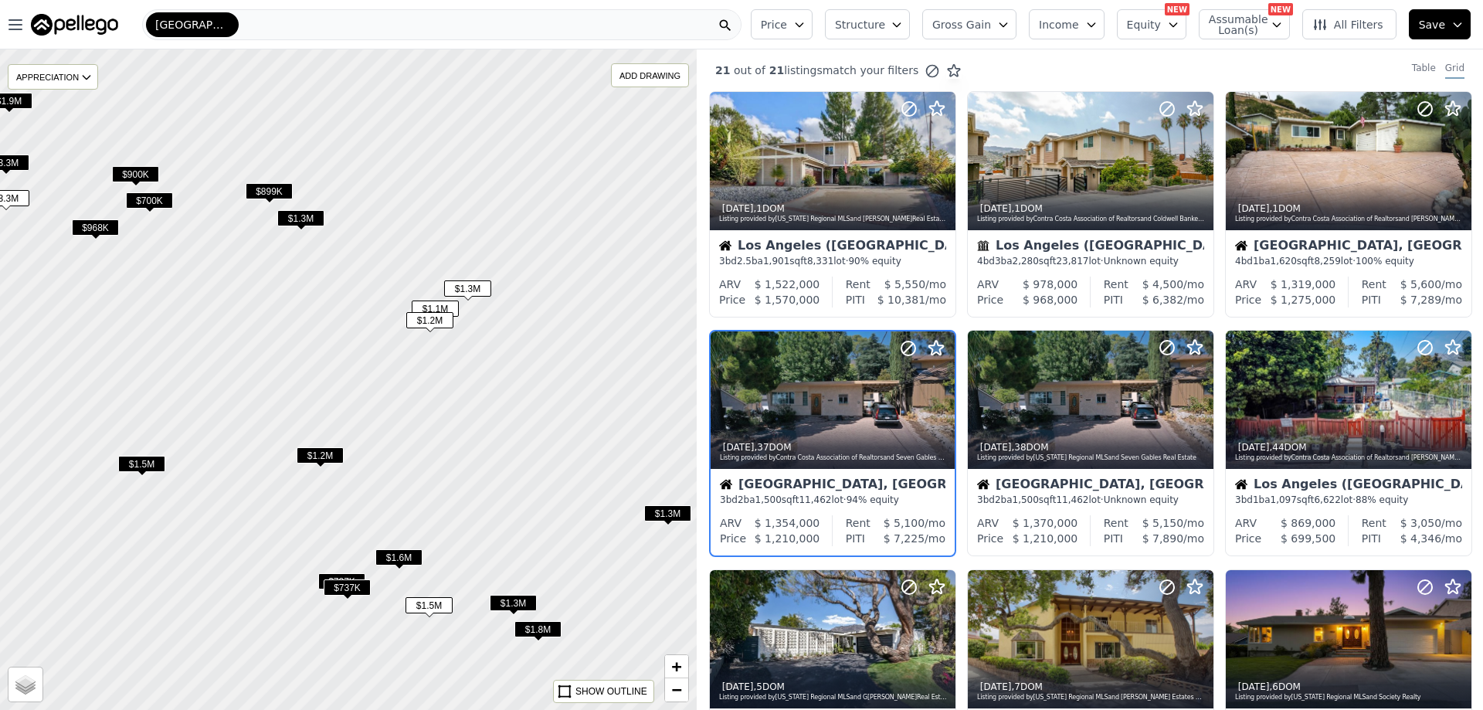
scroll to position [39, 0]
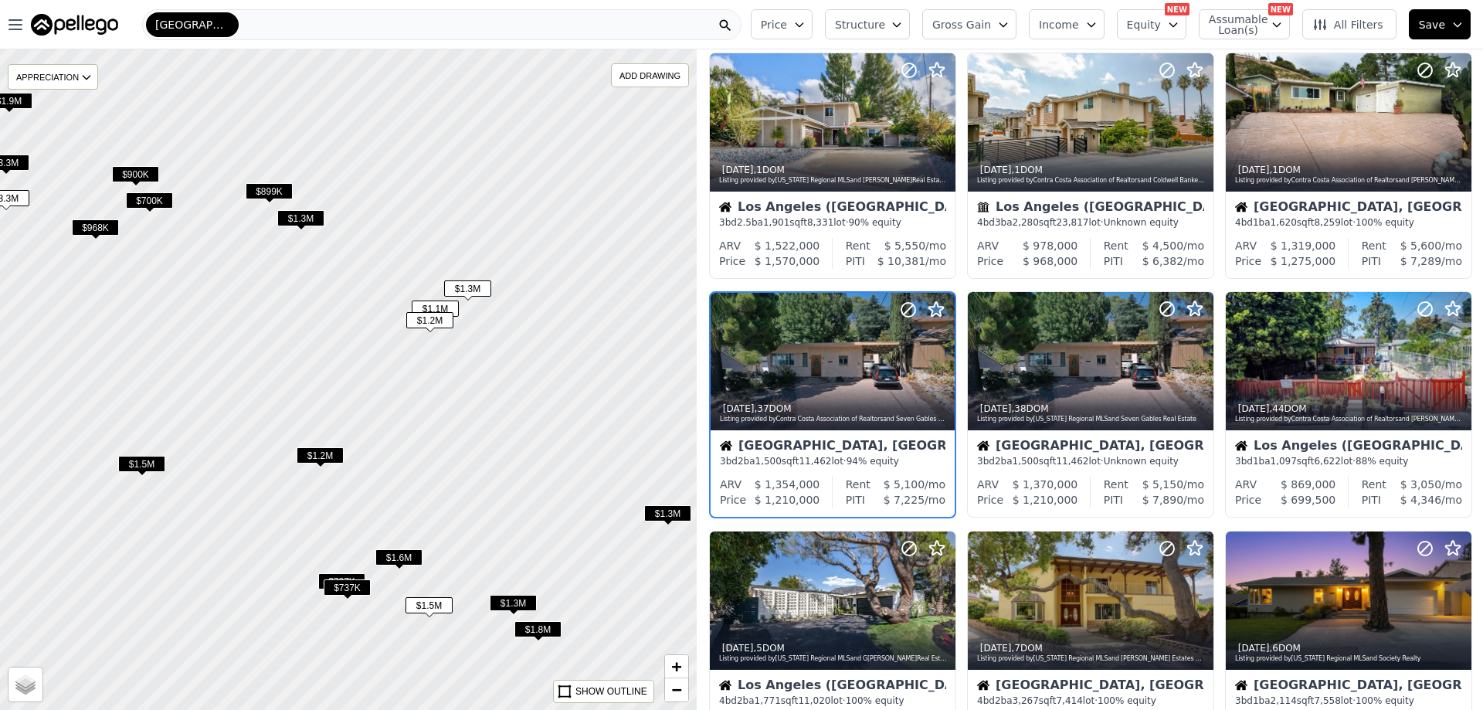
click at [669, 508] on span "$1.3M" at bounding box center [667, 513] width 47 height 16
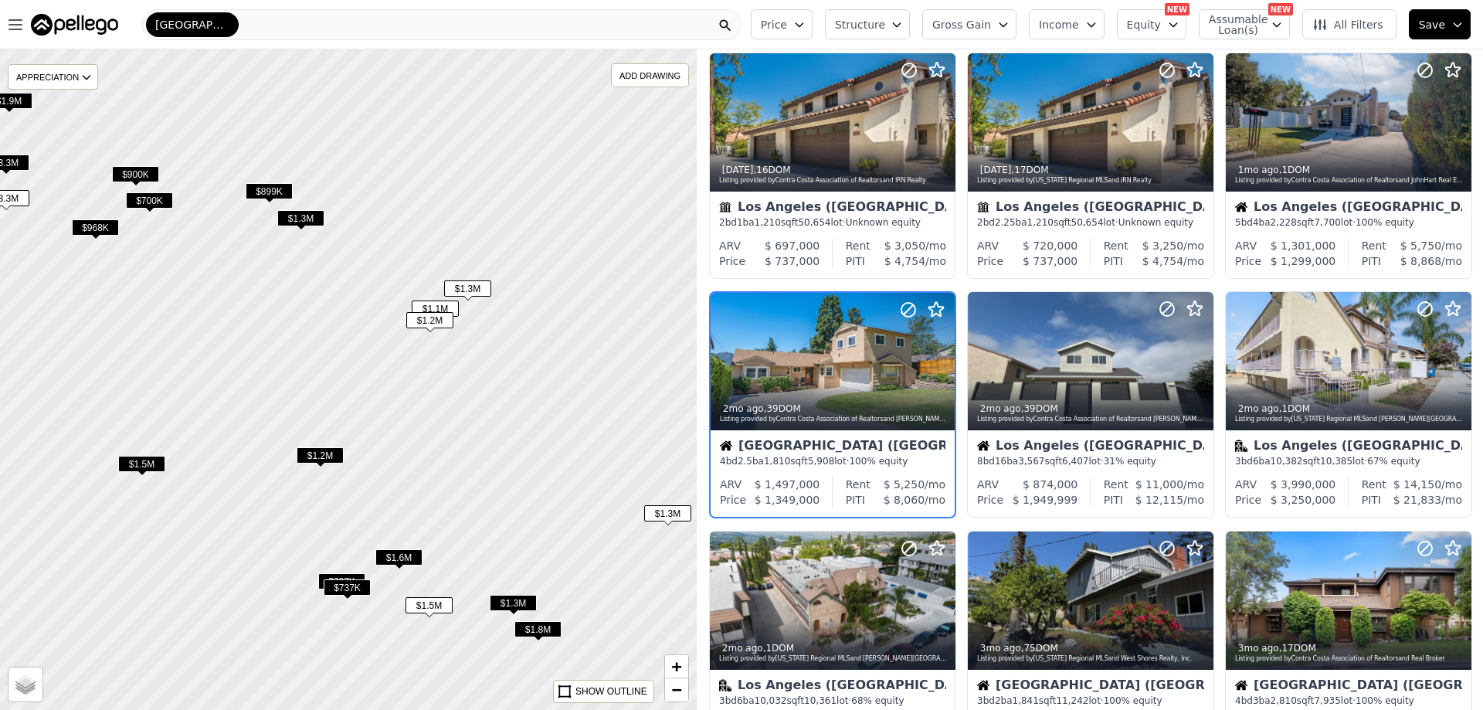
click at [518, 605] on span "$1.3M" at bounding box center [513, 603] width 47 height 16
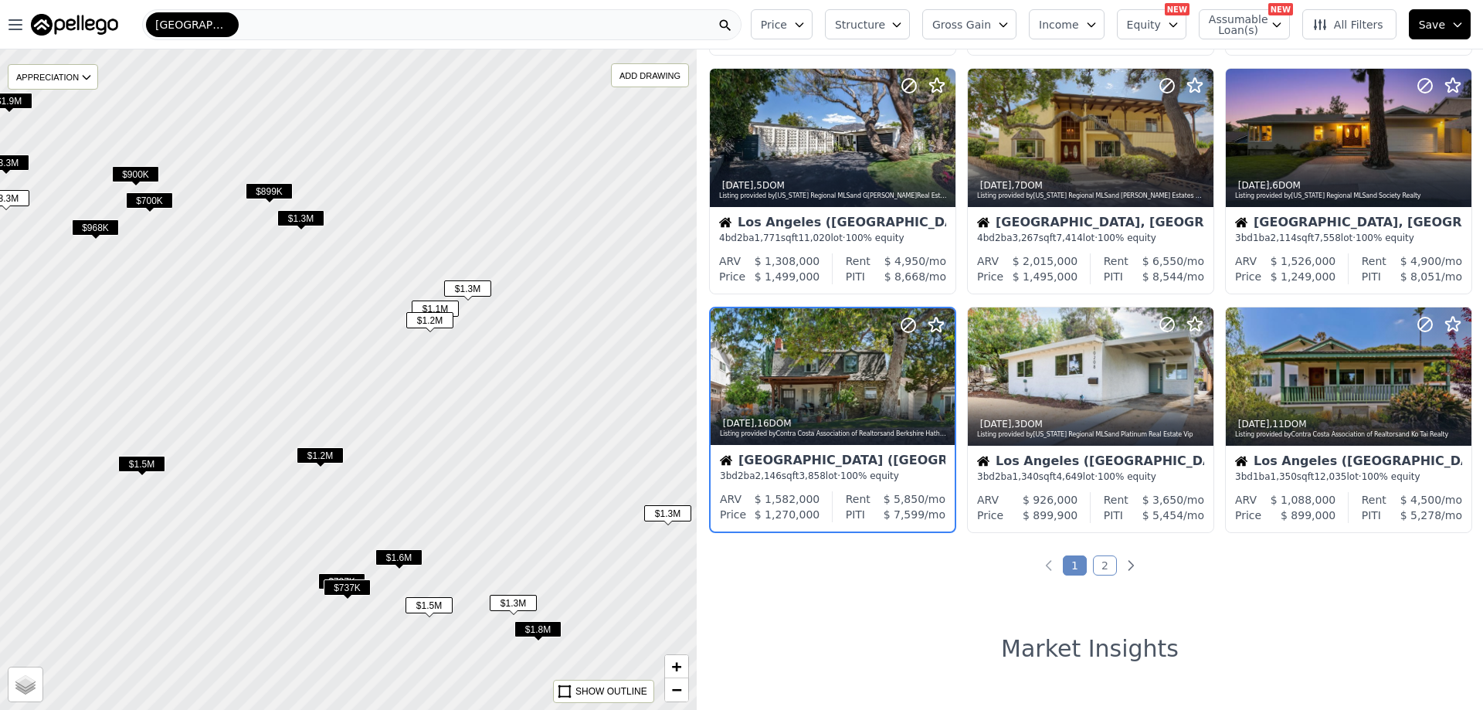
scroll to position [516, 0]
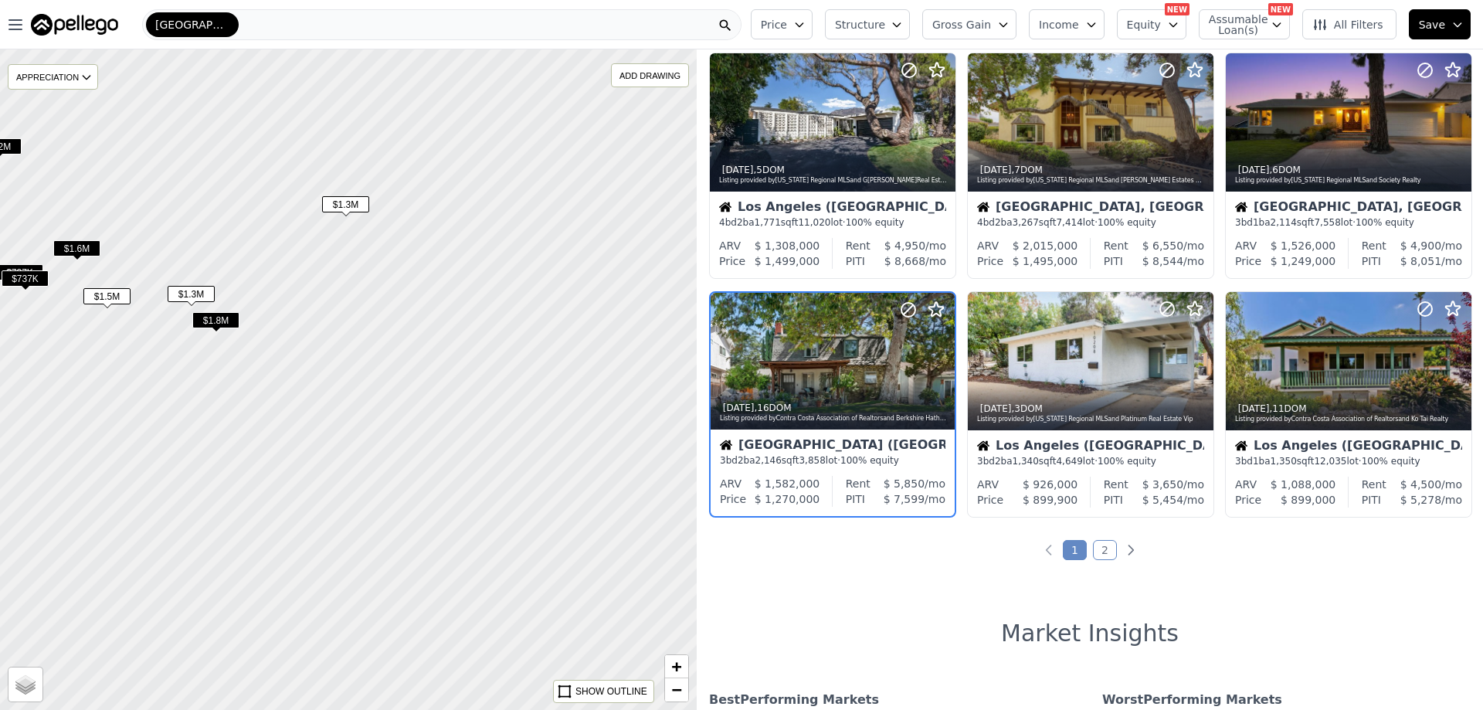
drag, startPoint x: 566, startPoint y: 587, endPoint x: 262, endPoint y: 291, distance: 424.0
click at [262, 291] on div at bounding box center [348, 380] width 836 height 793
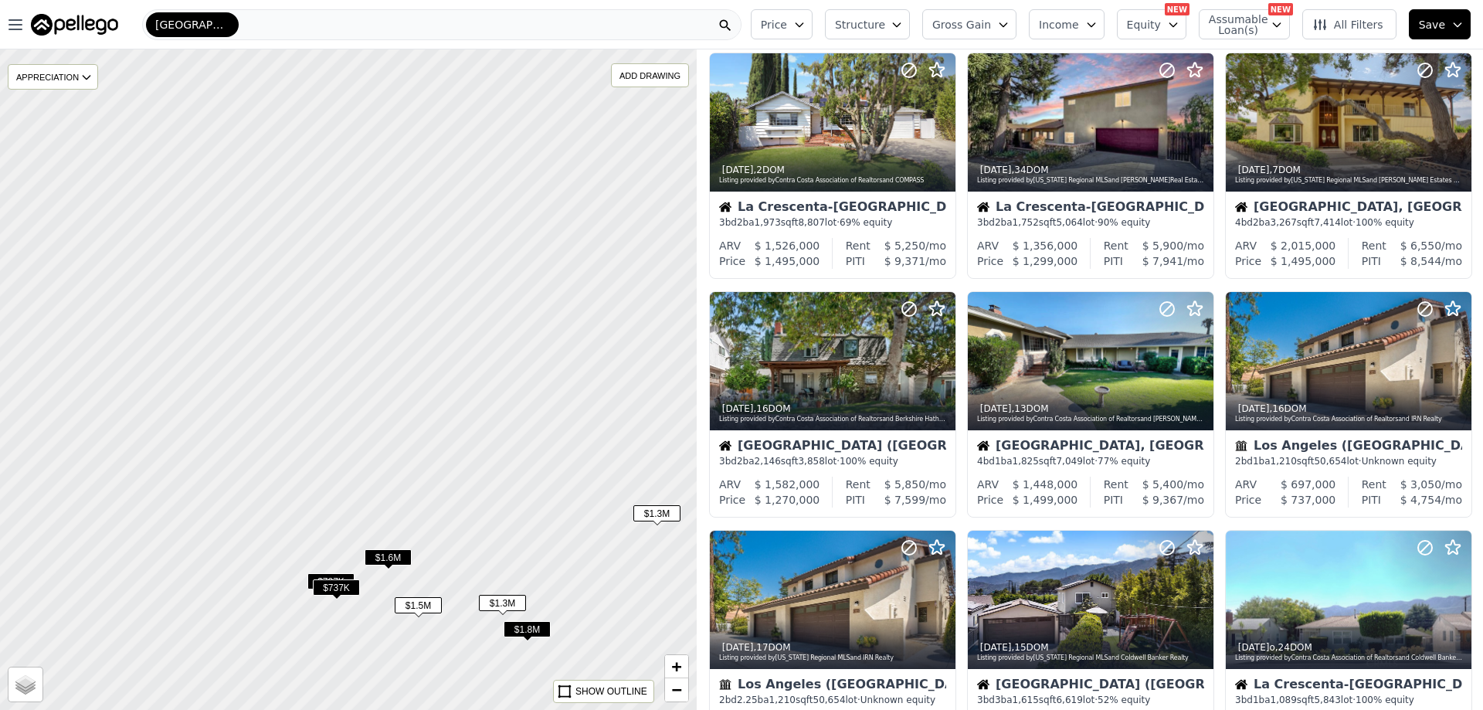
drag, startPoint x: 276, startPoint y: 291, endPoint x: 549, endPoint y: 538, distance: 368.2
click at [549, 538] on div at bounding box center [348, 380] width 836 height 793
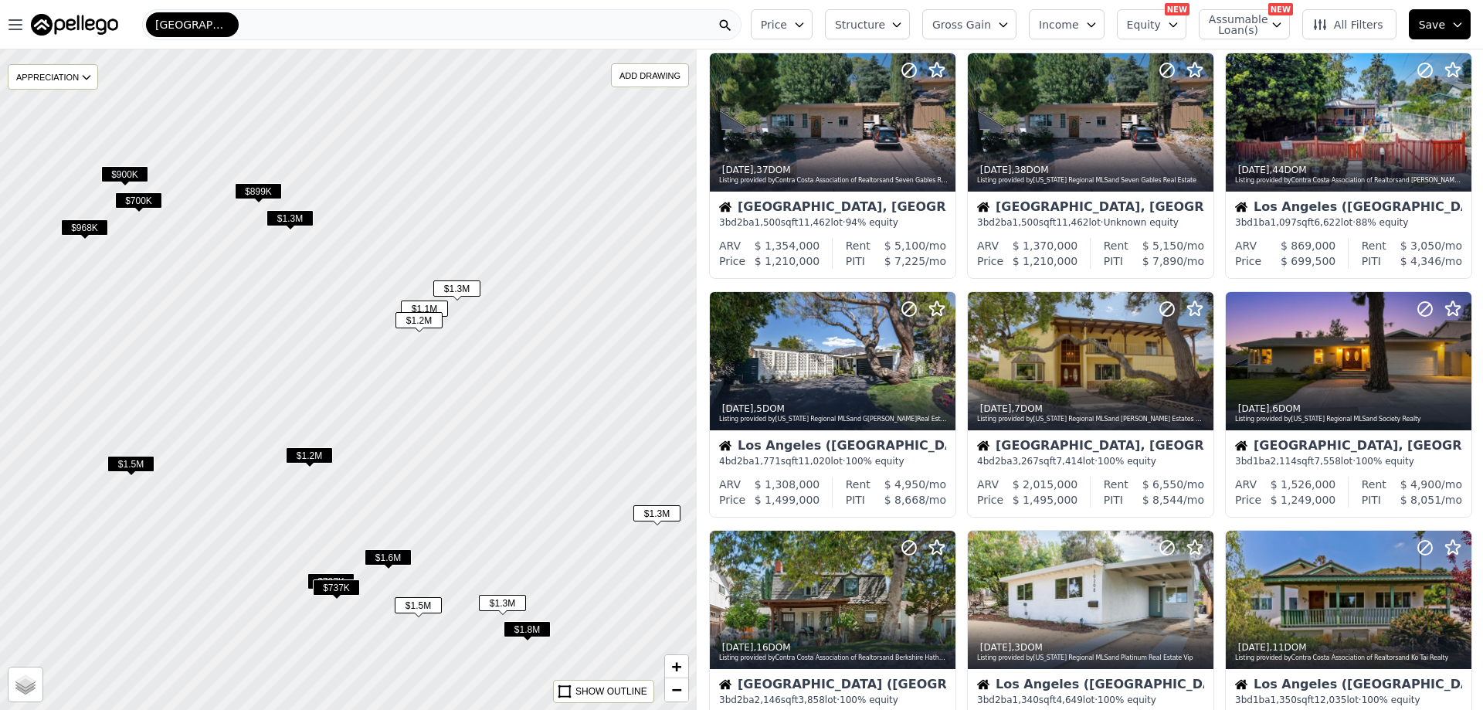
scroll to position [516, 0]
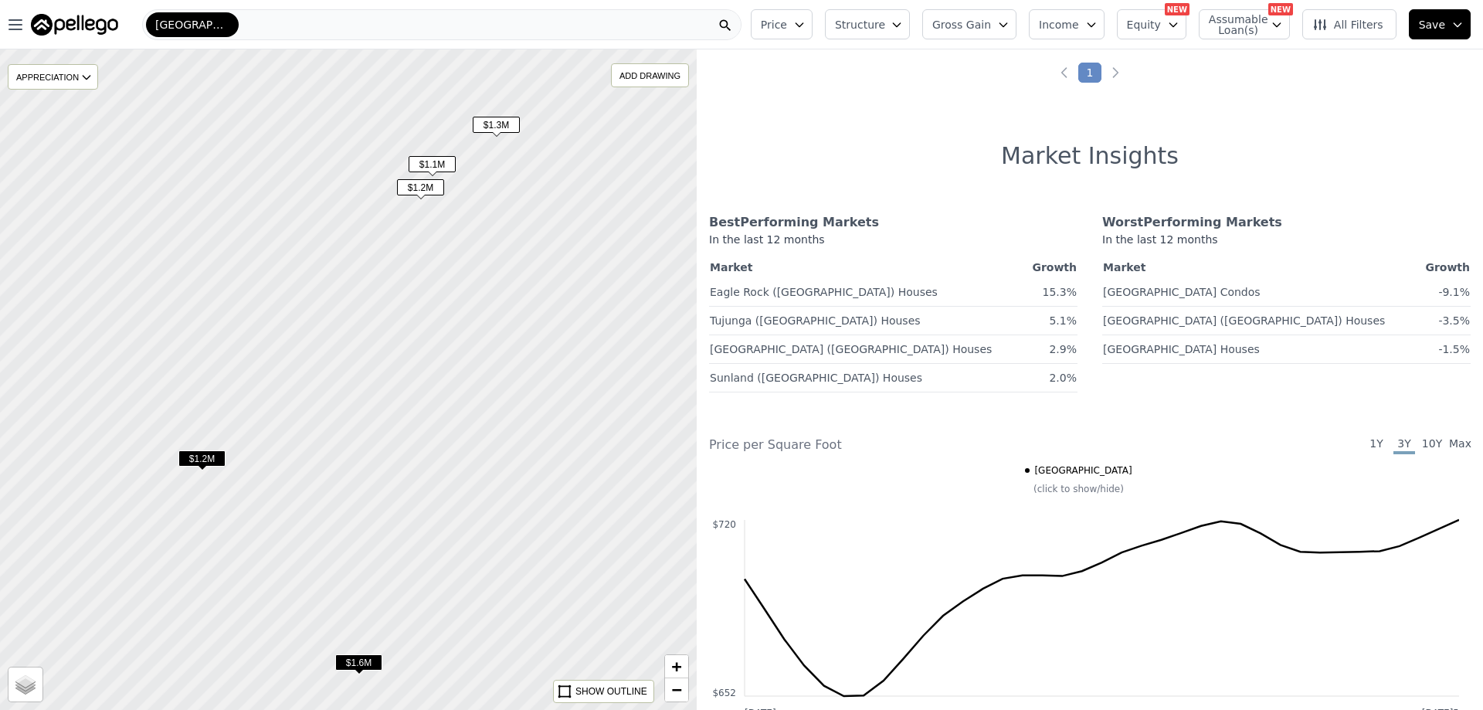
scroll to position [277, 0]
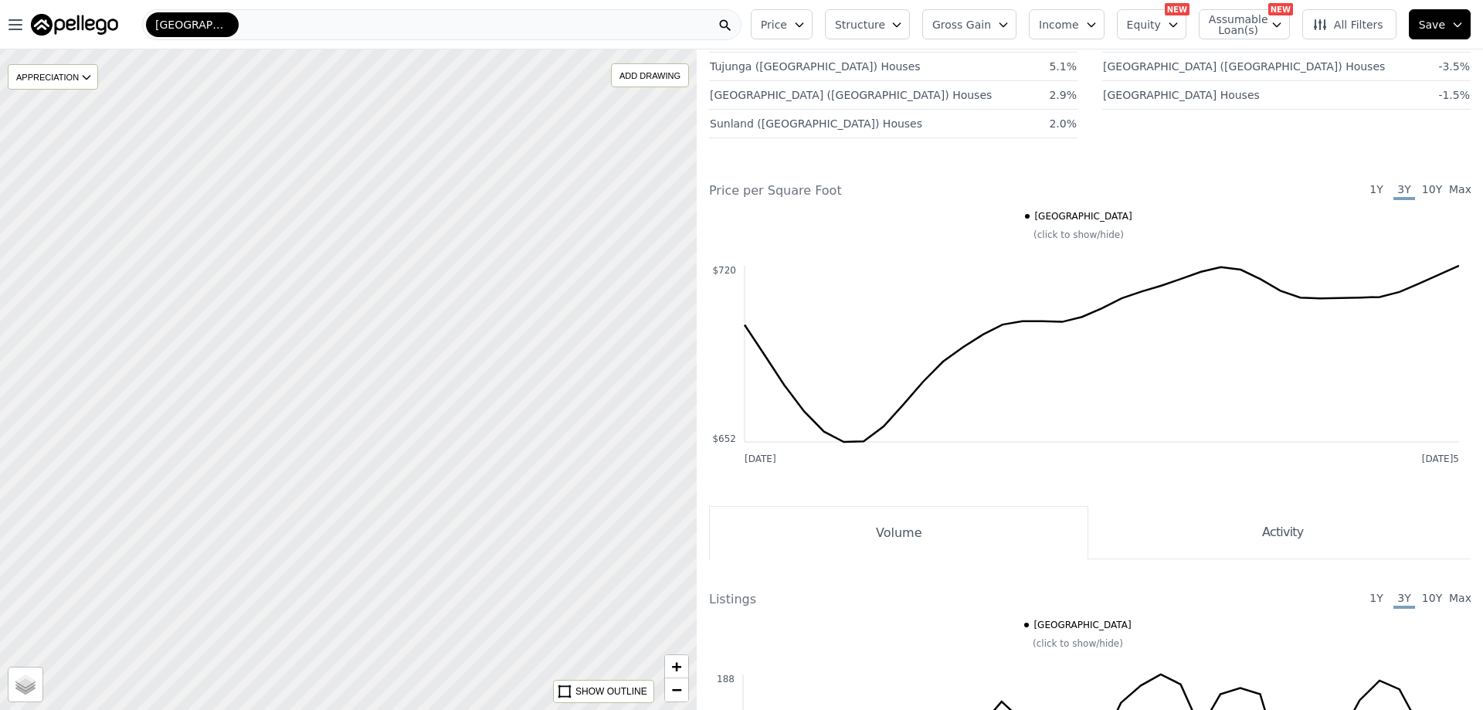
drag, startPoint x: 409, startPoint y: 423, endPoint x: 511, endPoint y: 493, distance: 123.2
click at [511, 493] on div at bounding box center [348, 380] width 836 height 793
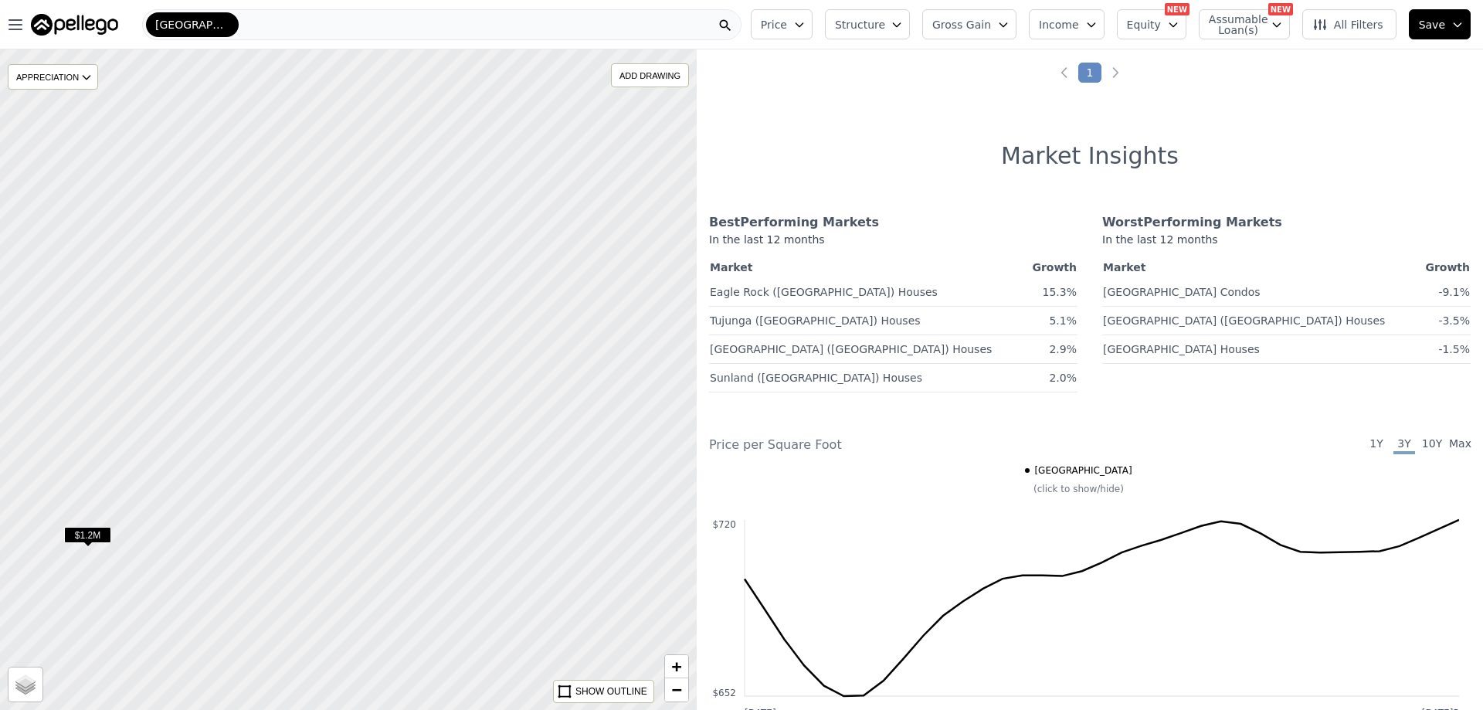
click at [1375, 26] on span "All Filters" at bounding box center [1348, 24] width 71 height 15
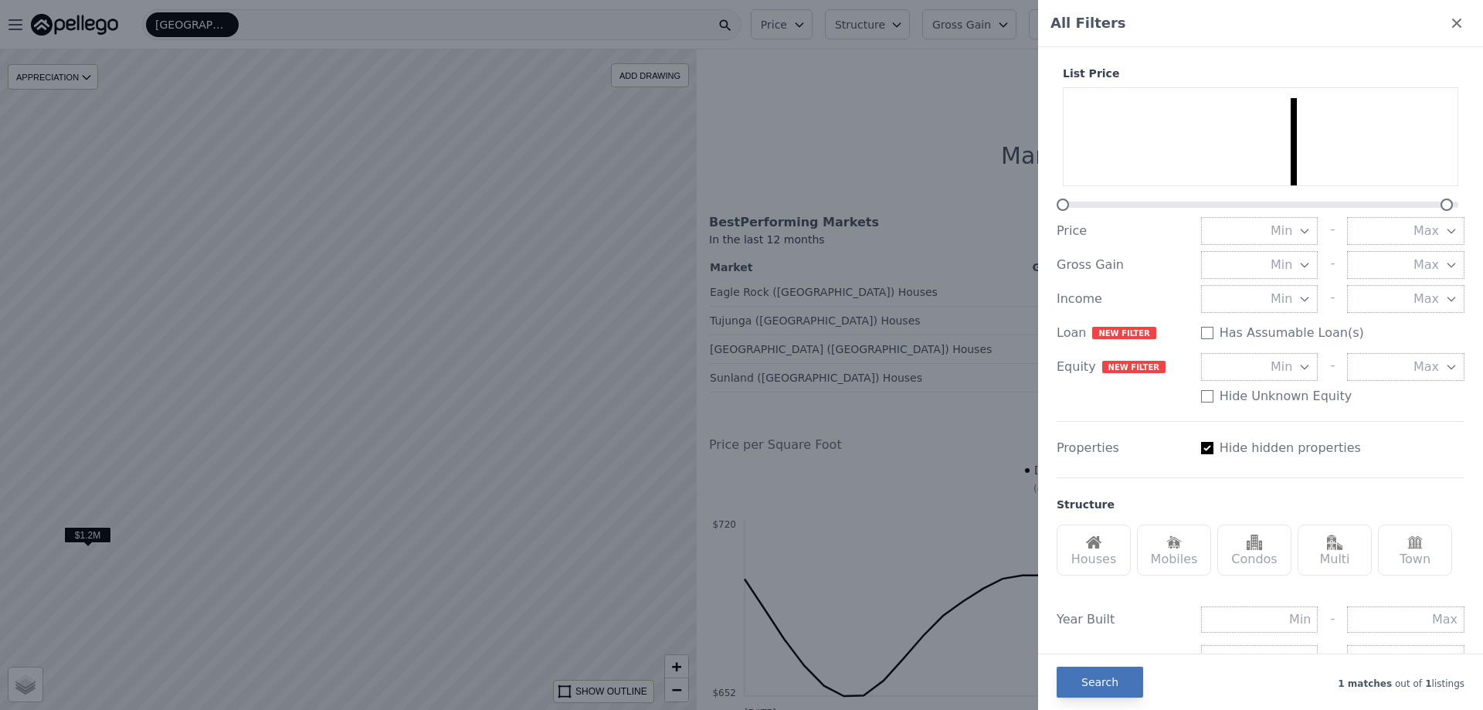
click at [1076, 691] on button "Search" at bounding box center [1100, 682] width 87 height 31
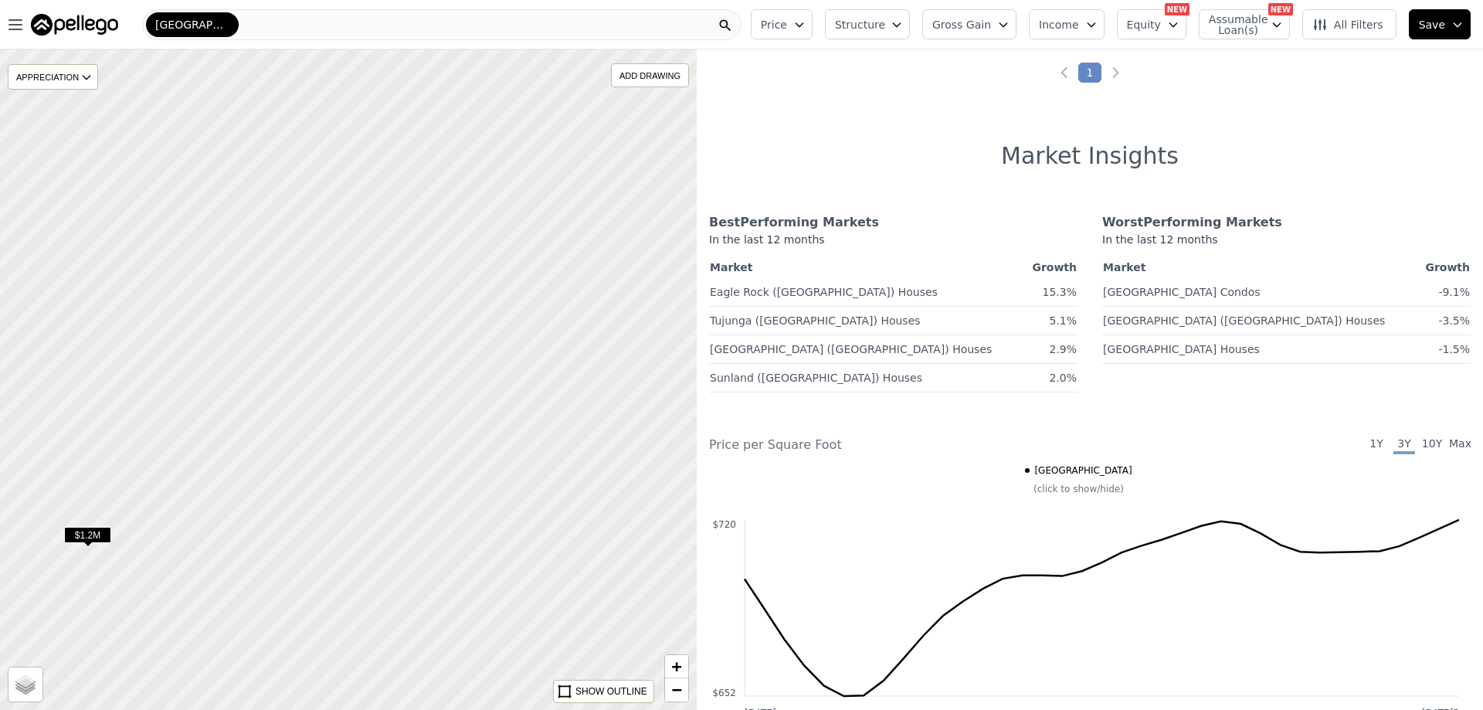
drag, startPoint x: 289, startPoint y: 420, endPoint x: 407, endPoint y: 492, distance: 138.3
click at [405, 504] on div at bounding box center [348, 380] width 836 height 793
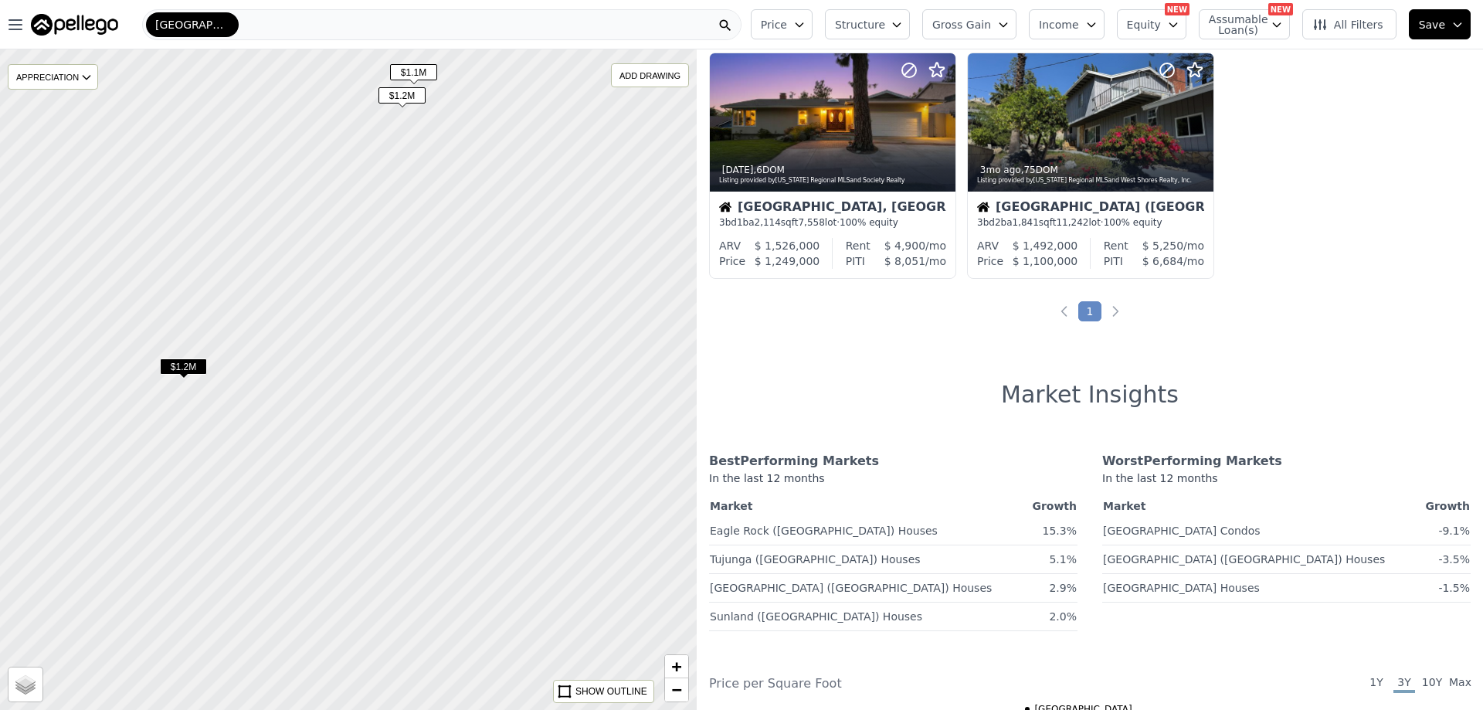
drag, startPoint x: 497, startPoint y: 501, endPoint x: 343, endPoint y: 357, distance: 210.4
click at [343, 357] on div at bounding box center [348, 380] width 836 height 793
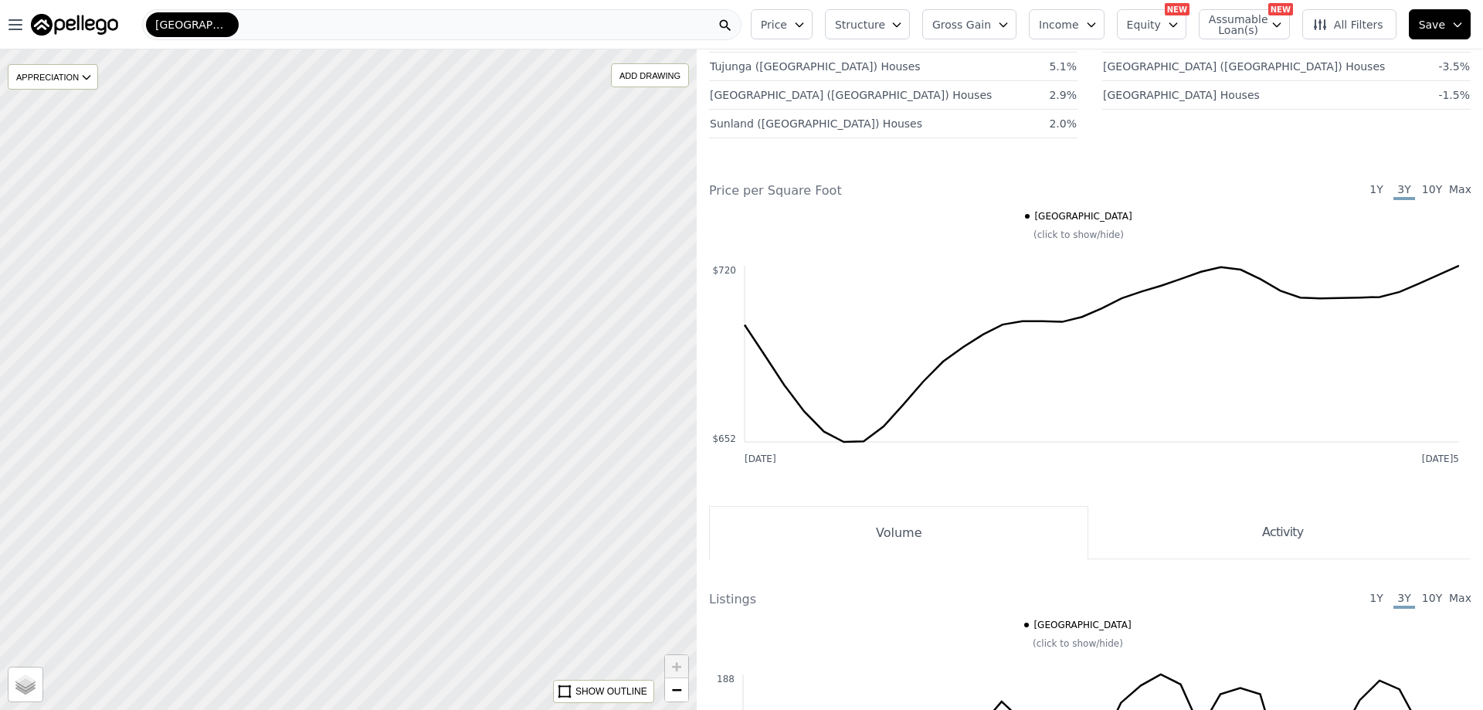
drag, startPoint x: 262, startPoint y: 253, endPoint x: 474, endPoint y: 422, distance: 270.5
click at [471, 423] on div at bounding box center [365, 393] width 836 height 793
click at [451, 465] on div at bounding box center [348, 380] width 836 height 793
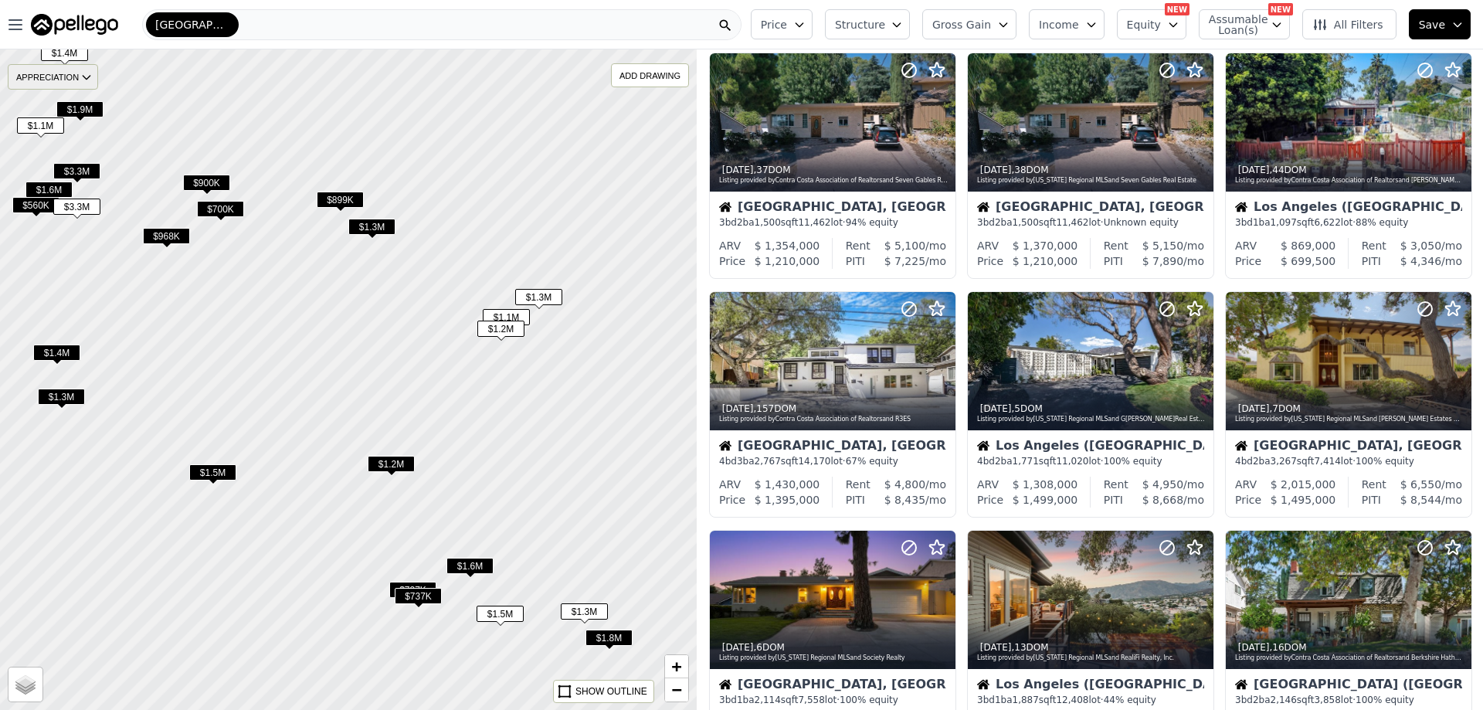
click at [59, 80] on div "APPRECIATION" at bounding box center [53, 76] width 90 height 25
click at [152, 87] on div at bounding box center [348, 380] width 836 height 793
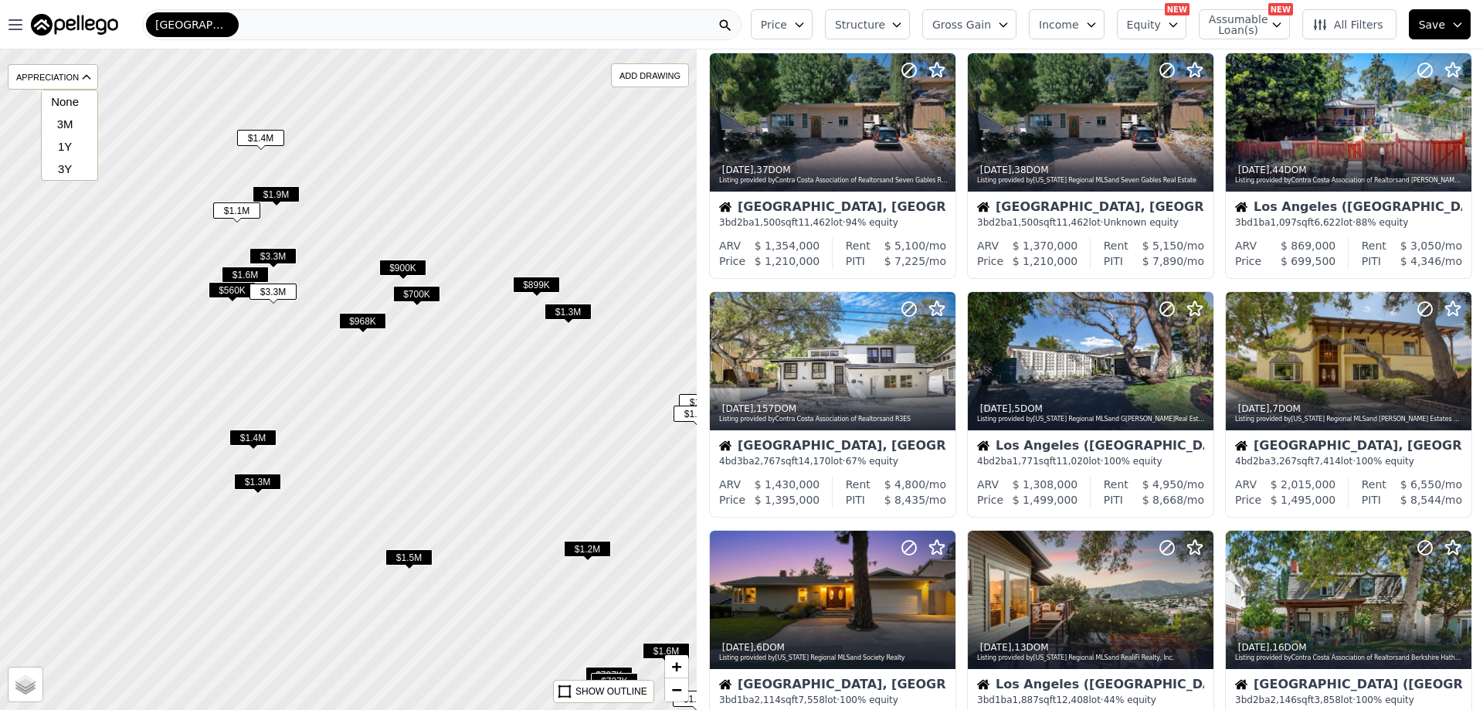
drag, startPoint x: 226, startPoint y: 127, endPoint x: 29, endPoint y: 55, distance: 210.7
click at [408, 212] on div at bounding box center [361, 388] width 836 height 793
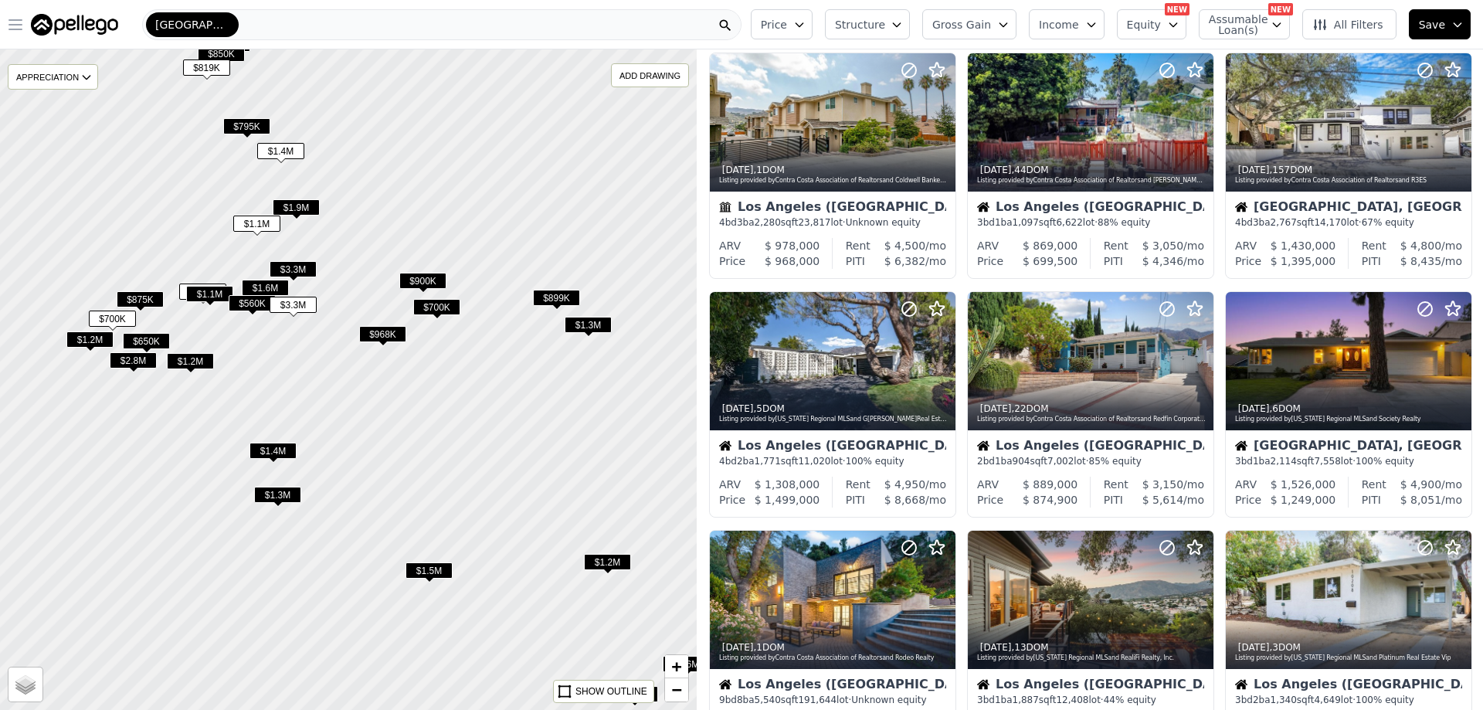
click at [19, 33] on icon "button" at bounding box center [15, 24] width 19 height 19
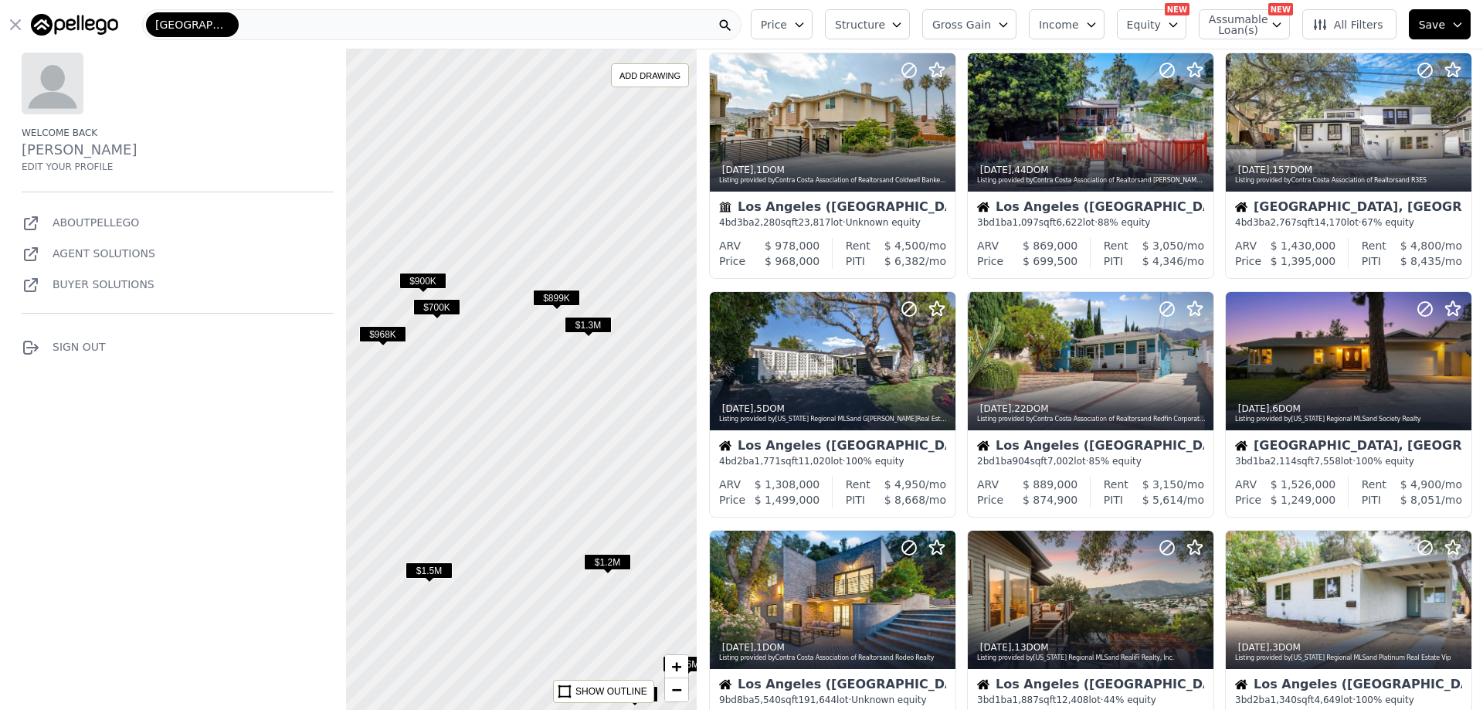
click at [106, 151] on link "Arameh Malakian Haftvani" at bounding box center [80, 149] width 116 height 16
select select "6"
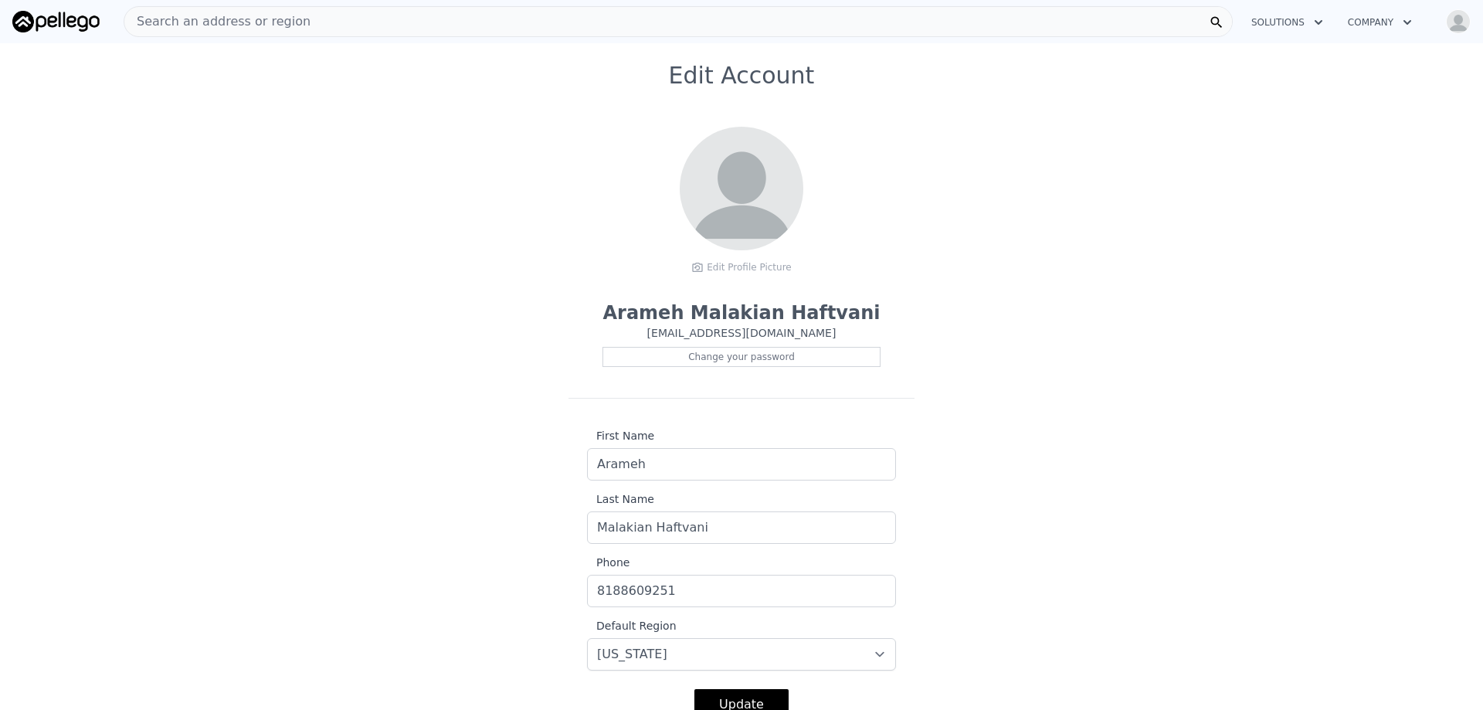
click at [384, 294] on div "Edit Account Edit Profile Picture Arameh Malakian Haftvani Arameh@zonexcapitalg…" at bounding box center [741, 400] width 1483 height 677
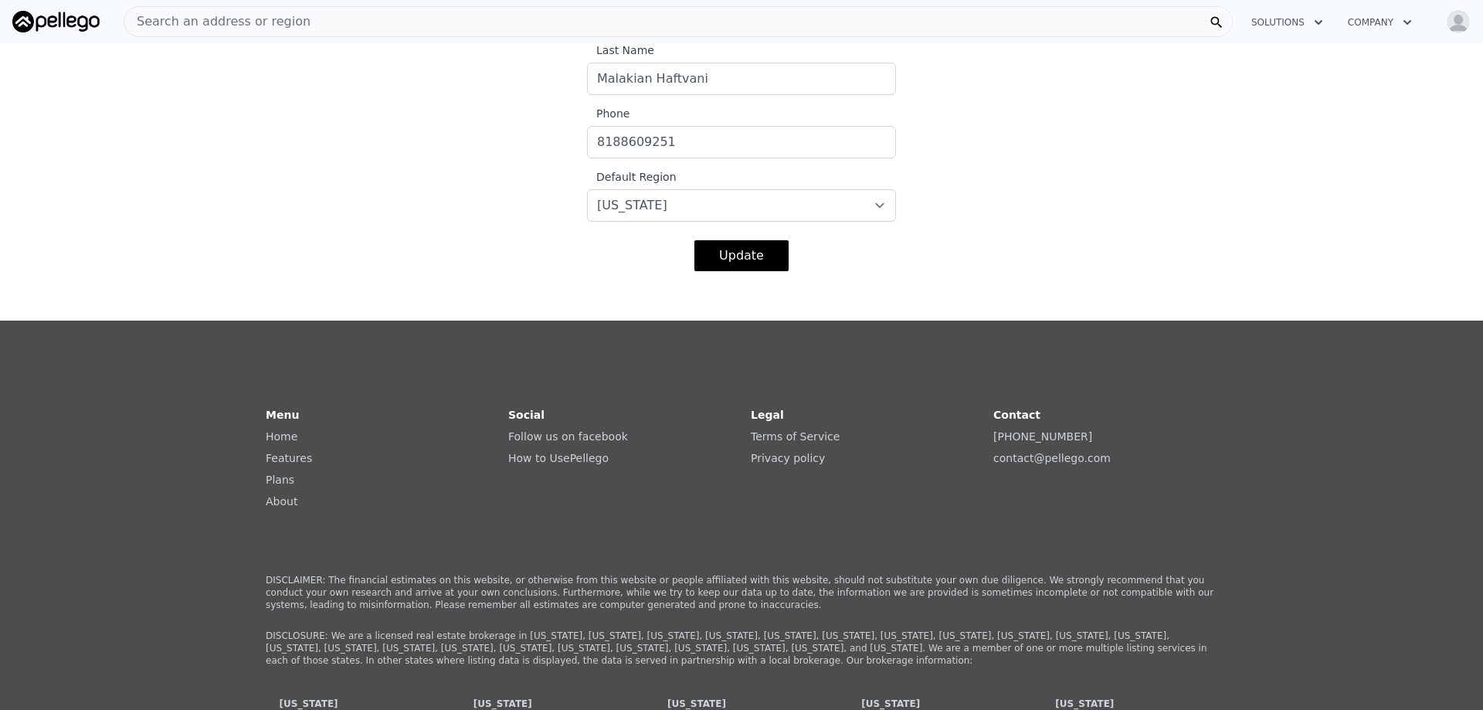
scroll to position [541, 0]
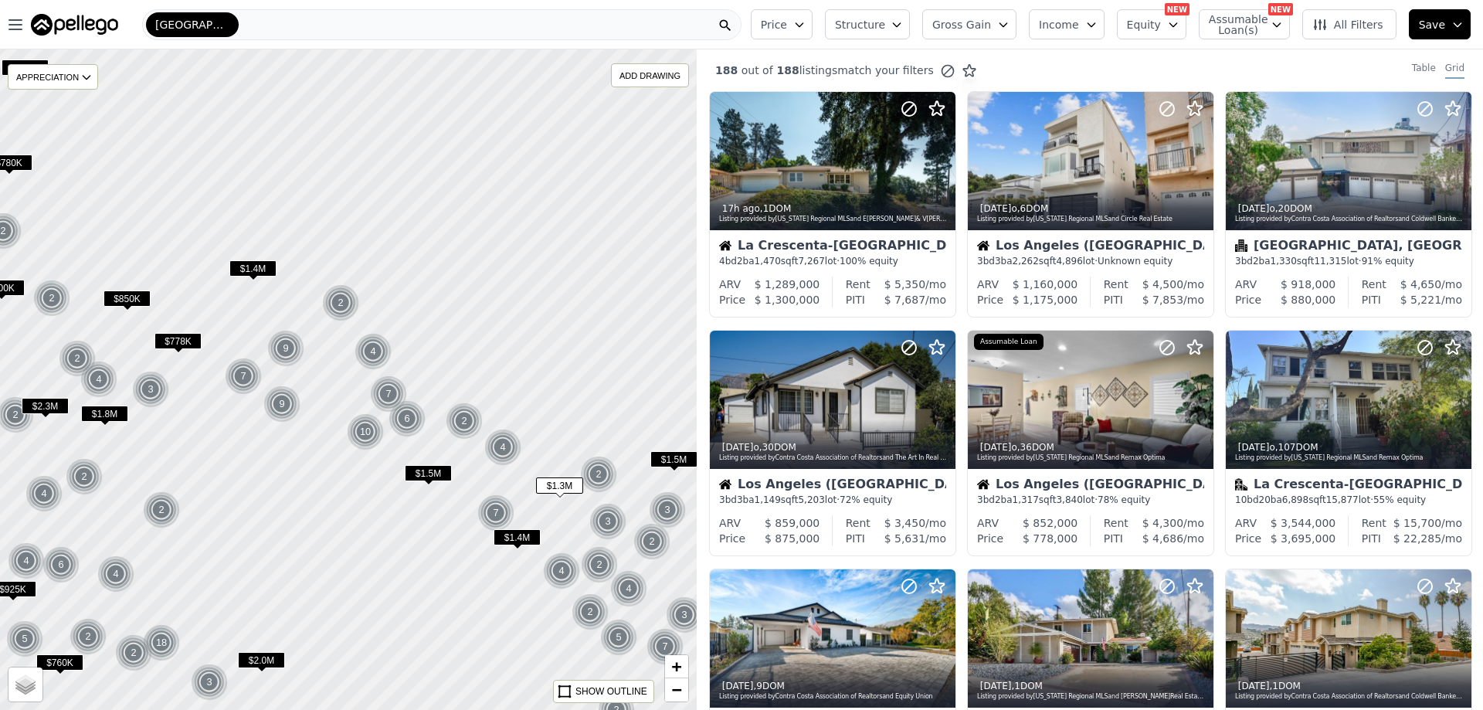
click at [273, 29] on div "Glendale" at bounding box center [442, 24] width 600 height 31
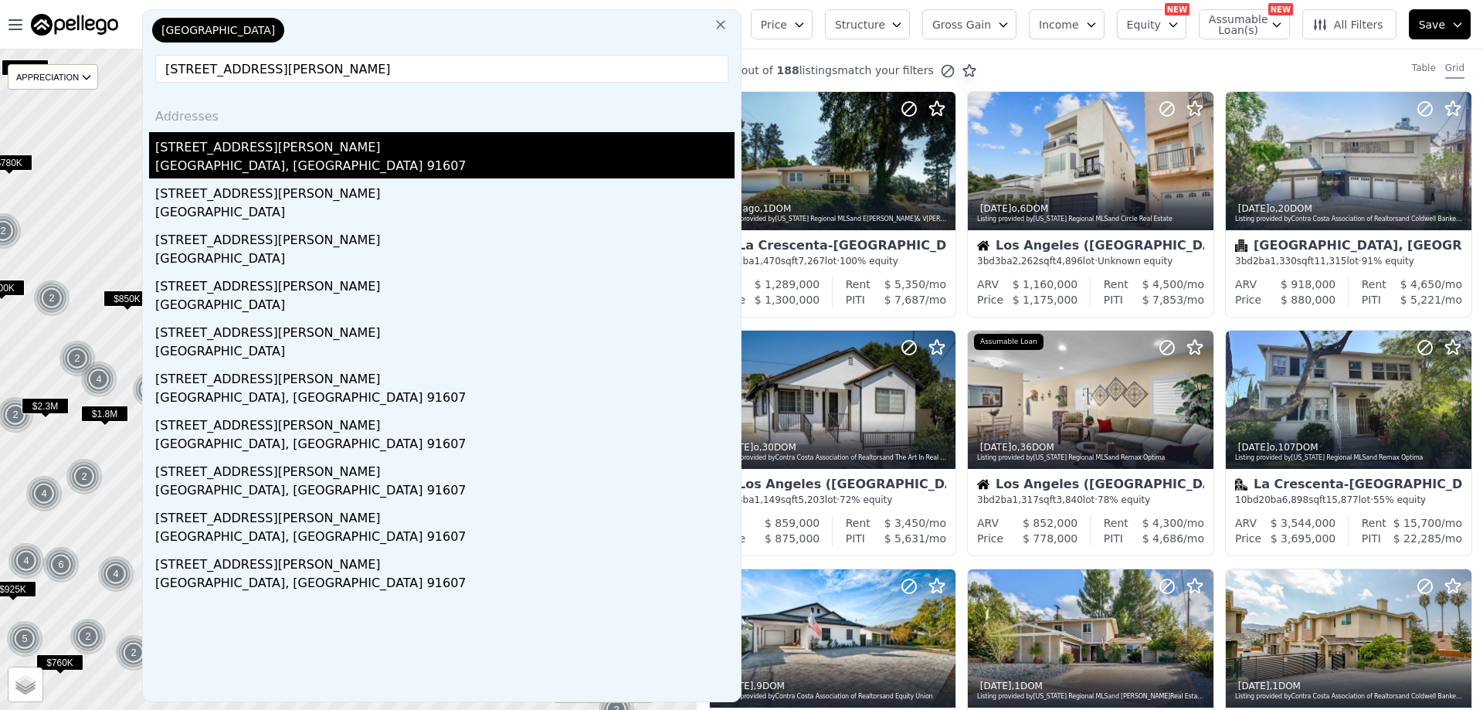
type input "11746 La Maida St, Valley Village, CA 91607"
click at [217, 153] on div "11746 La Maida St" at bounding box center [444, 144] width 579 height 25
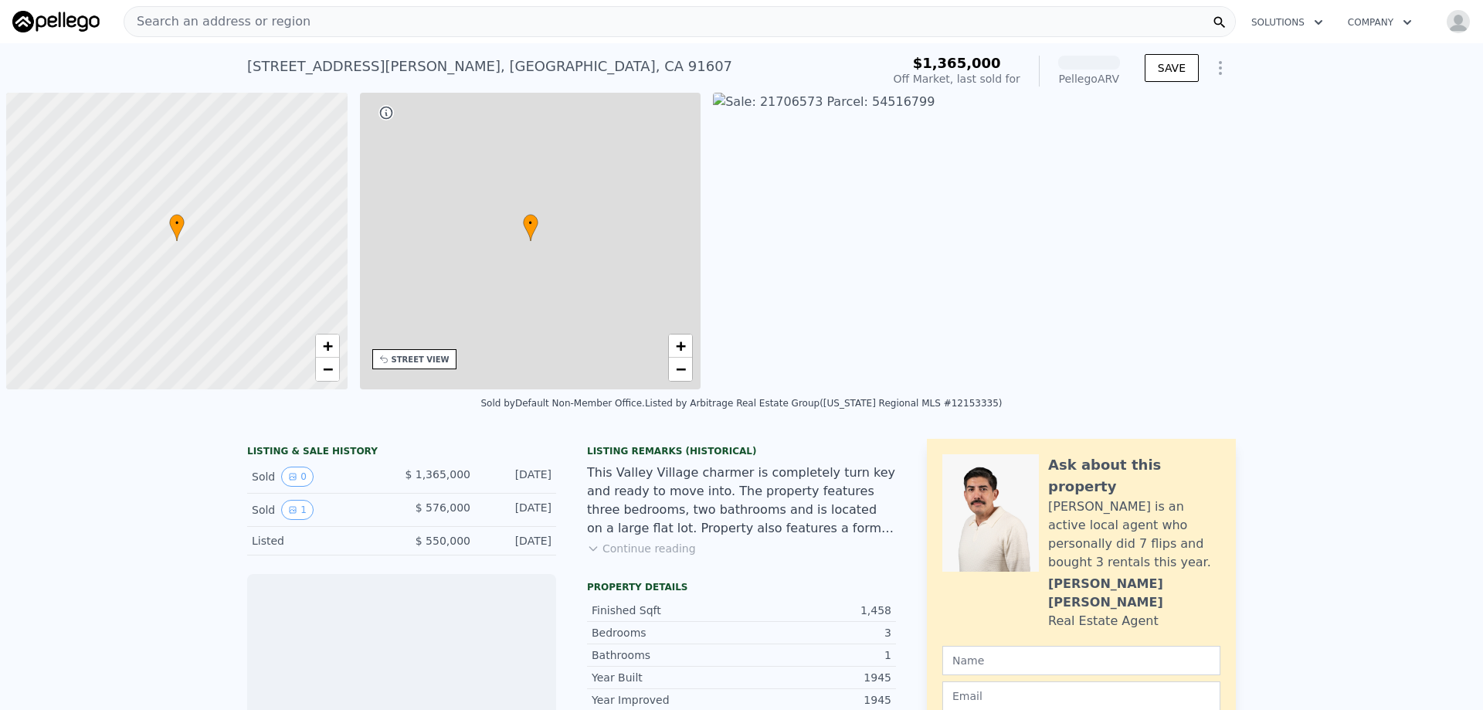
scroll to position [0, 6]
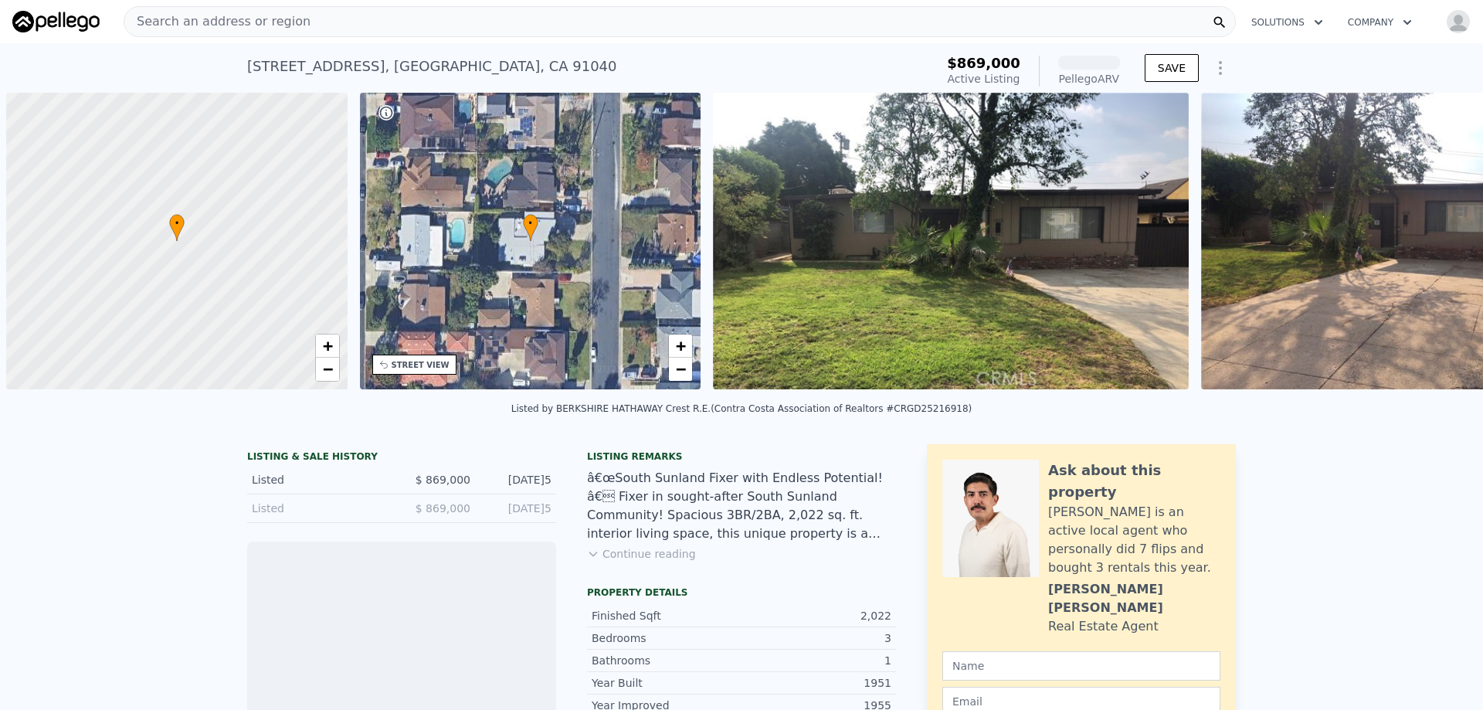
scroll to position [0, 6]
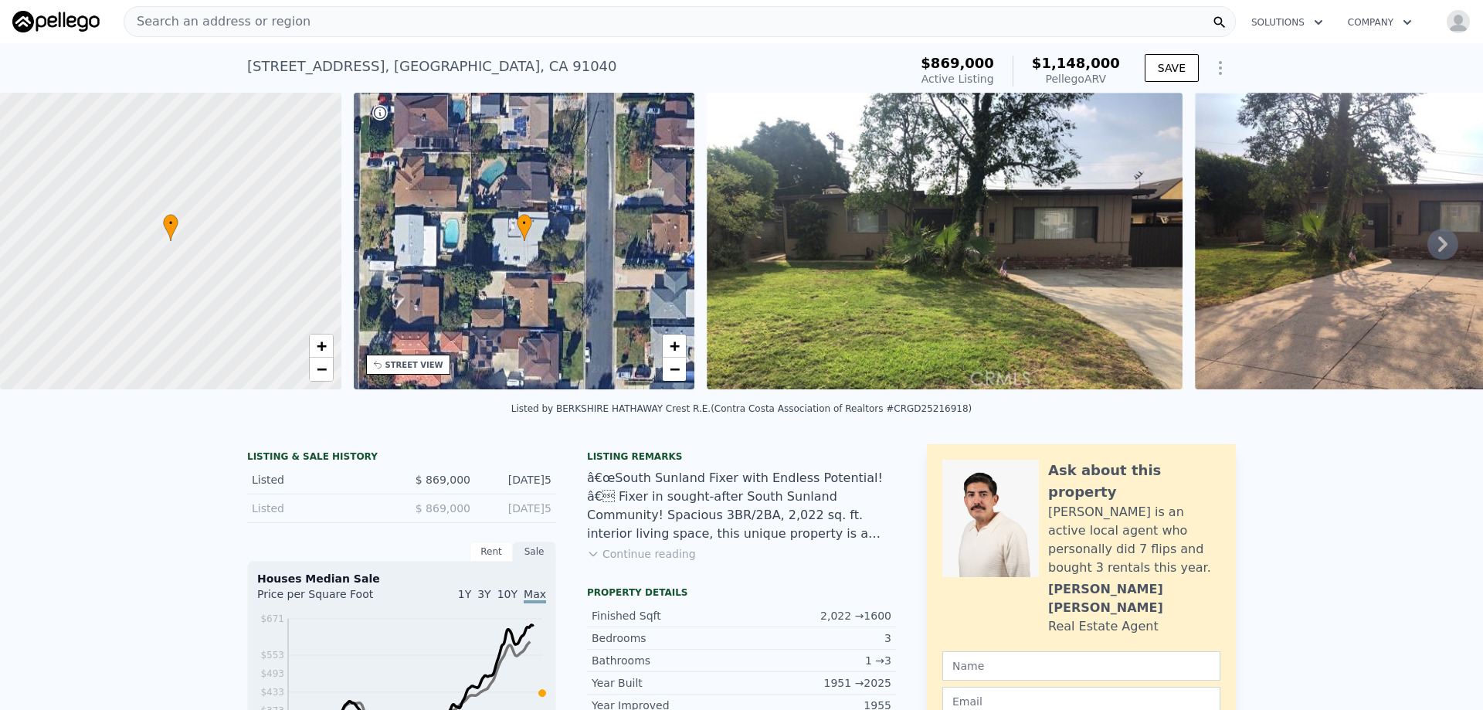
click at [1221, 65] on icon "Show Options" at bounding box center [1220, 68] width 19 height 19
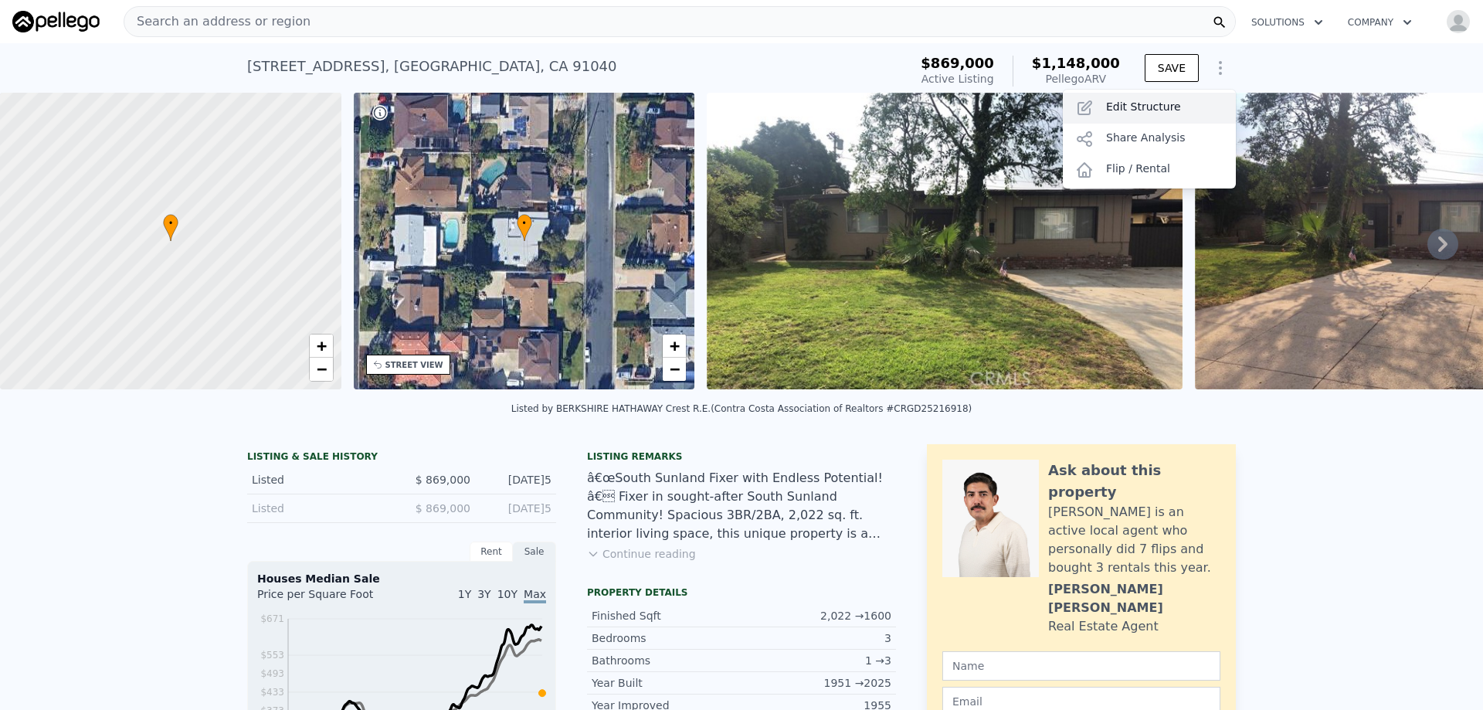
click at [1153, 106] on div "Edit Structure" at bounding box center [1149, 108] width 173 height 31
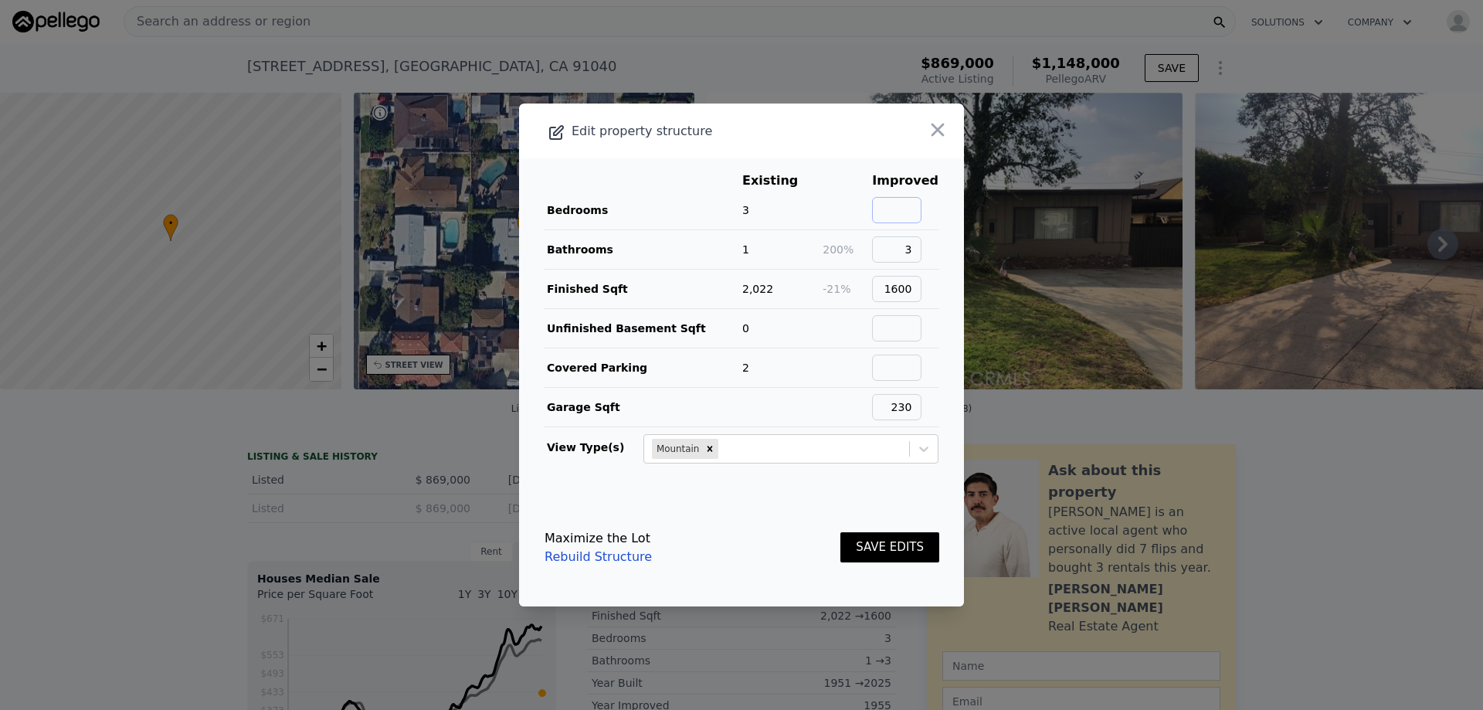
click at [912, 207] on input "text" at bounding box center [896, 210] width 49 height 26
type input "4"
click at [933, 263] on main "Existing Improved Bedrooms 3 33% 4 Bathrooms 1 200% 3 Finished Sqft 2,022 -21% …" at bounding box center [741, 323] width 445 height 331
click at [902, 290] on input "1600" at bounding box center [896, 289] width 49 height 26
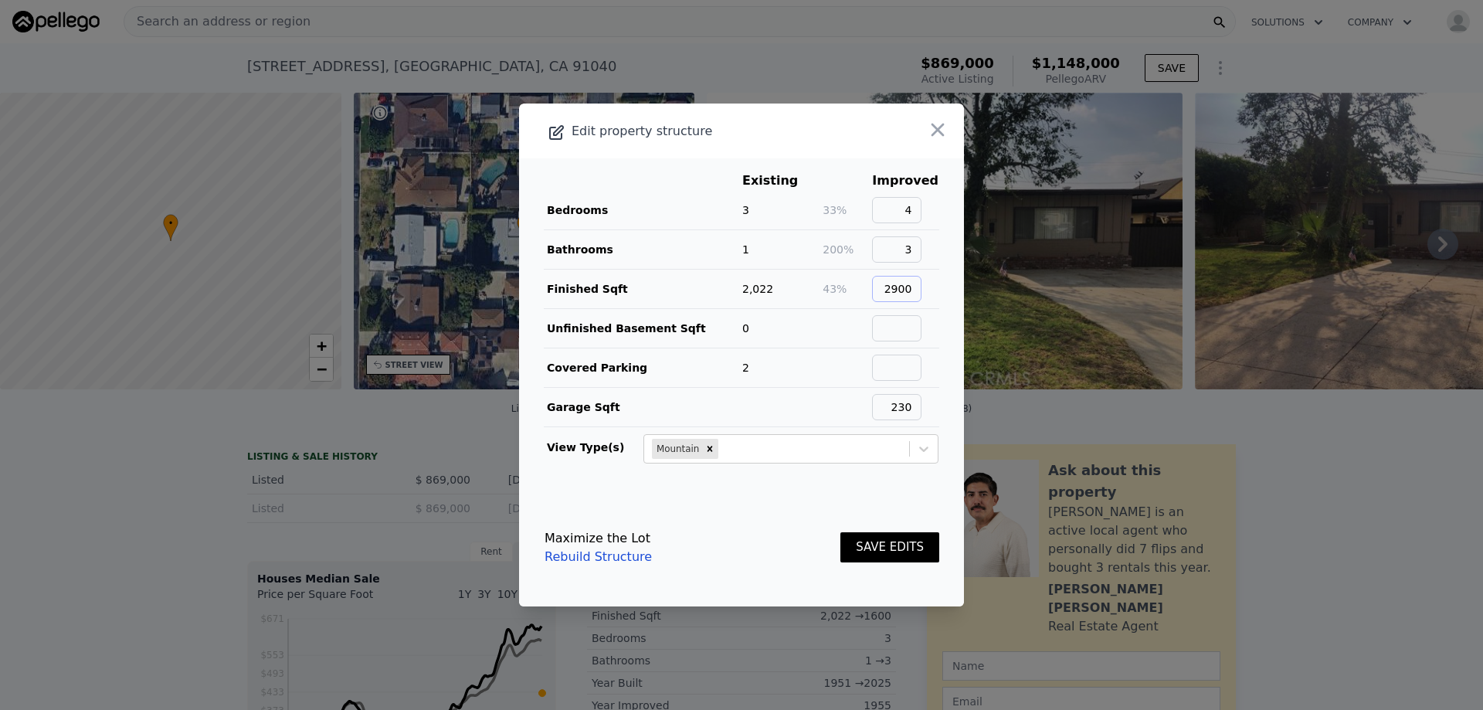
type input "2900"
click at [943, 306] on main "Existing Improved Bedrooms 3 33% 4 Bathrooms 1 200% 3 Finished Sqft 2,022 43% 2…" at bounding box center [741, 323] width 445 height 331
click at [906, 405] on input "230" at bounding box center [896, 407] width 49 height 26
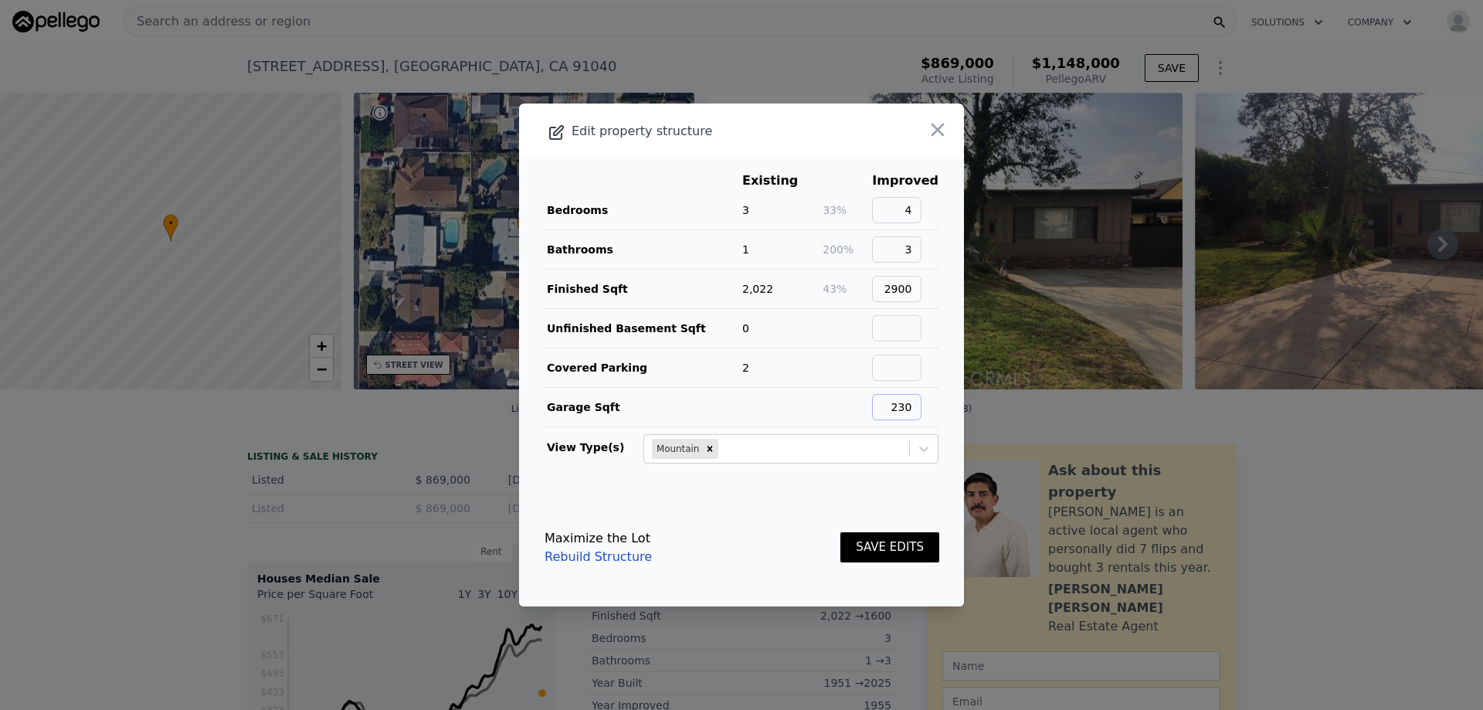
click at [906, 405] on input "230" at bounding box center [896, 407] width 49 height 26
type input "400"
click at [936, 371] on main "Existing Improved Bedrooms 3 33% 4 Bathrooms 1 200% 3 Finished Sqft 2,022 43% 2…" at bounding box center [741, 323] width 445 height 331
click at [913, 254] on input "3" at bounding box center [896, 249] width 49 height 26
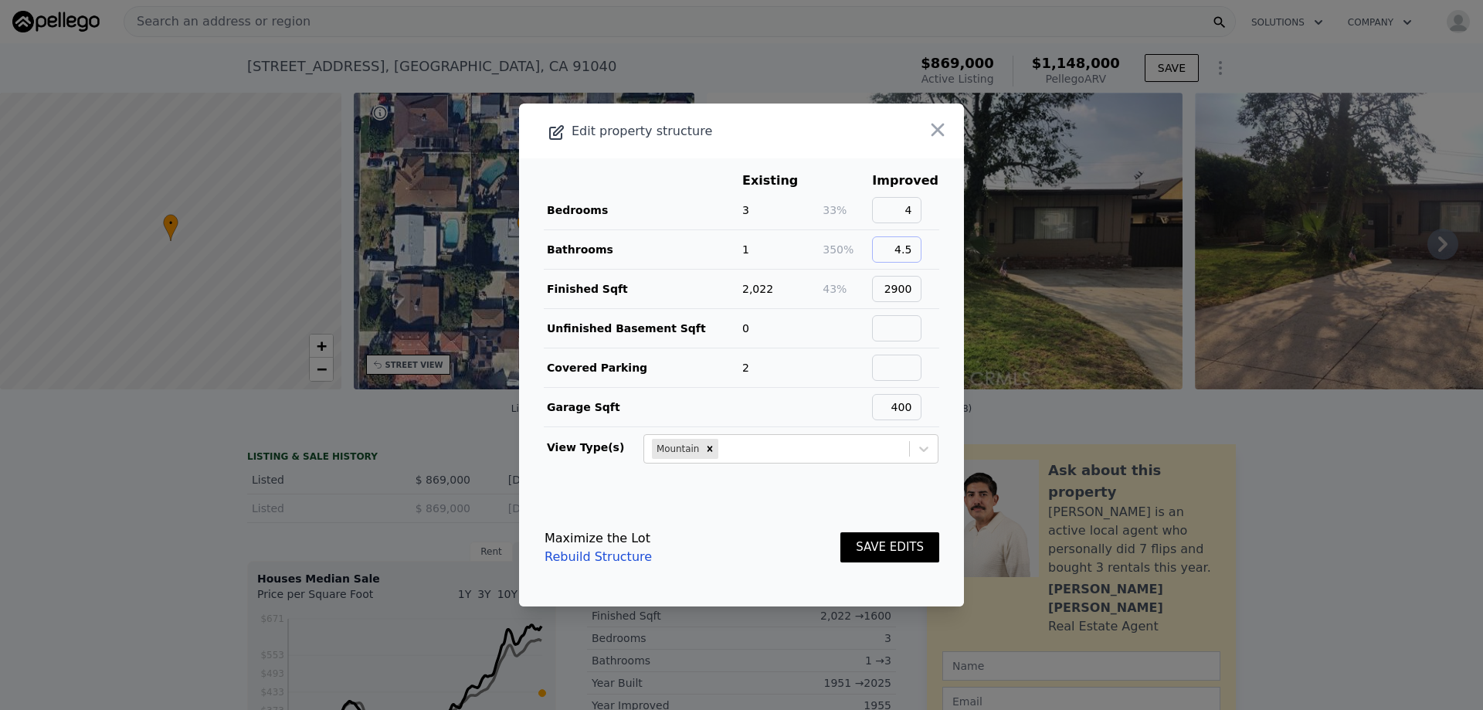
type input "4.5"
click at [949, 215] on main "Existing Improved Bedrooms 3 33% 4 Bathrooms 1 350% 4.5 Finished Sqft 2,022 43%…" at bounding box center [741, 323] width 445 height 331
click at [867, 545] on button "SAVE EDITS" at bounding box center [890, 547] width 99 height 30
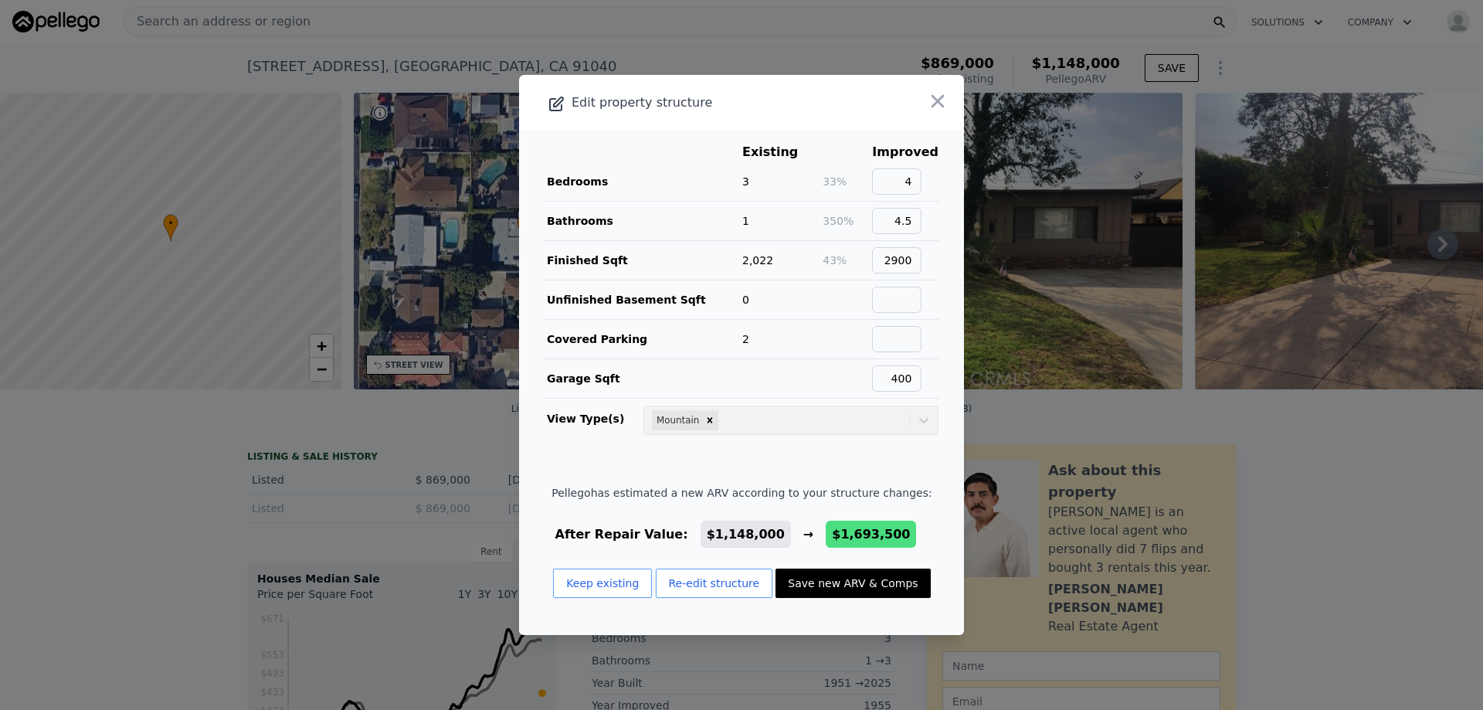
click at [869, 586] on button "Save new ARV & Comps" at bounding box center [853, 583] width 155 height 29
type input "4"
type input "3"
type input "2400"
type input "5107"
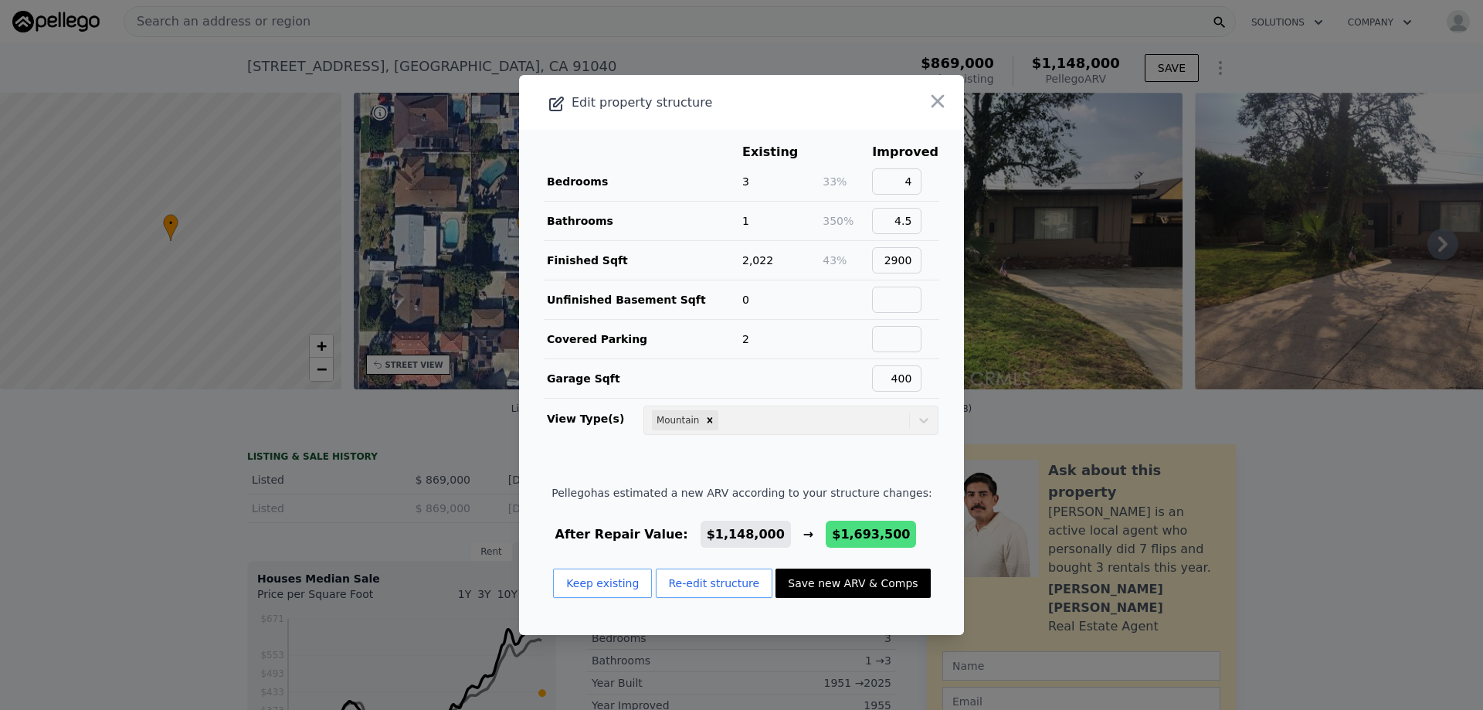
type input "$ 1,693,500"
type input "$ 166,265"
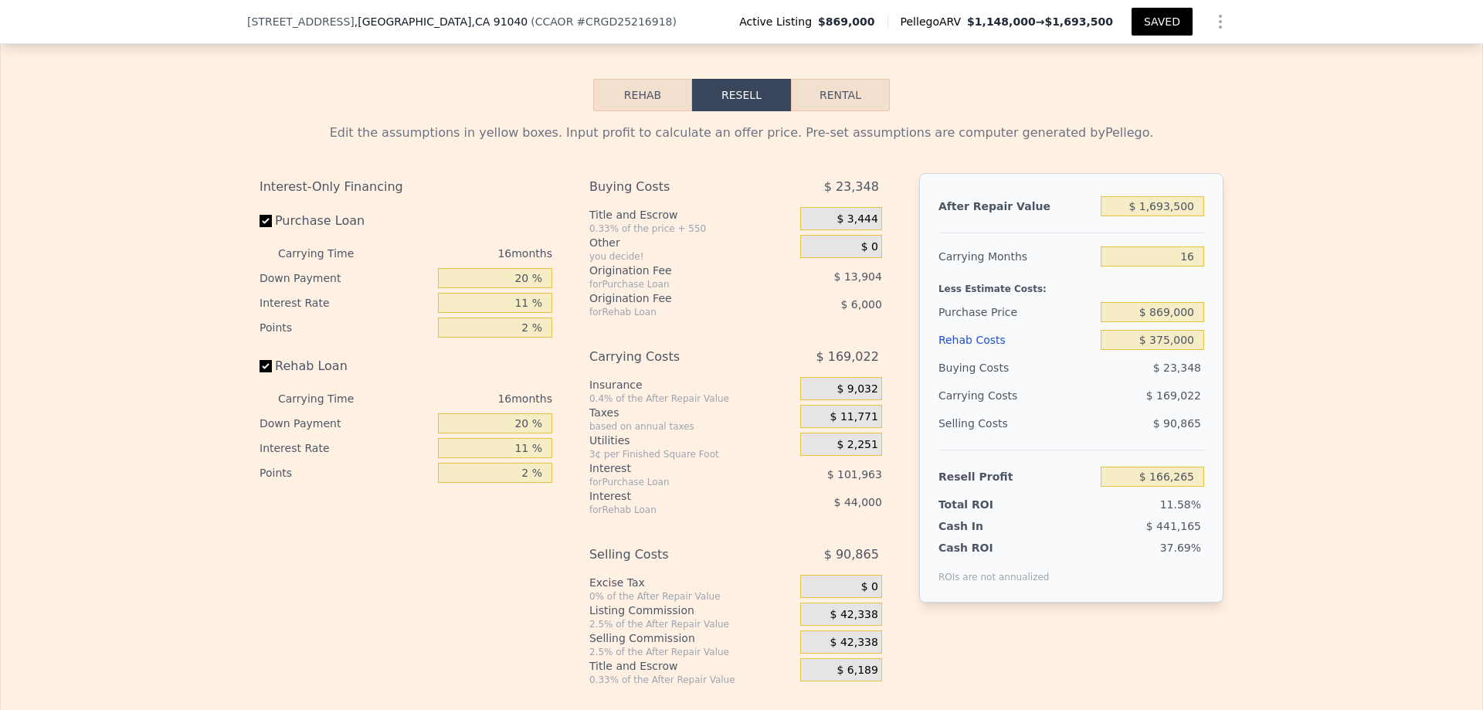
scroll to position [2204, 0]
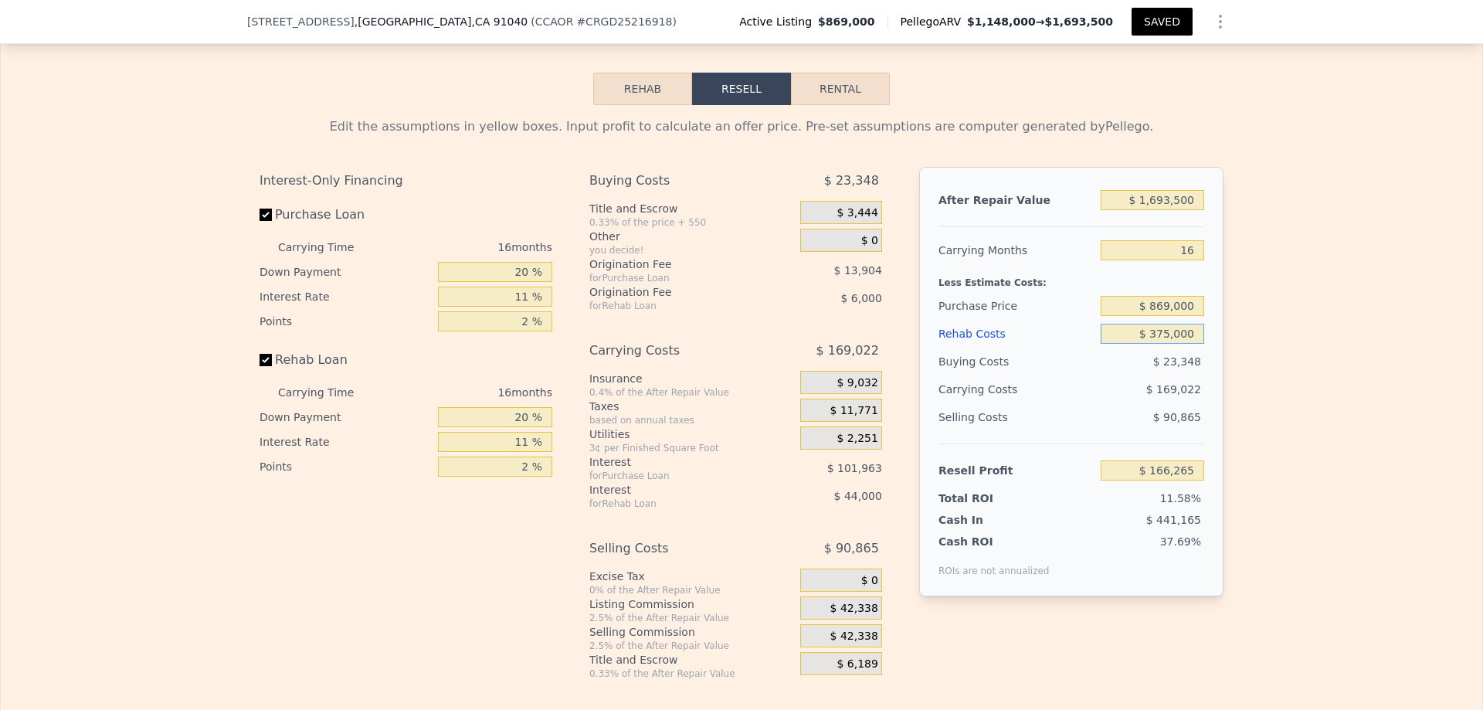
click at [1190, 344] on input "$ 375,000" at bounding box center [1153, 334] width 104 height 20
click at [1184, 344] on input "$ 375,000" at bounding box center [1153, 334] width 104 height 20
type input "$ 870,000"
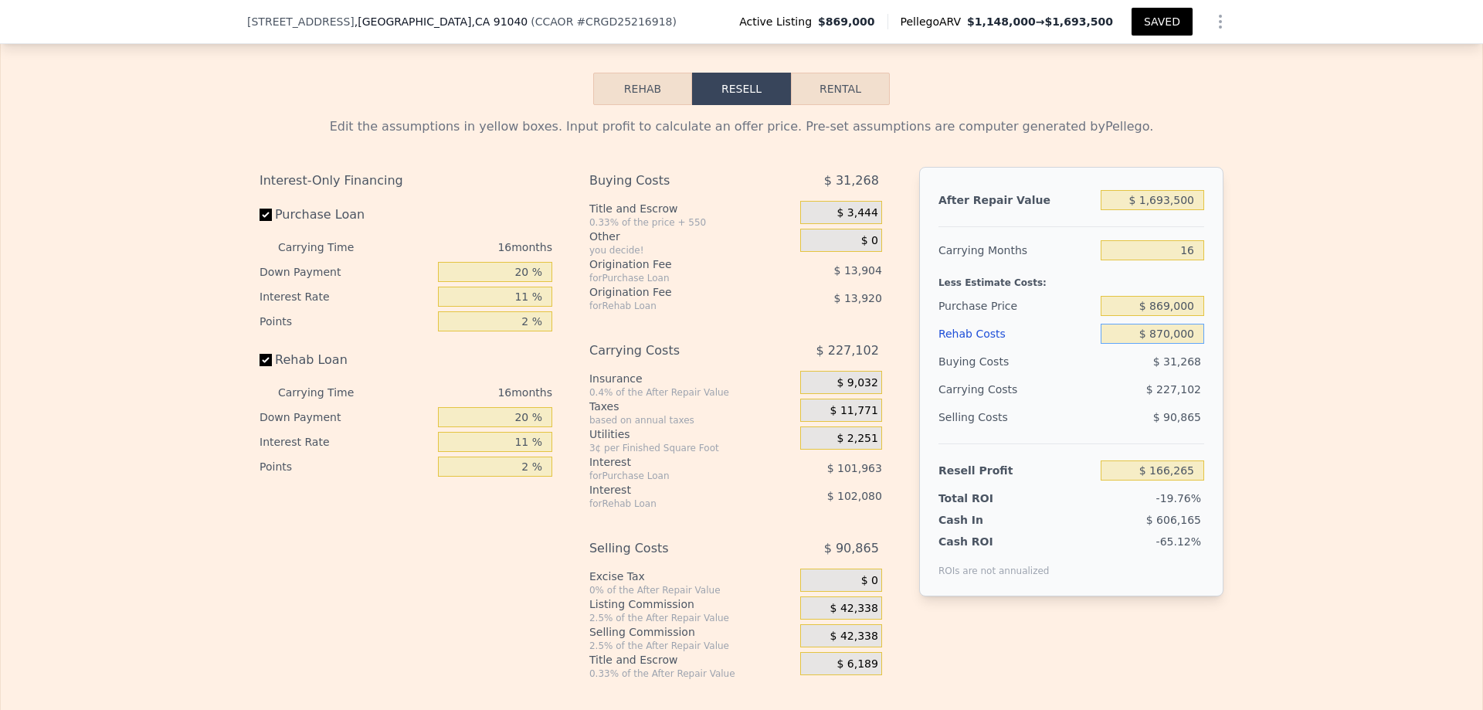
type input "-$ 394,735"
type input "$ 375,000"
type input "$ 166,265"
click at [1211, 358] on div "After Repair Value $ 1,693,500 Carrying Months 16 Less Estimate Costs: Purchase…" at bounding box center [1071, 382] width 304 height 430
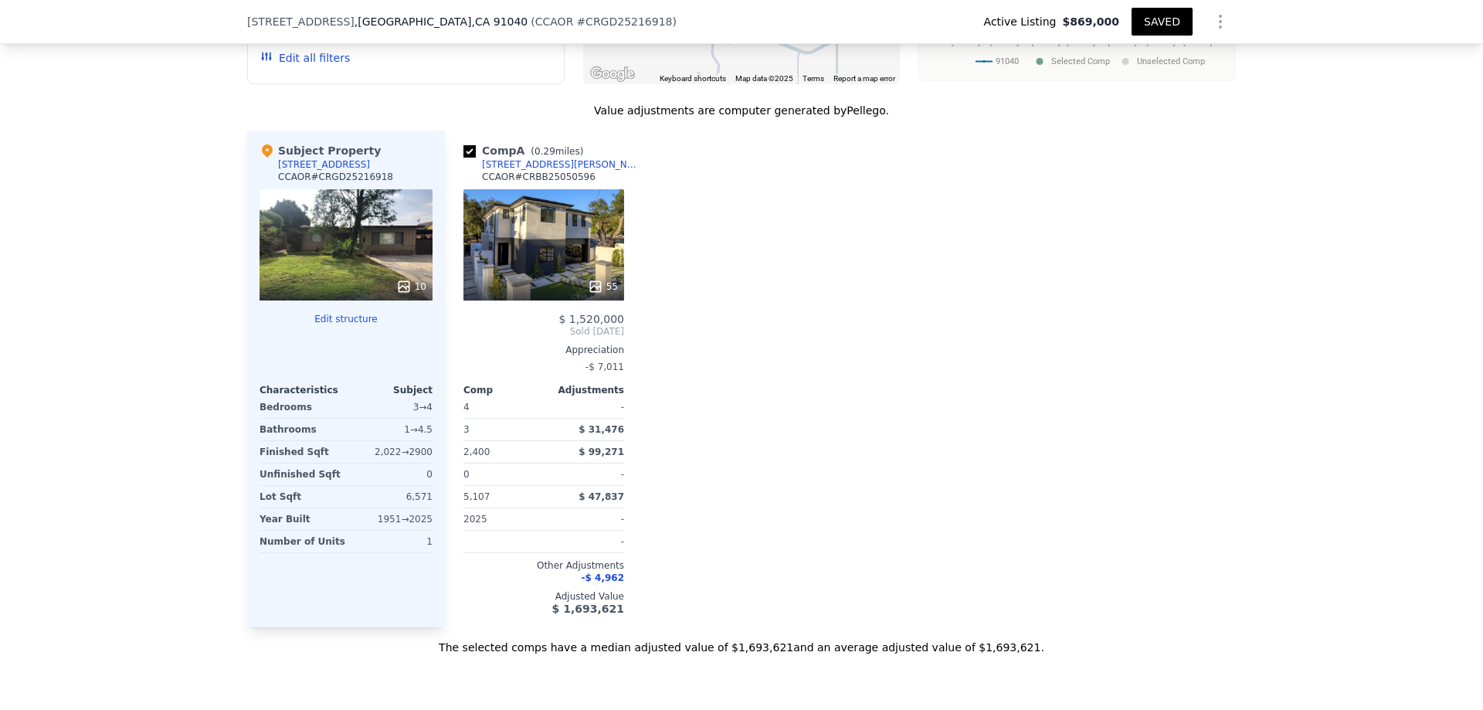
scroll to position [1509, 0]
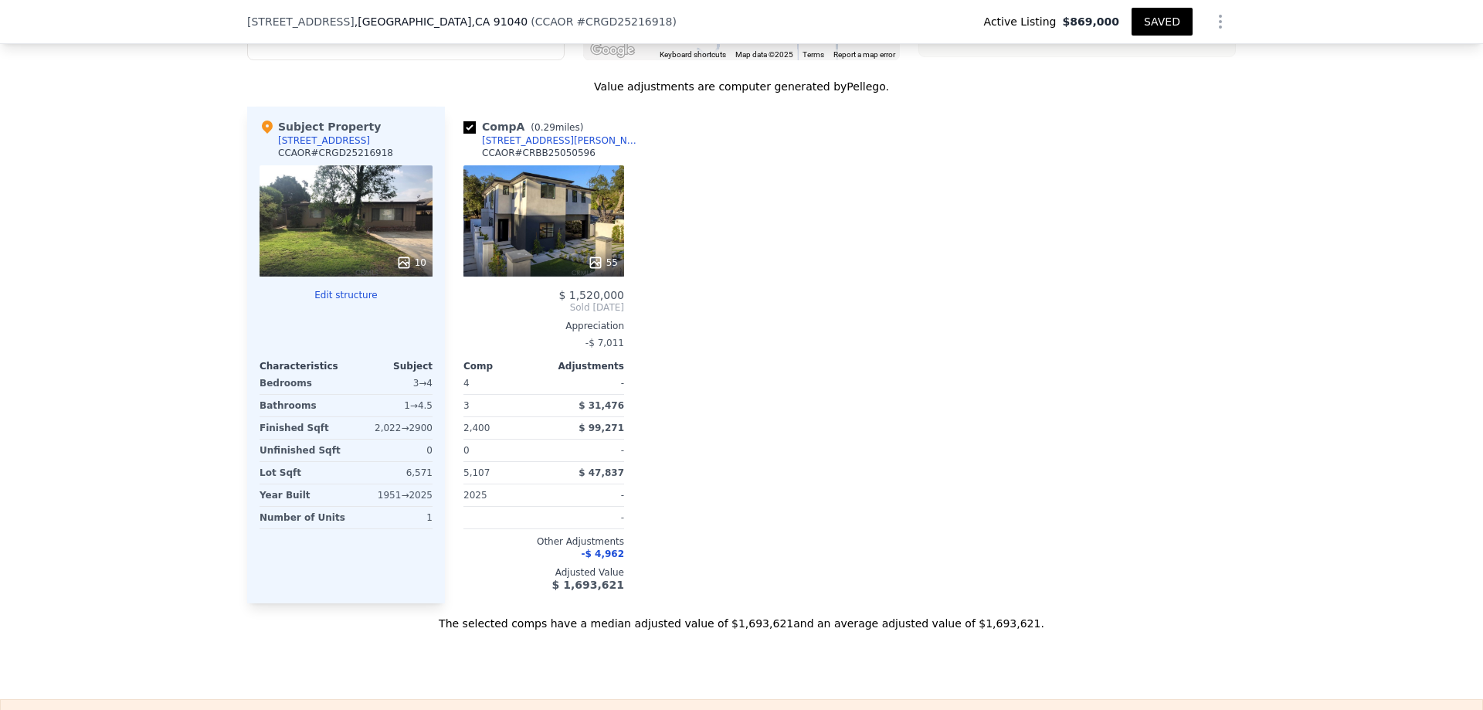
click at [547, 227] on div "55" at bounding box center [544, 220] width 161 height 111
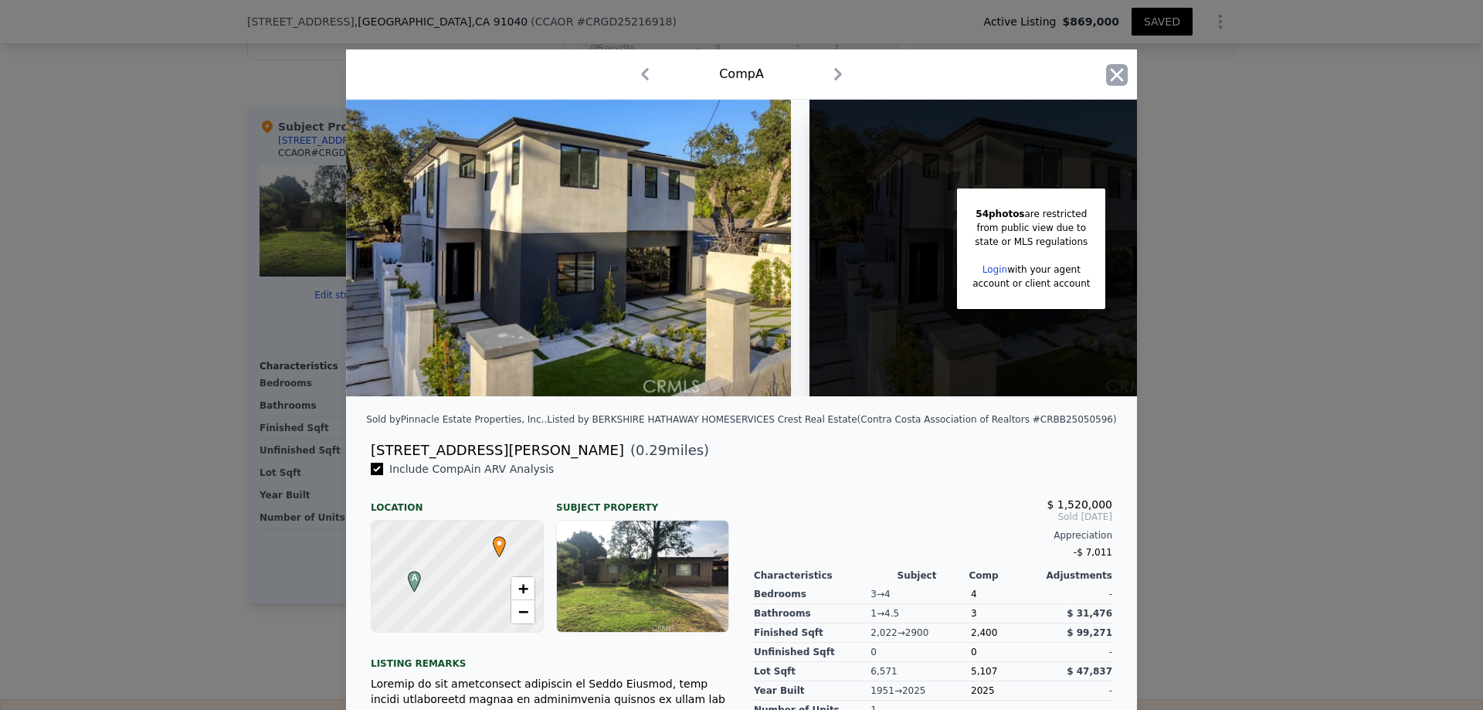
click at [1107, 73] on icon "button" at bounding box center [1117, 75] width 22 height 22
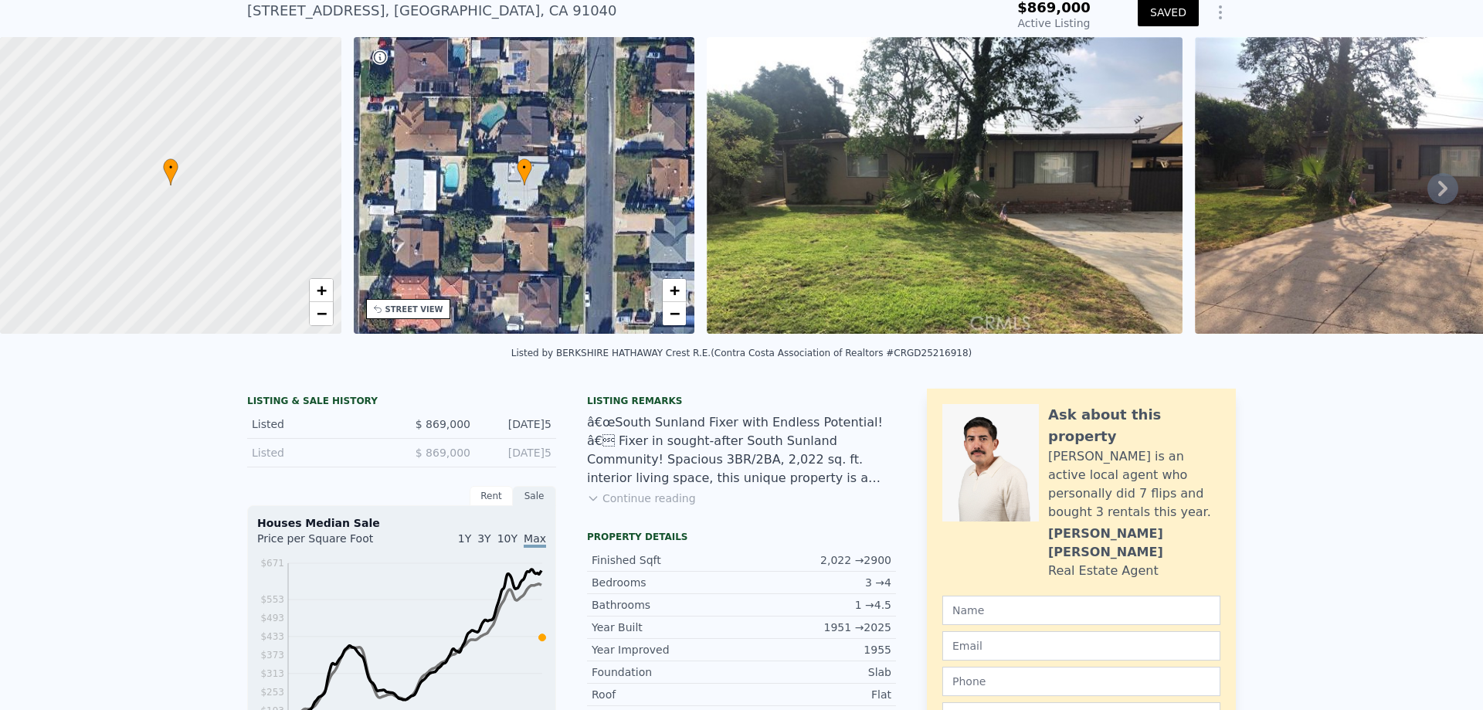
scroll to position [5, 0]
